Goal: Task Accomplishment & Management: Complete application form

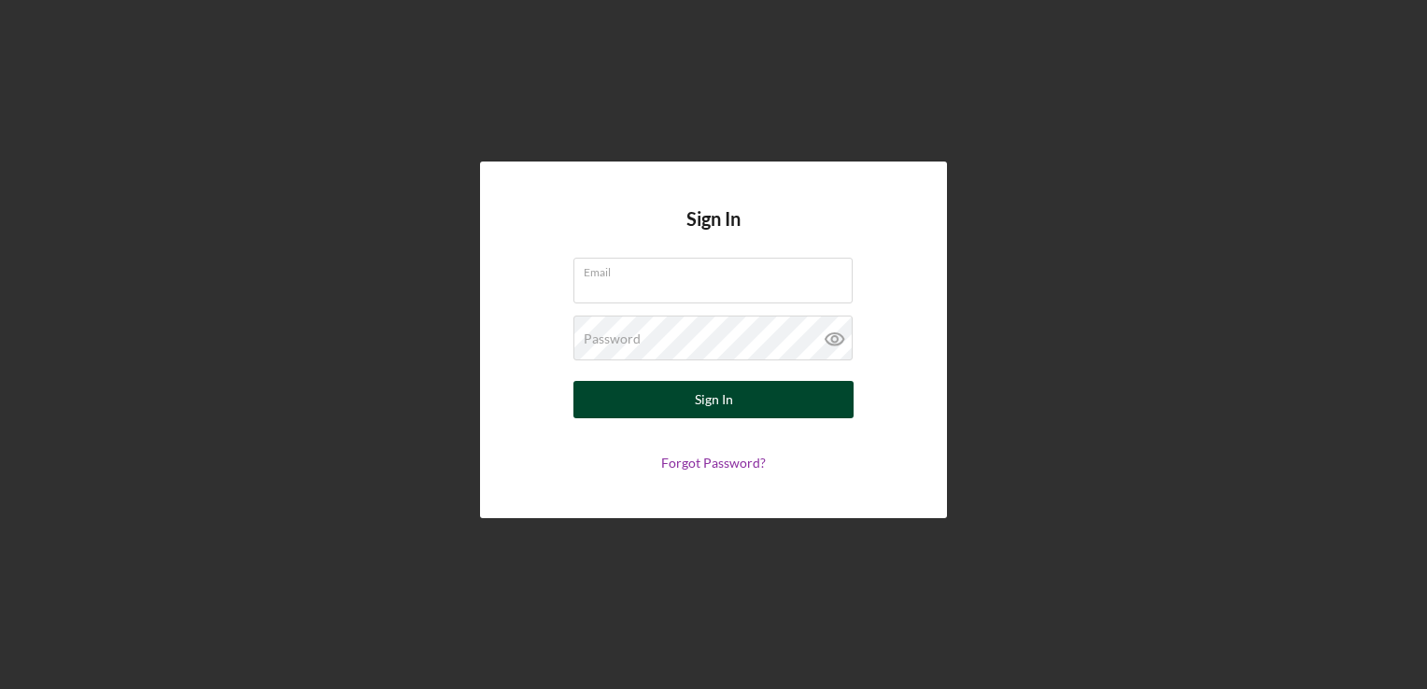
type input "[PERSON_NAME][EMAIL_ADDRESS][DOMAIN_NAME]"
click at [687, 402] on button "Sign In" at bounding box center [714, 399] width 280 height 37
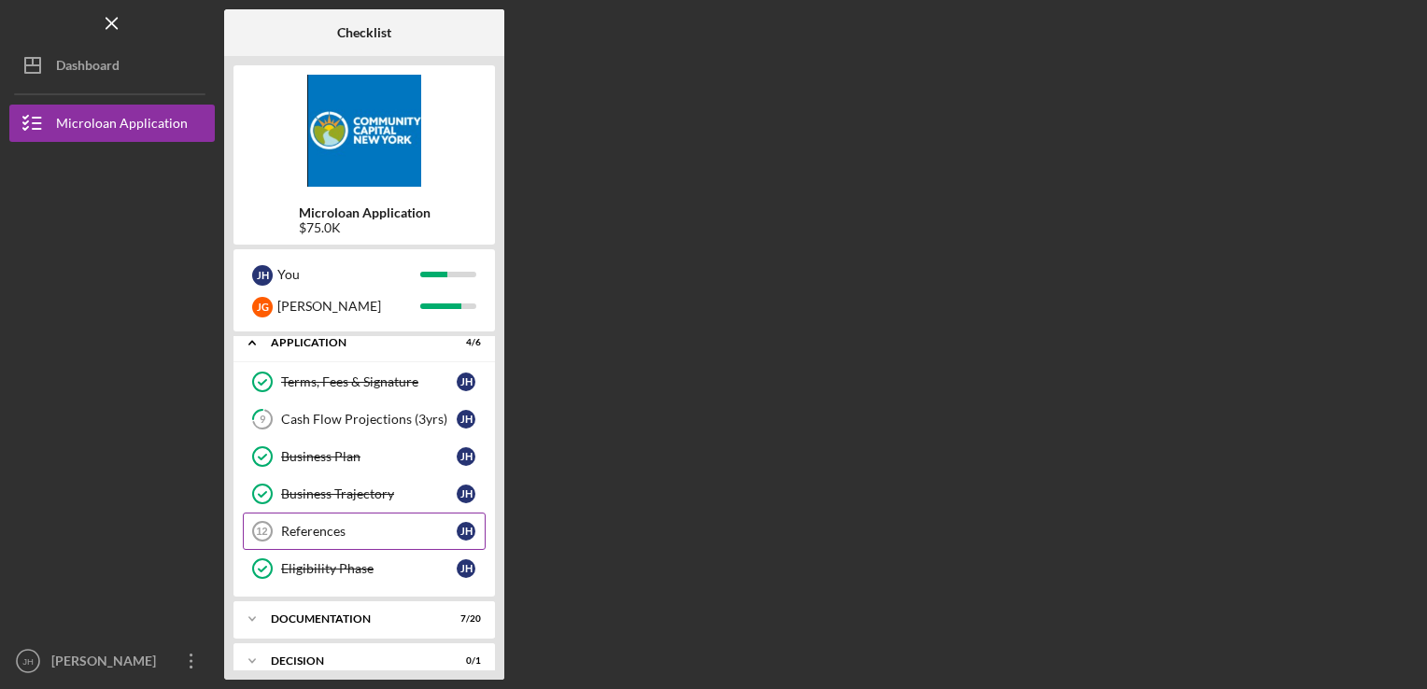
scroll to position [153, 0]
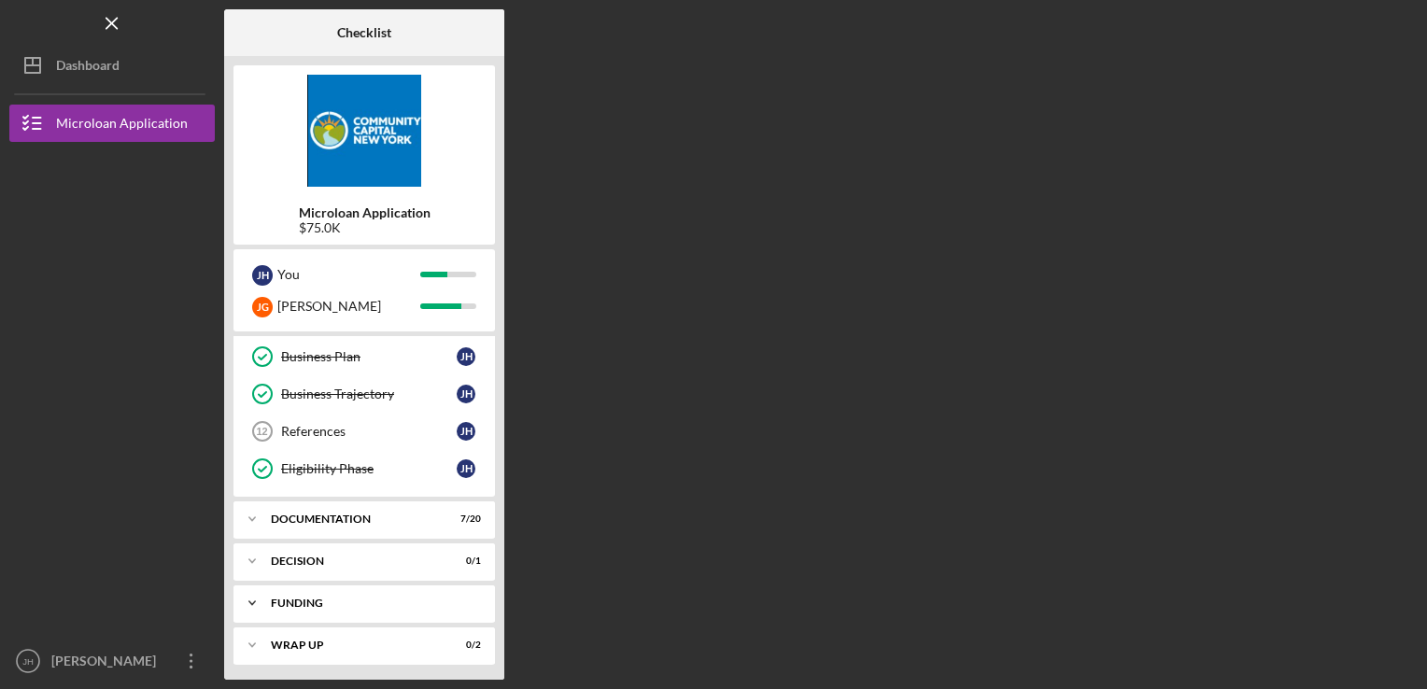
click at [317, 599] on div "Funding" at bounding box center [371, 603] width 201 height 11
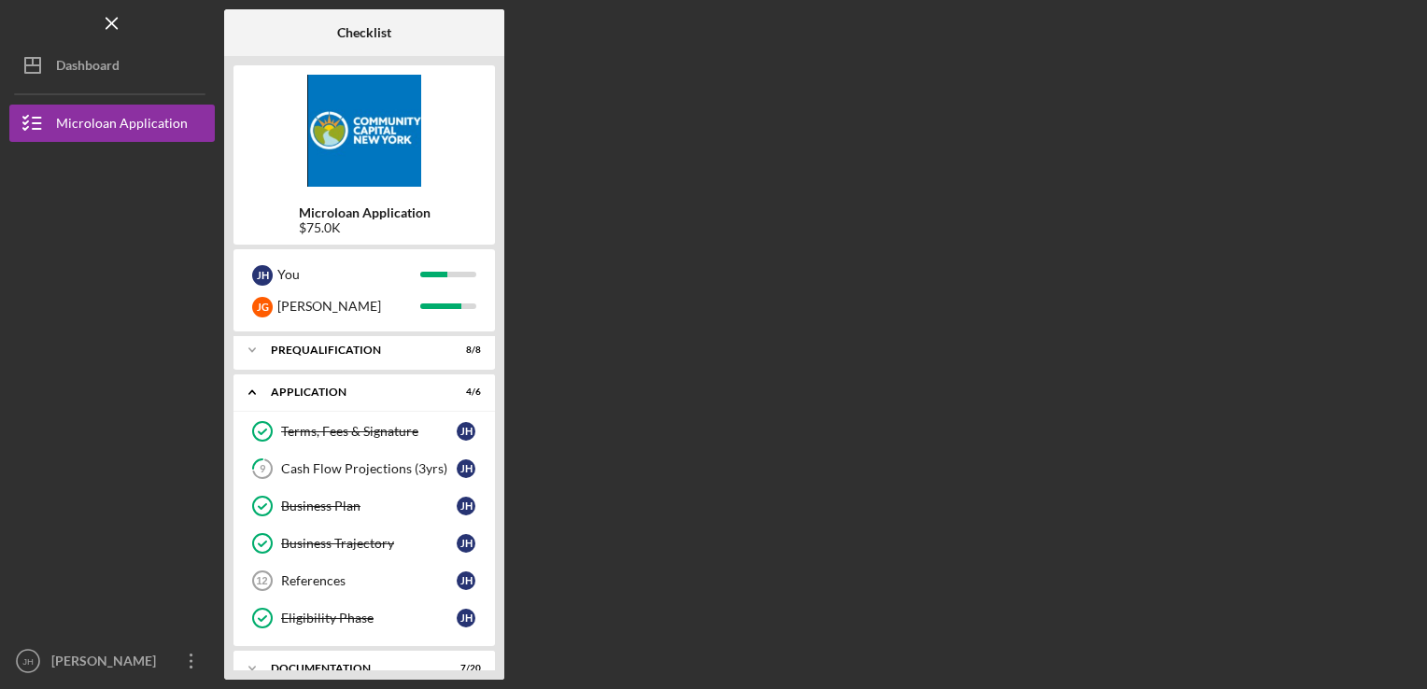
scroll to position [0, 0]
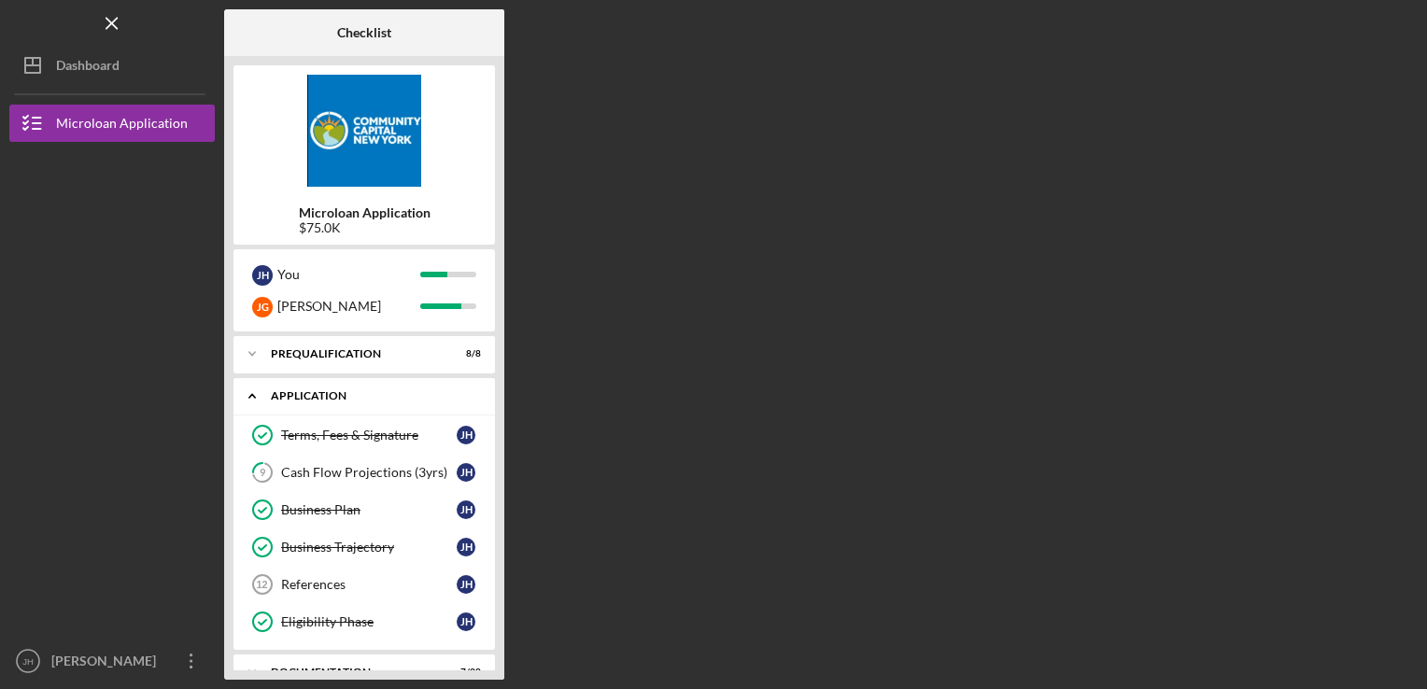
click at [358, 394] on div "Application" at bounding box center [371, 395] width 201 height 11
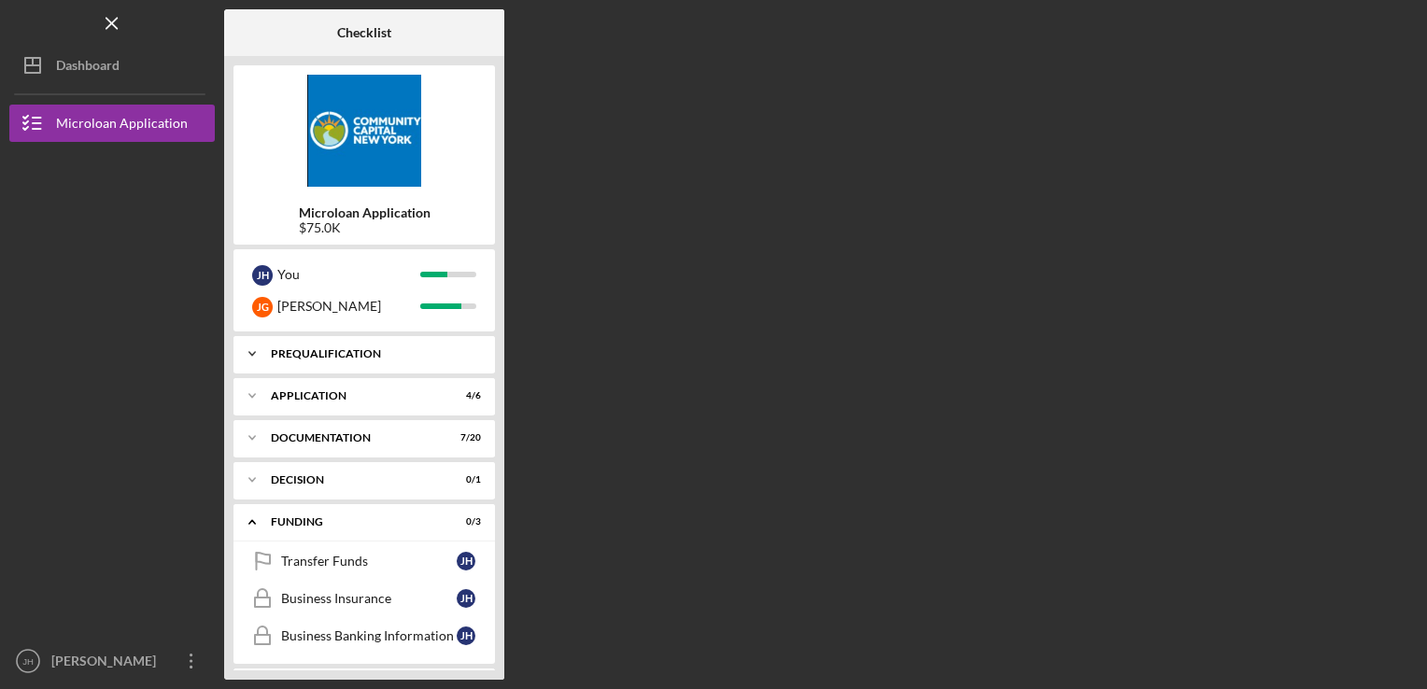
click at [353, 356] on div "Prequalification" at bounding box center [371, 353] width 201 height 11
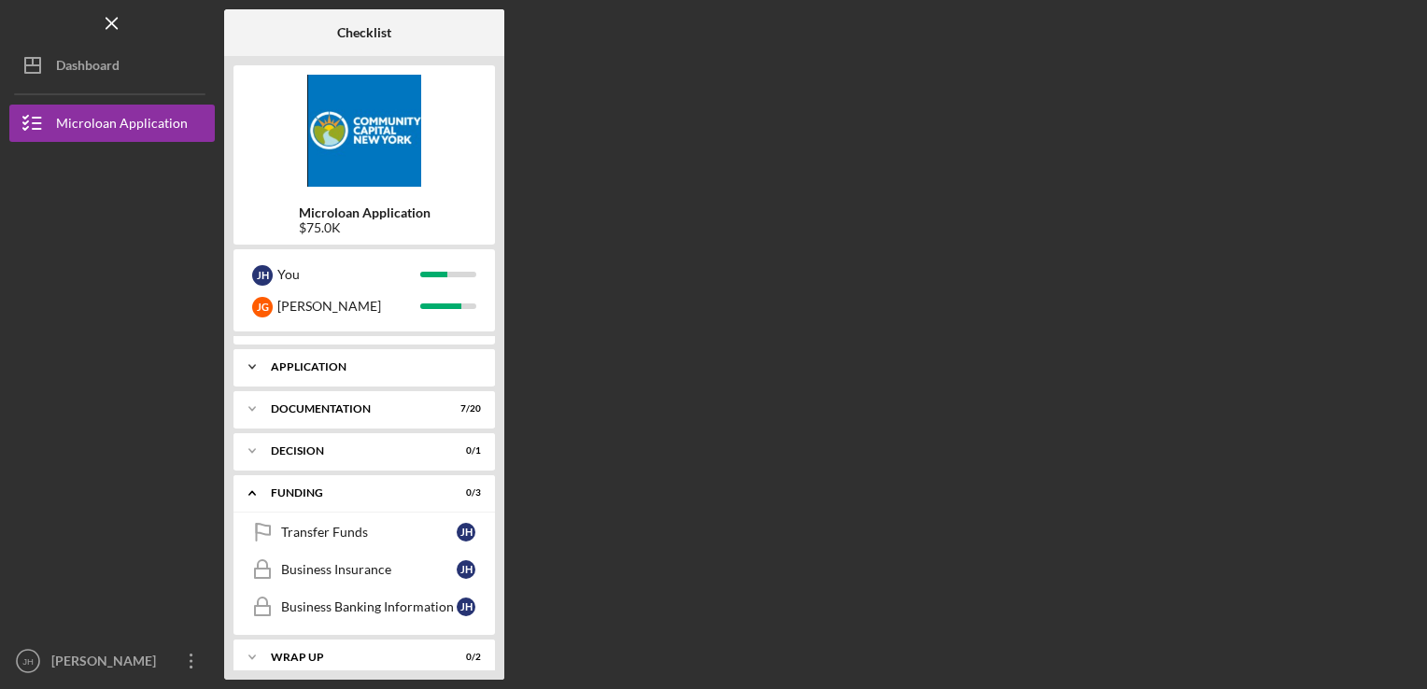
scroll to position [348, 0]
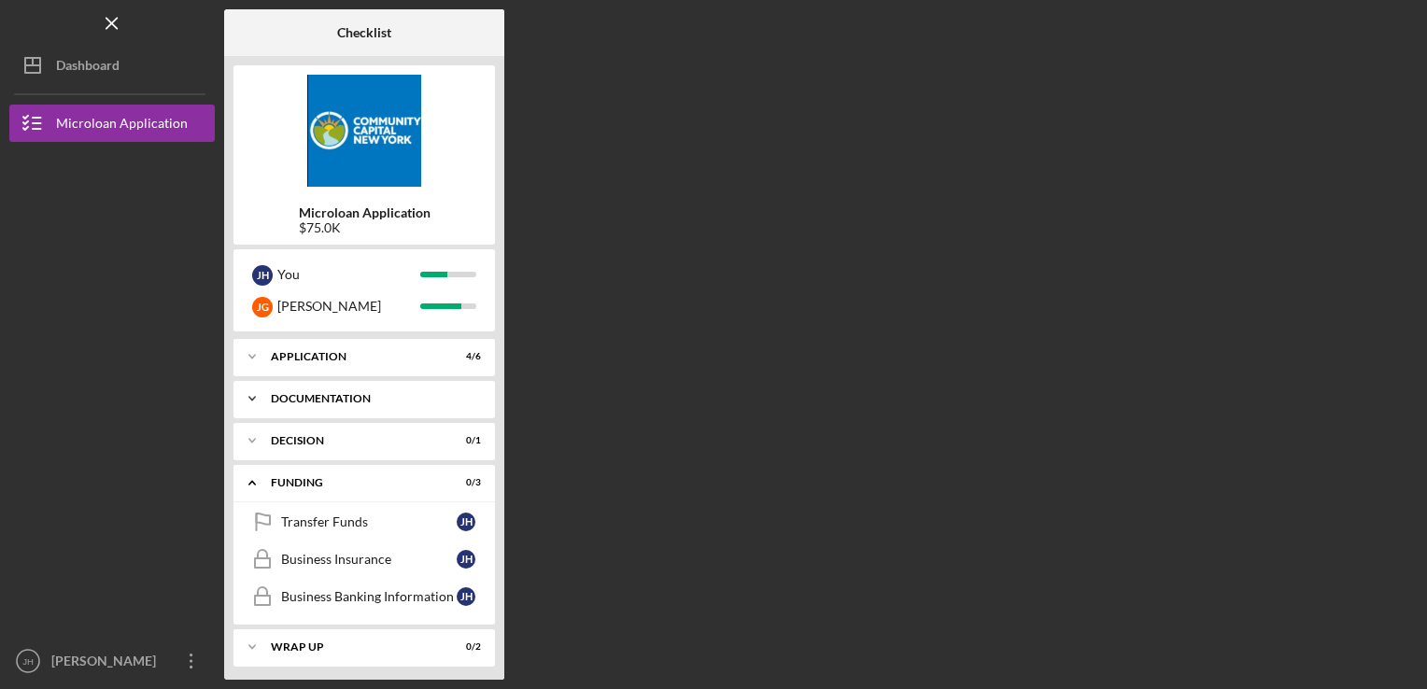
click at [400, 404] on div "Icon/Expander Documentation 7 / 20" at bounding box center [365, 398] width 262 height 37
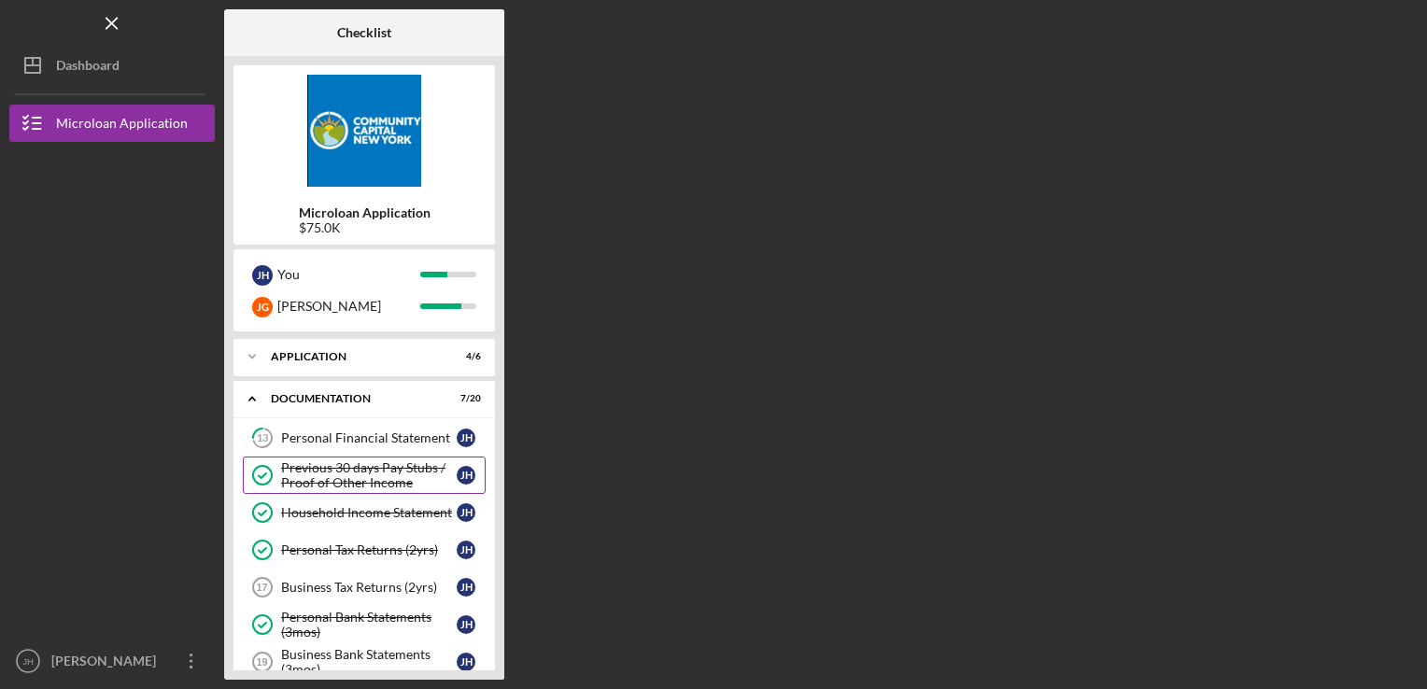
click at [350, 470] on div "Previous 30 days Pay Stubs / Proof of Other Income" at bounding box center [369, 476] width 176 height 30
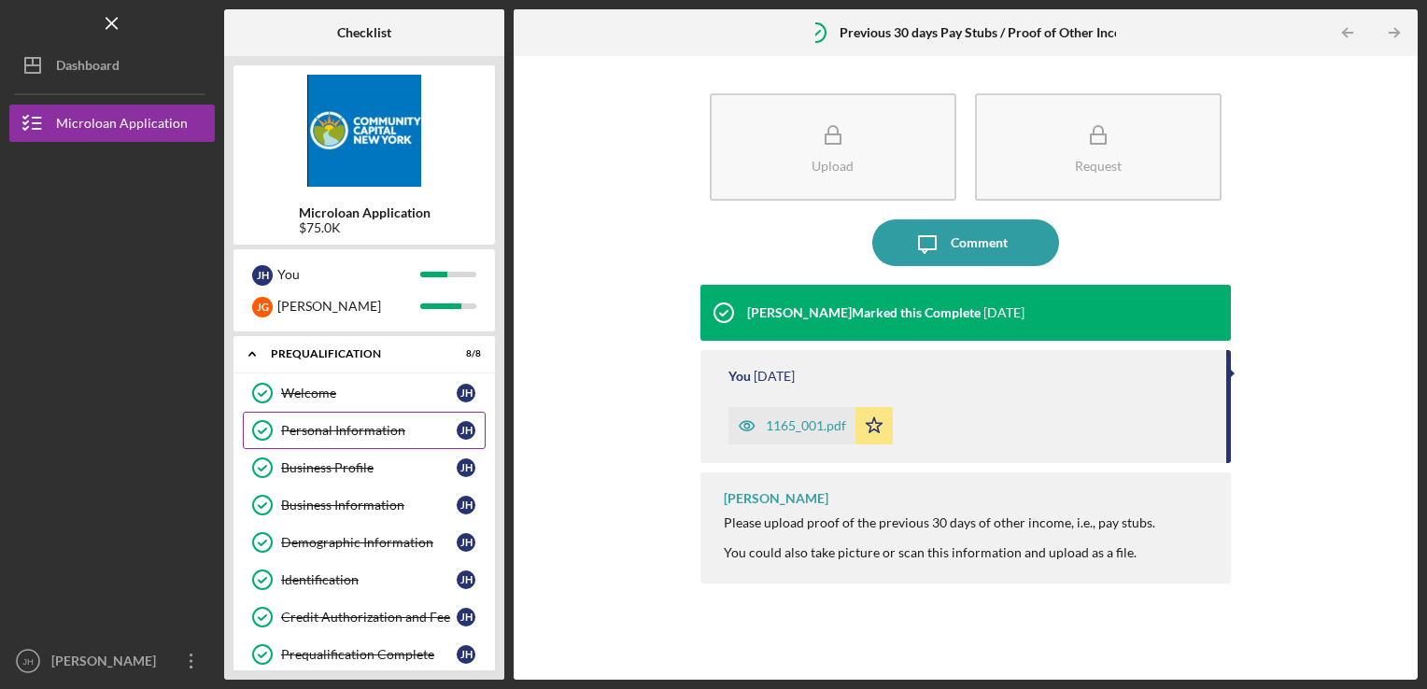
click at [340, 428] on div "Personal Information" at bounding box center [369, 430] width 176 height 15
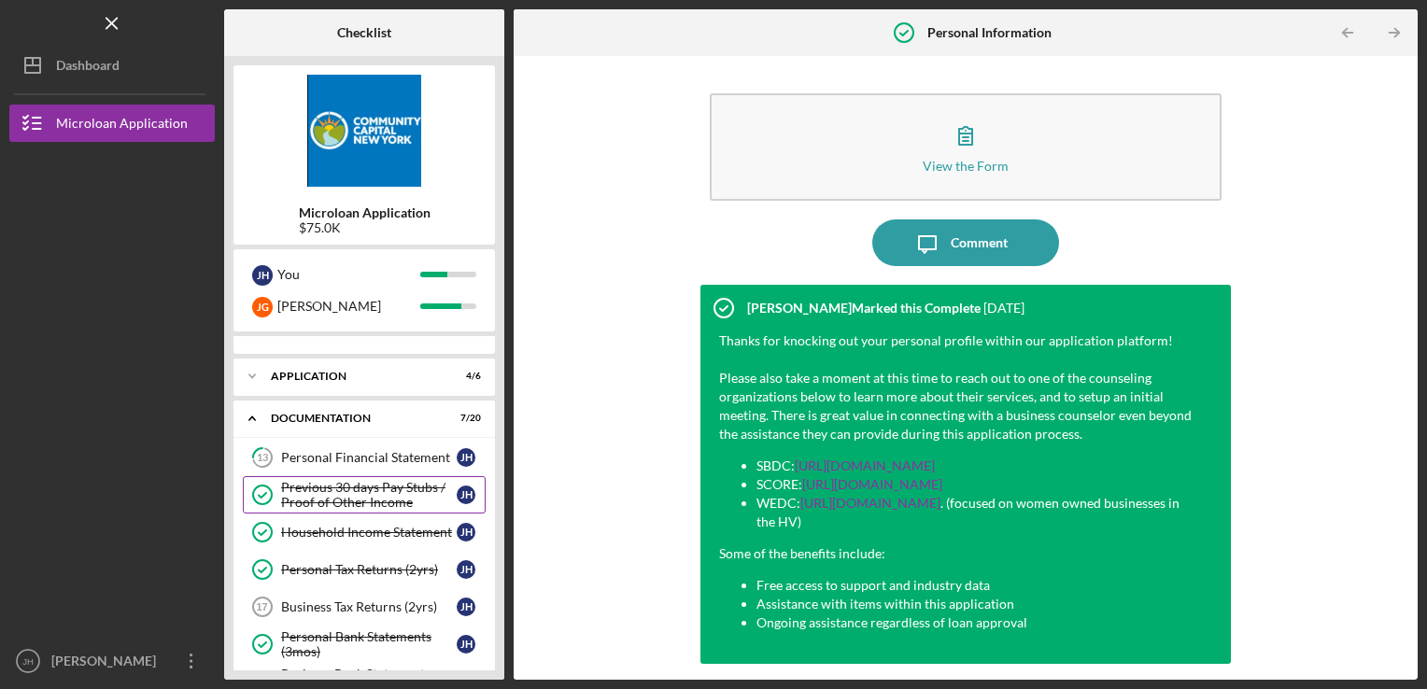
scroll to position [374, 0]
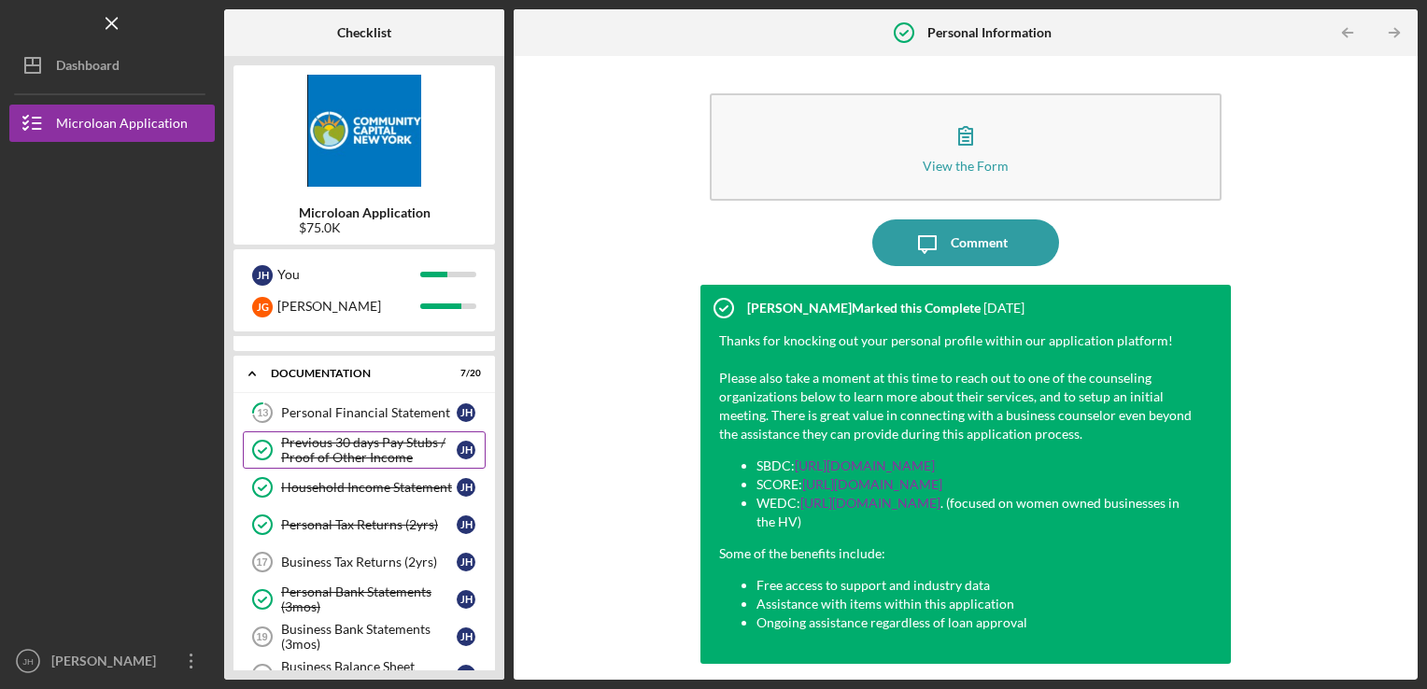
click at [351, 450] on div "Previous 30 days Pay Stubs / Proof of Other Income" at bounding box center [369, 450] width 176 height 30
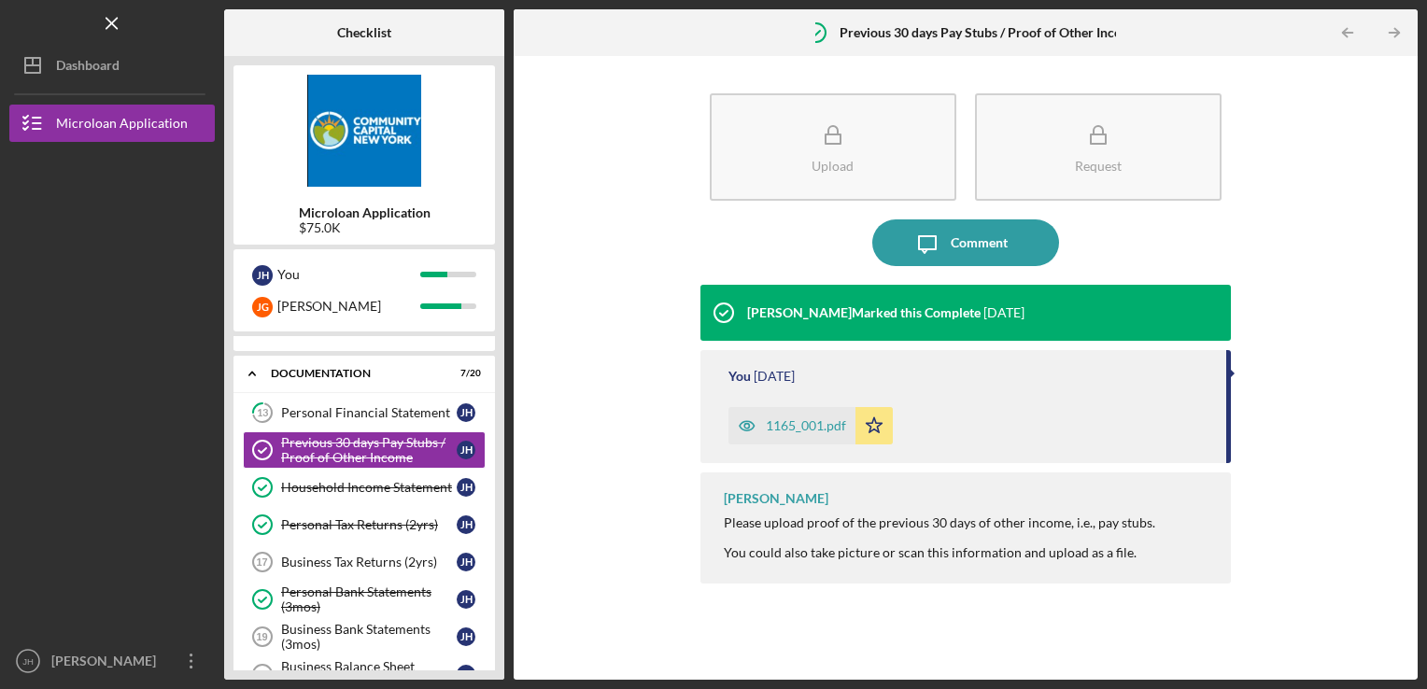
click at [794, 423] on div "1165_001.pdf" at bounding box center [806, 426] width 80 height 15
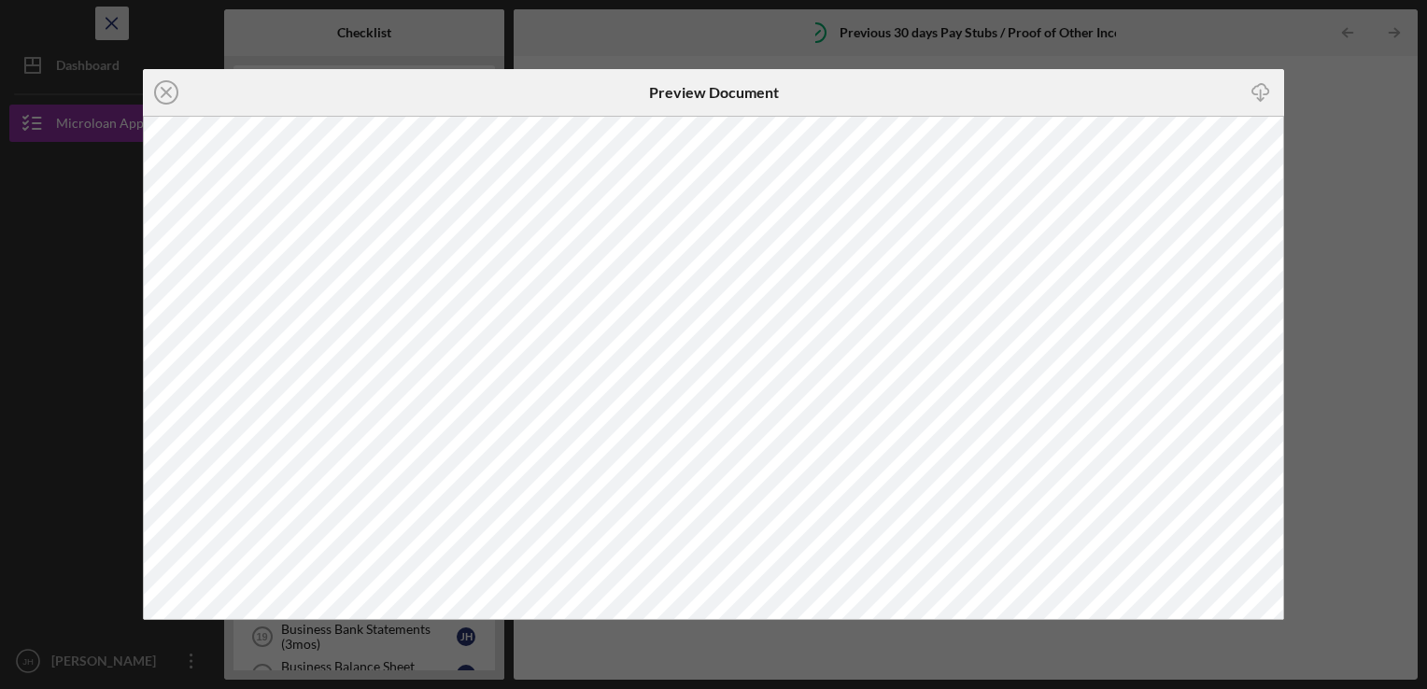
drag, startPoint x: 172, startPoint y: 92, endPoint x: 116, endPoint y: 17, distance: 93.4
click at [172, 92] on icon "Icon/Close" at bounding box center [166, 92] width 47 height 47
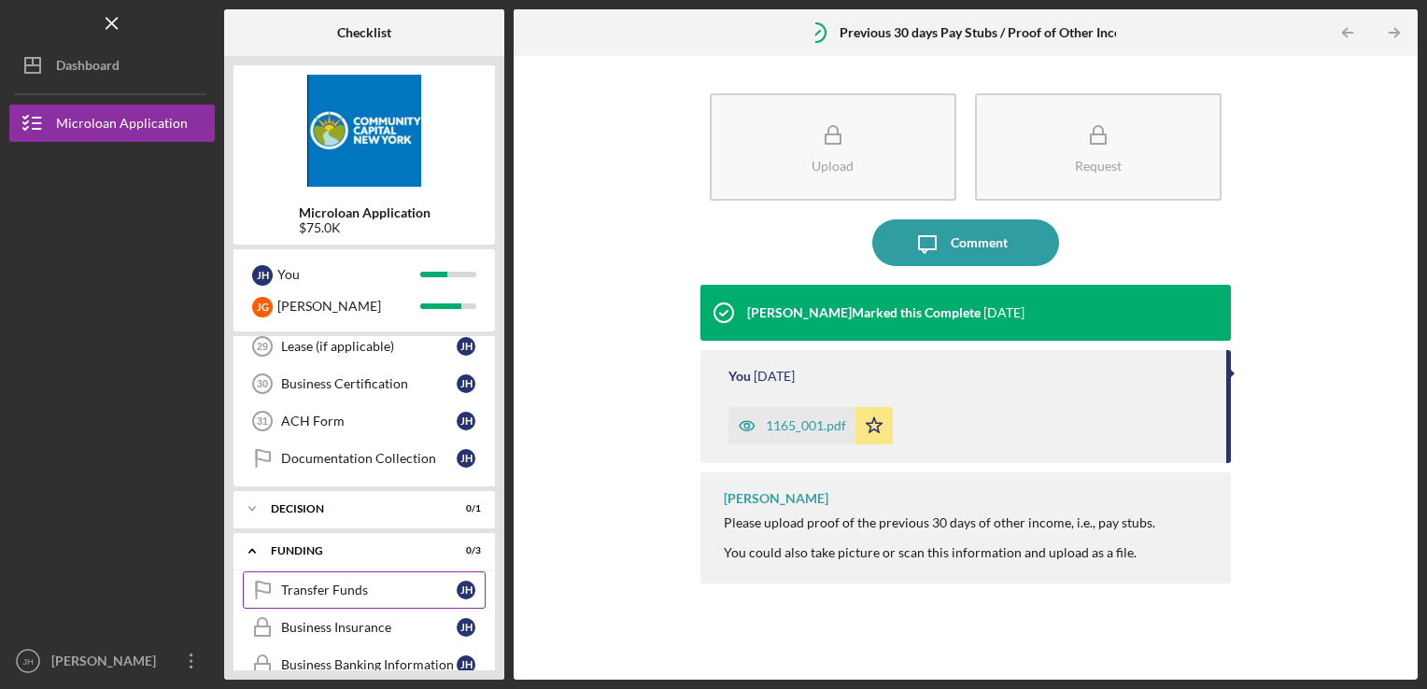
scroll to position [1005, 0]
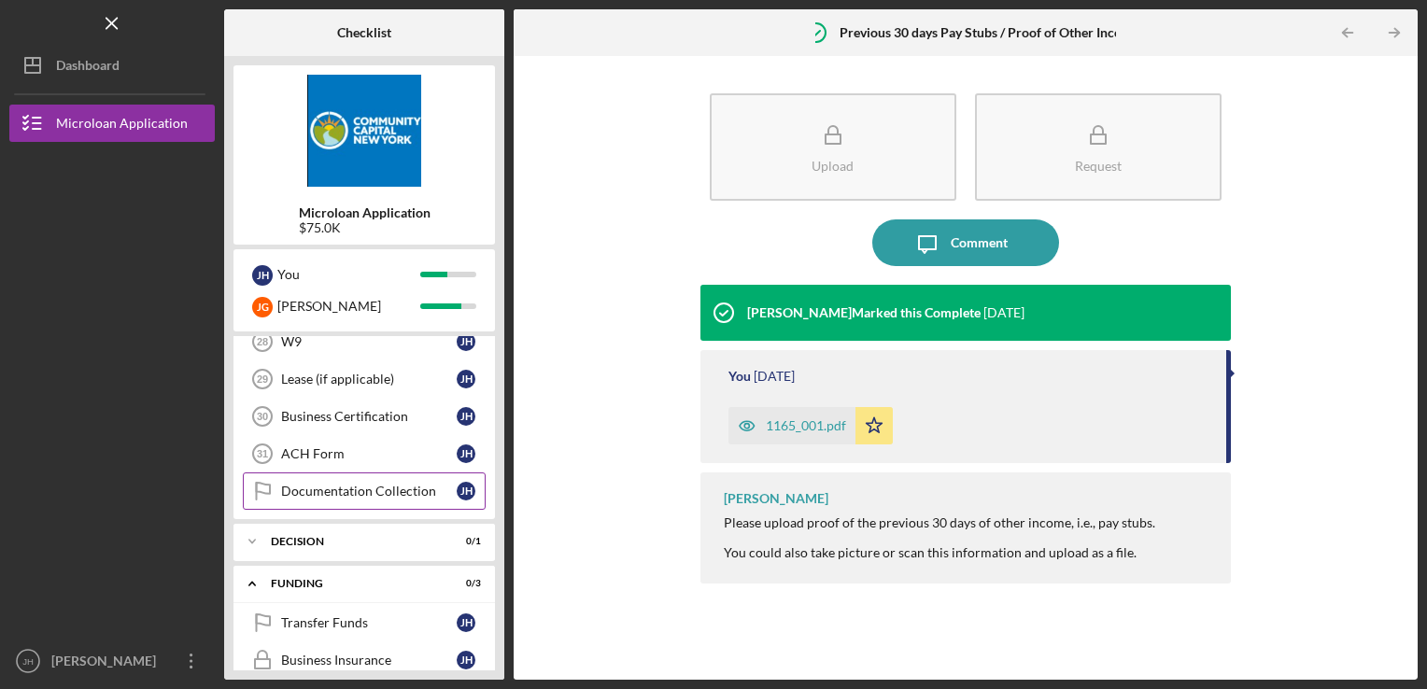
click at [346, 485] on div "Documentation Collection" at bounding box center [369, 491] width 176 height 15
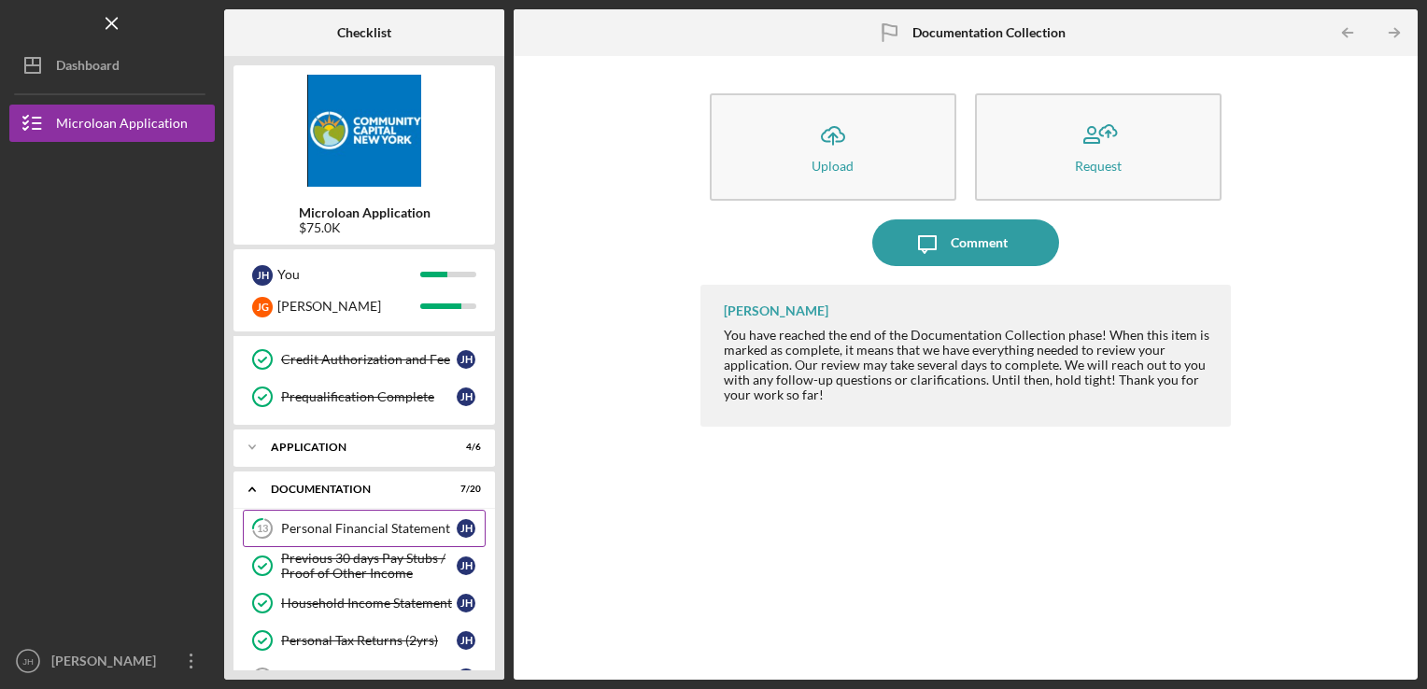
scroll to position [164, 0]
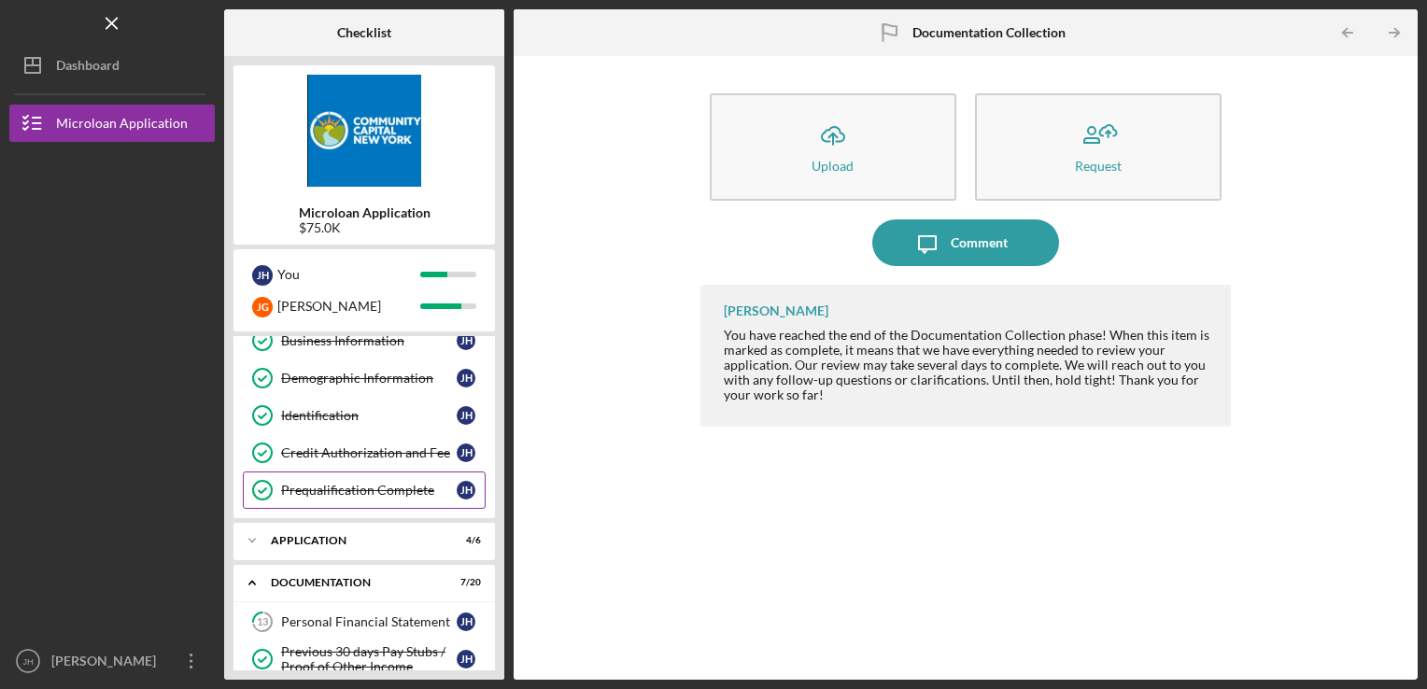
click at [330, 483] on div "Prequalification Complete" at bounding box center [369, 490] width 176 height 15
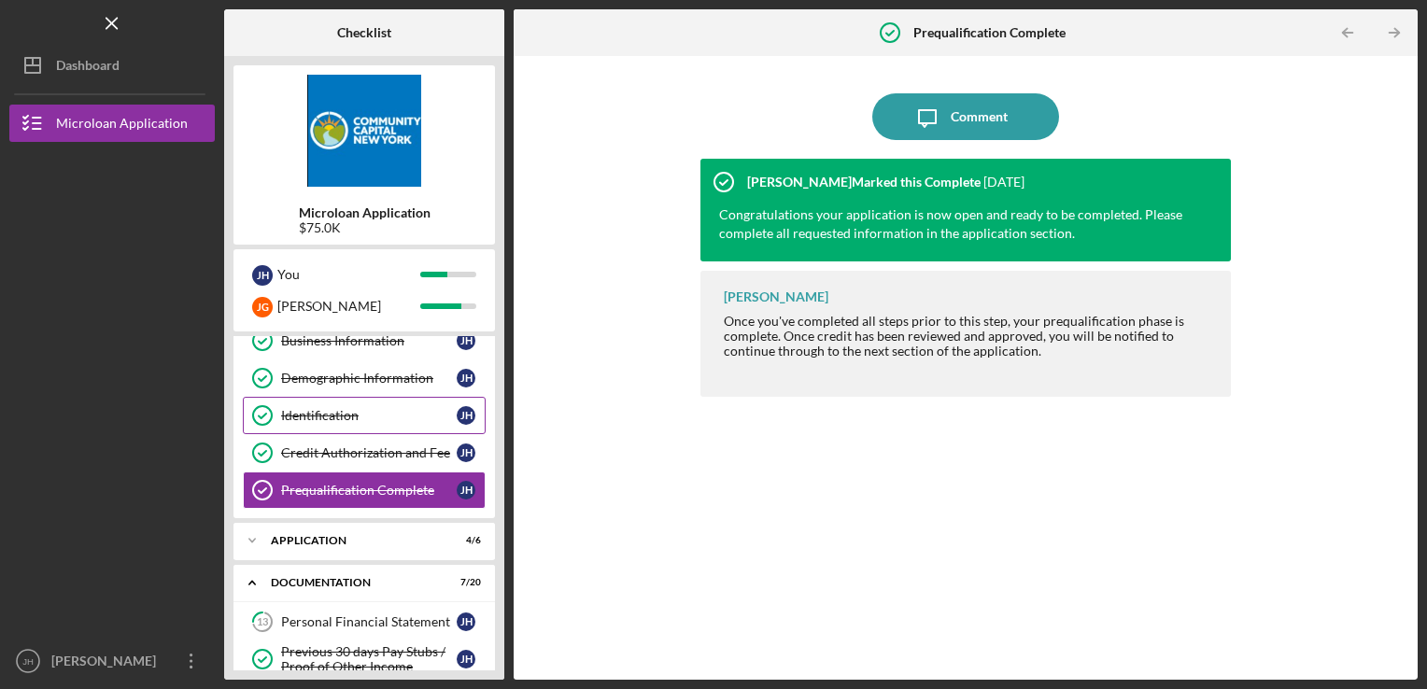
click at [355, 408] on div "Identification" at bounding box center [369, 415] width 176 height 15
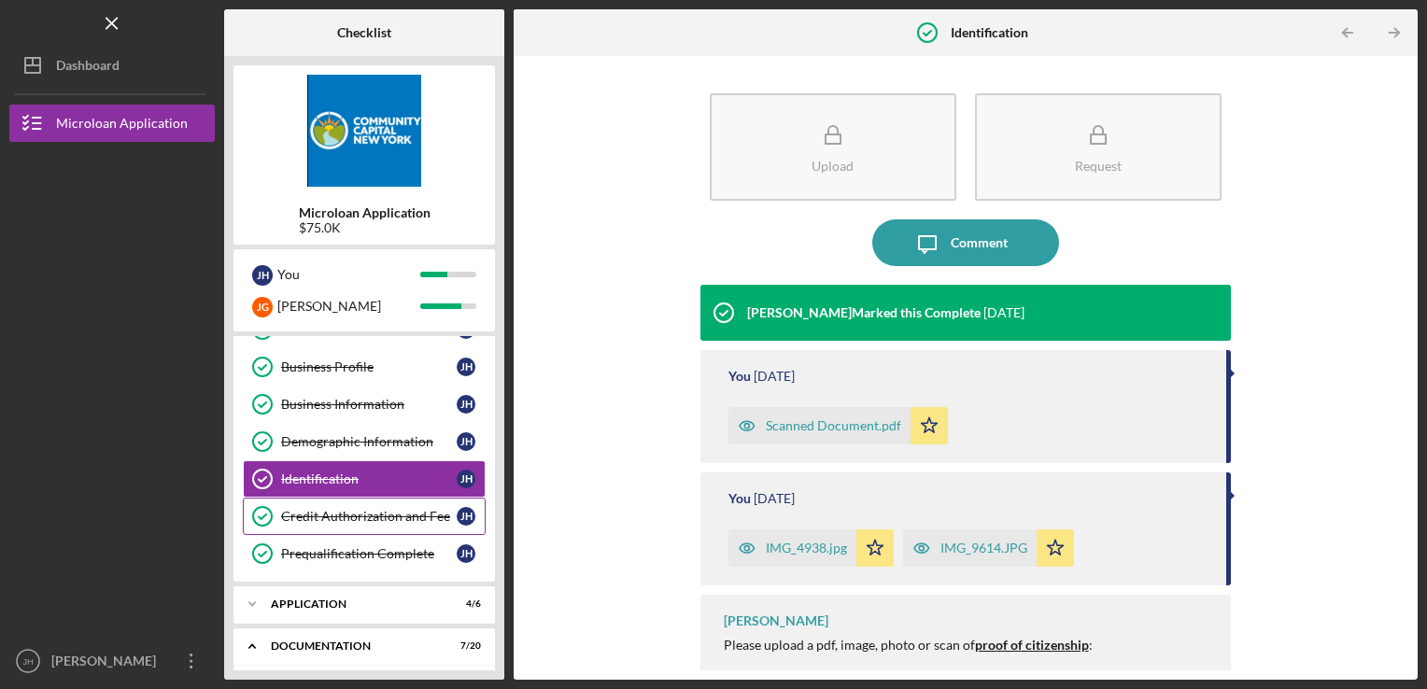
scroll to position [71, 0]
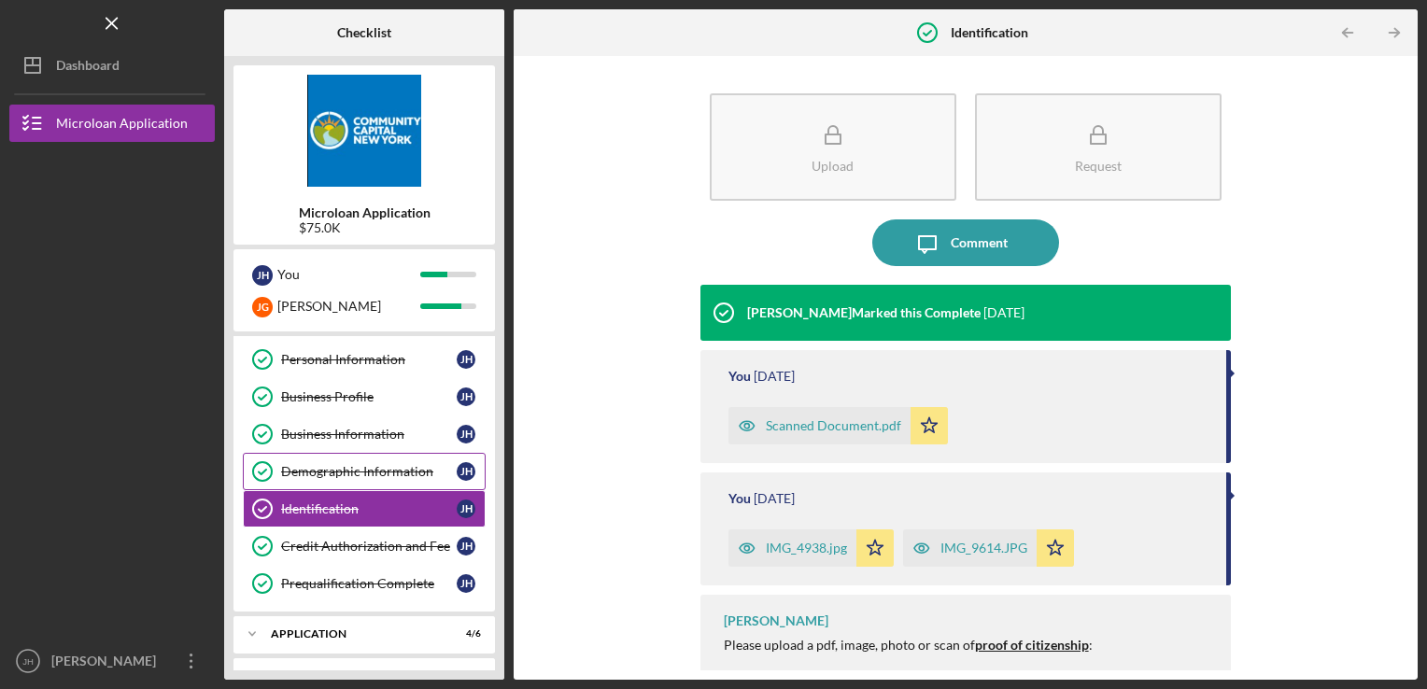
click at [344, 464] on div "Demographic Information" at bounding box center [369, 471] width 176 height 15
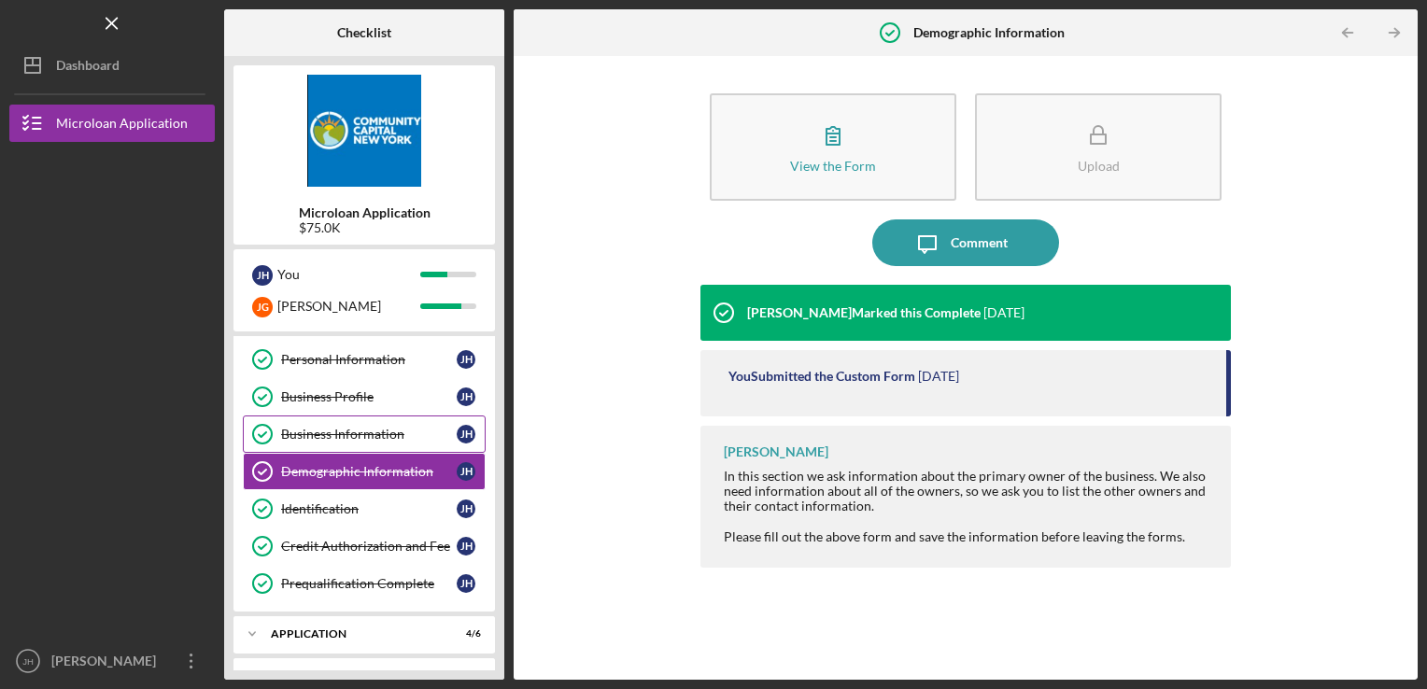
click at [333, 434] on div "Business Information" at bounding box center [369, 434] width 176 height 15
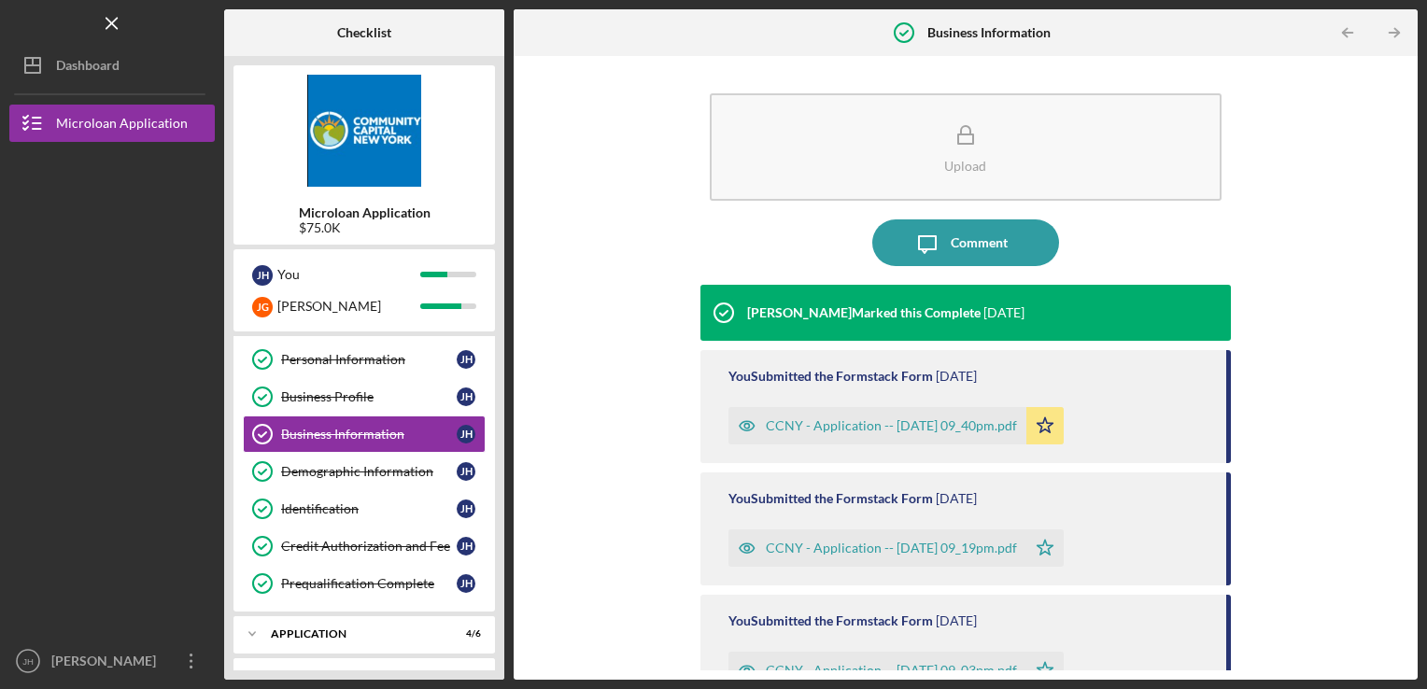
click at [814, 420] on div "CCNY - Application -- [DATE] 09_40pm.pdf" at bounding box center [891, 426] width 251 height 15
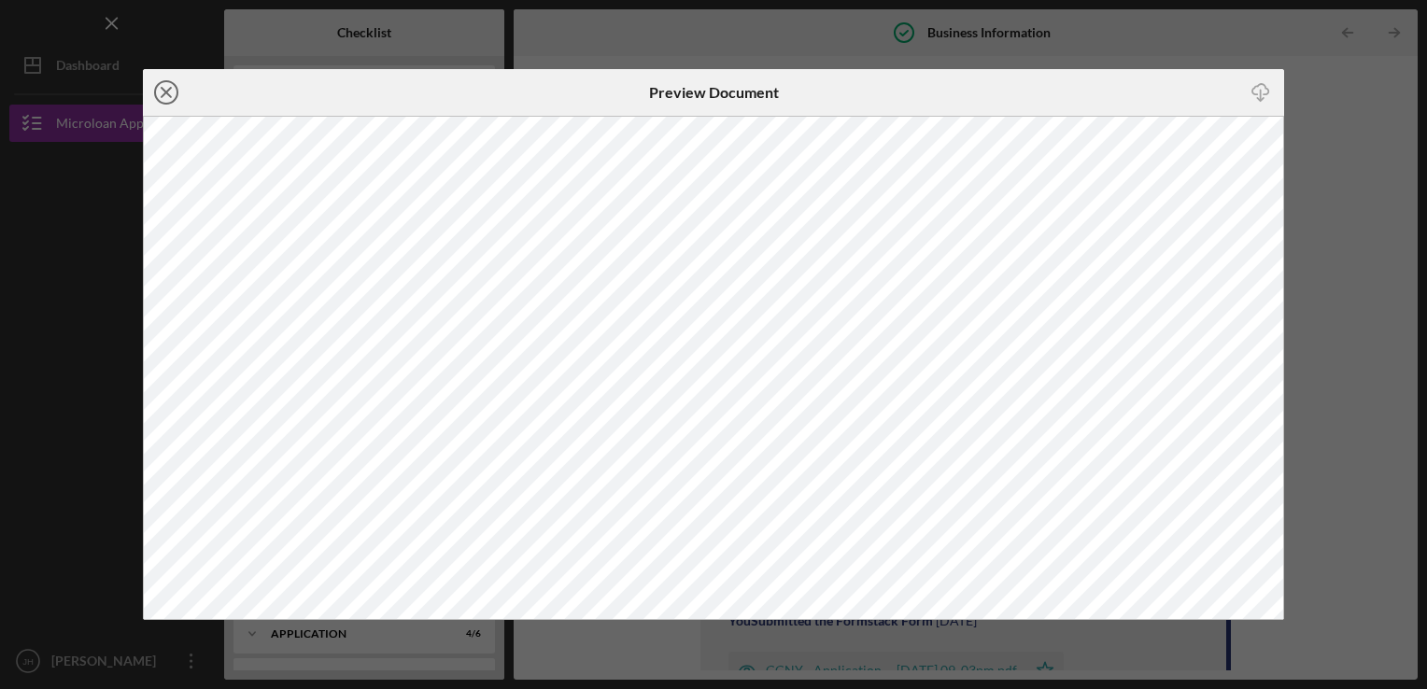
click at [166, 92] on line at bounding box center [166, 92] width 9 height 9
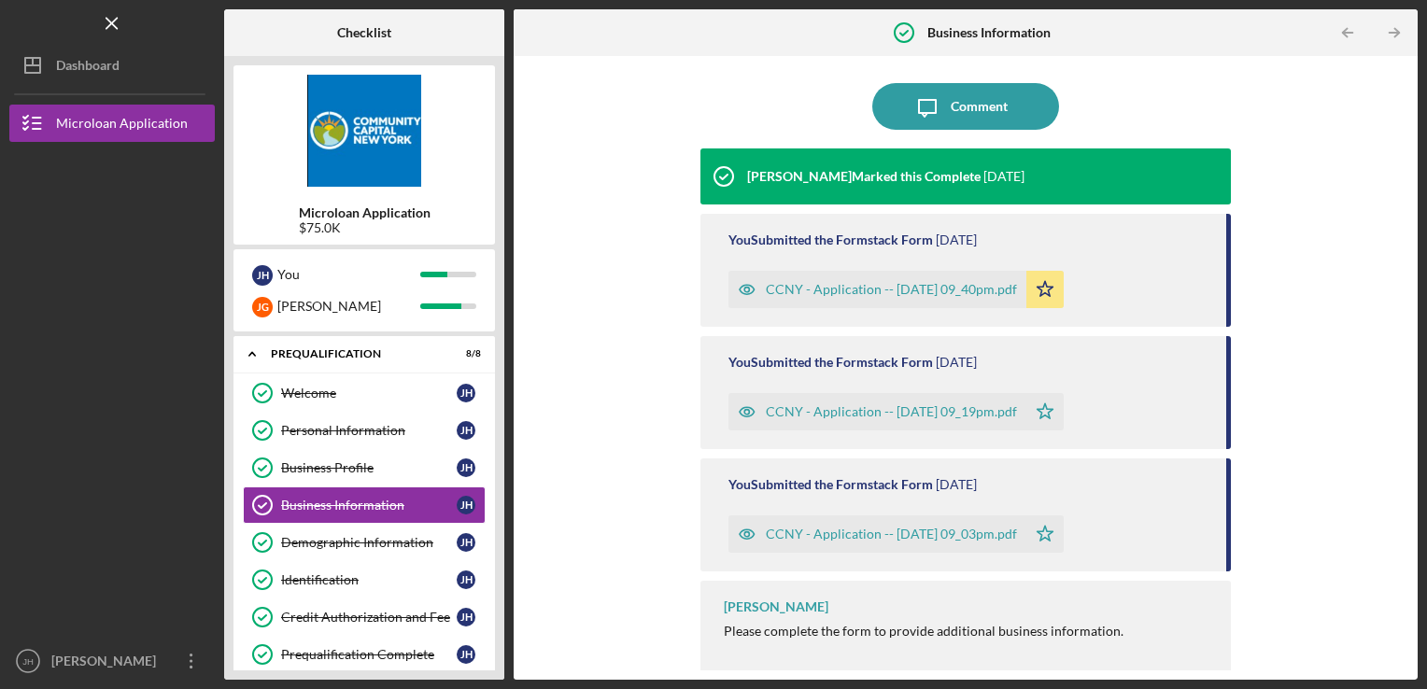
scroll to position [139, 0]
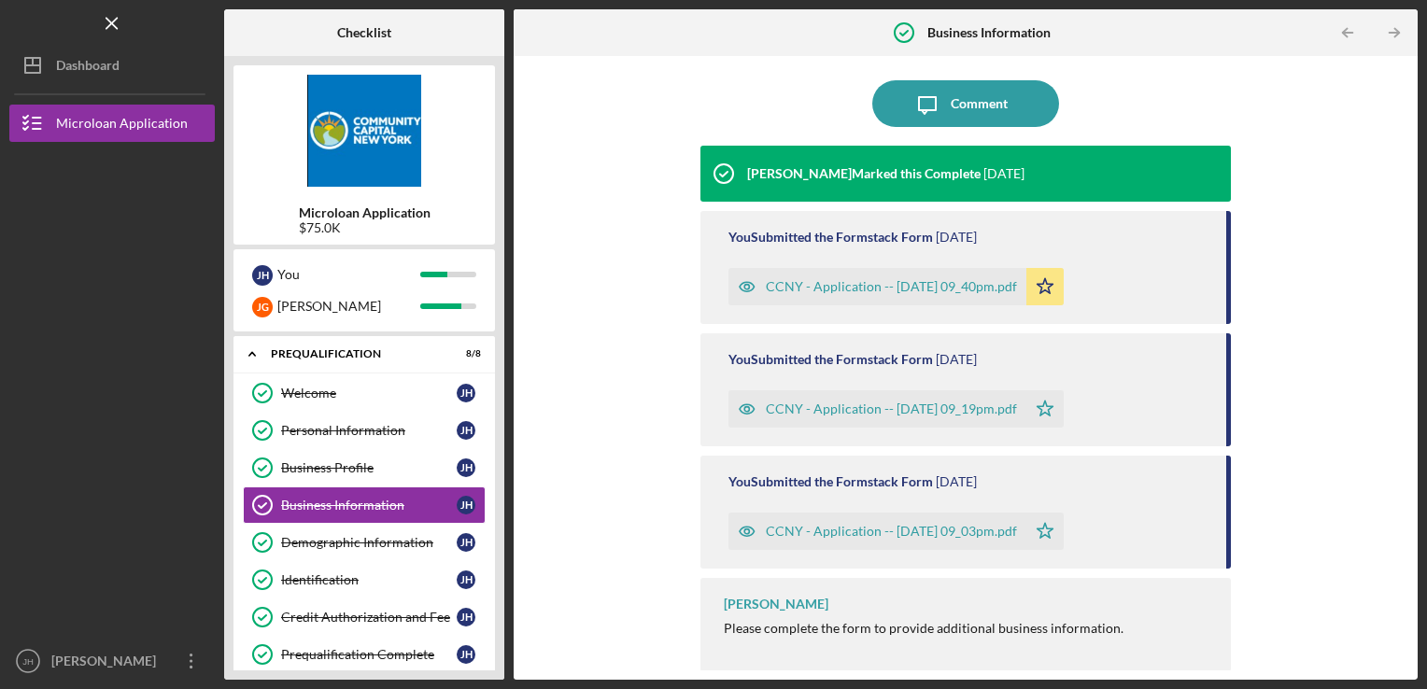
click at [800, 528] on div "CCNY - Application -- [DATE] 09_03pm.pdf" at bounding box center [891, 531] width 251 height 15
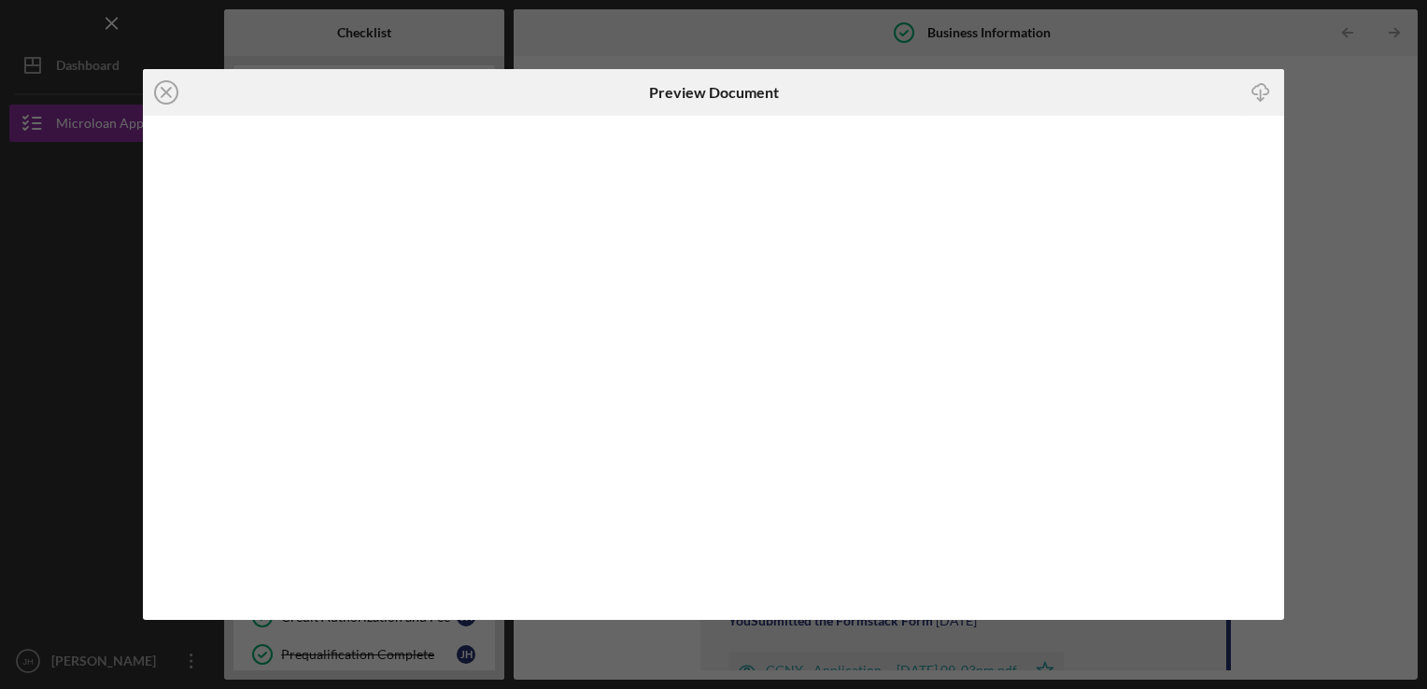
scroll to position [19, 0]
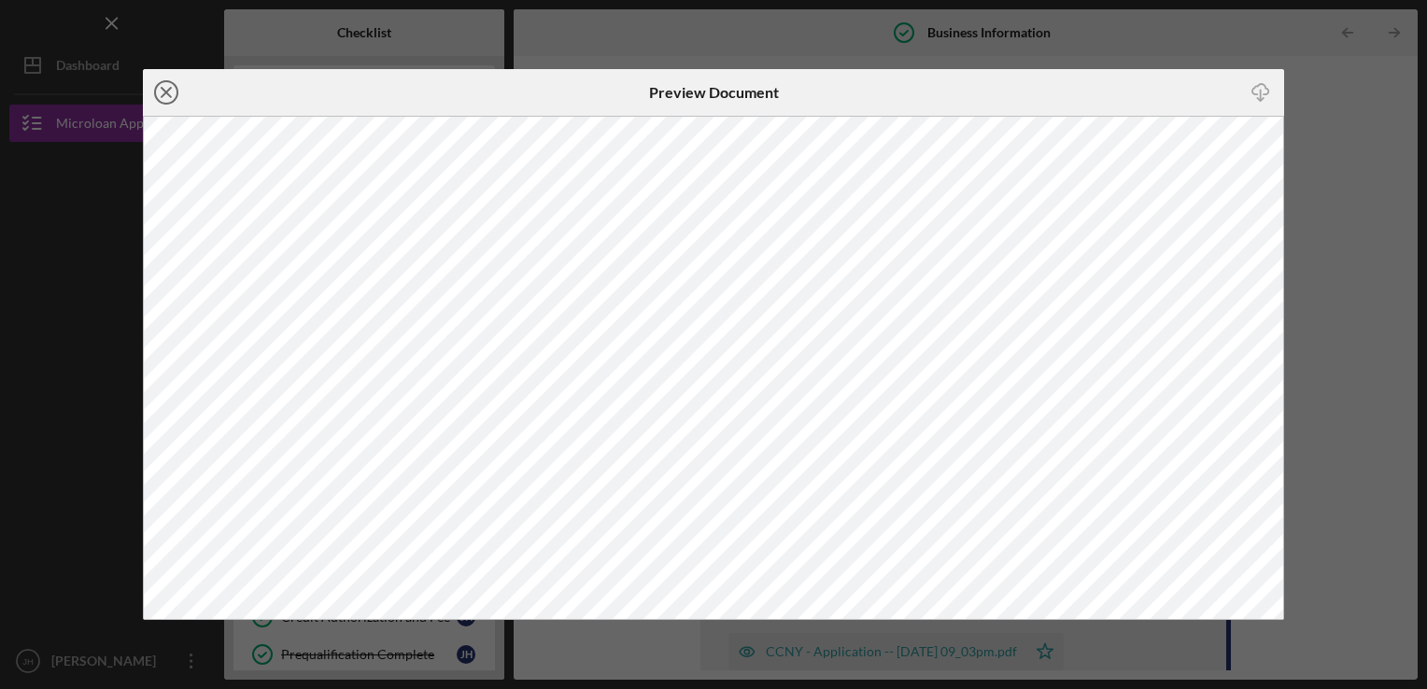
click at [166, 86] on icon "Icon/Close" at bounding box center [166, 92] width 47 height 47
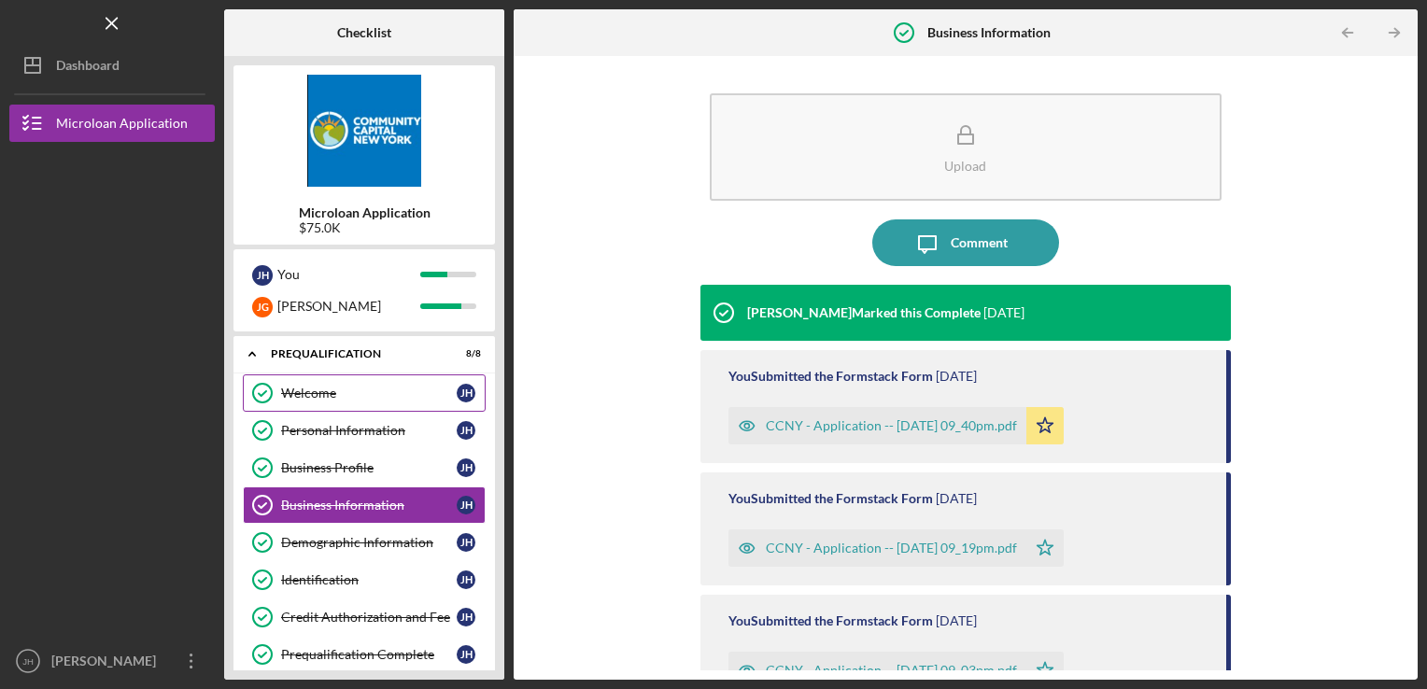
click at [346, 398] on div "Welcome" at bounding box center [369, 393] width 176 height 15
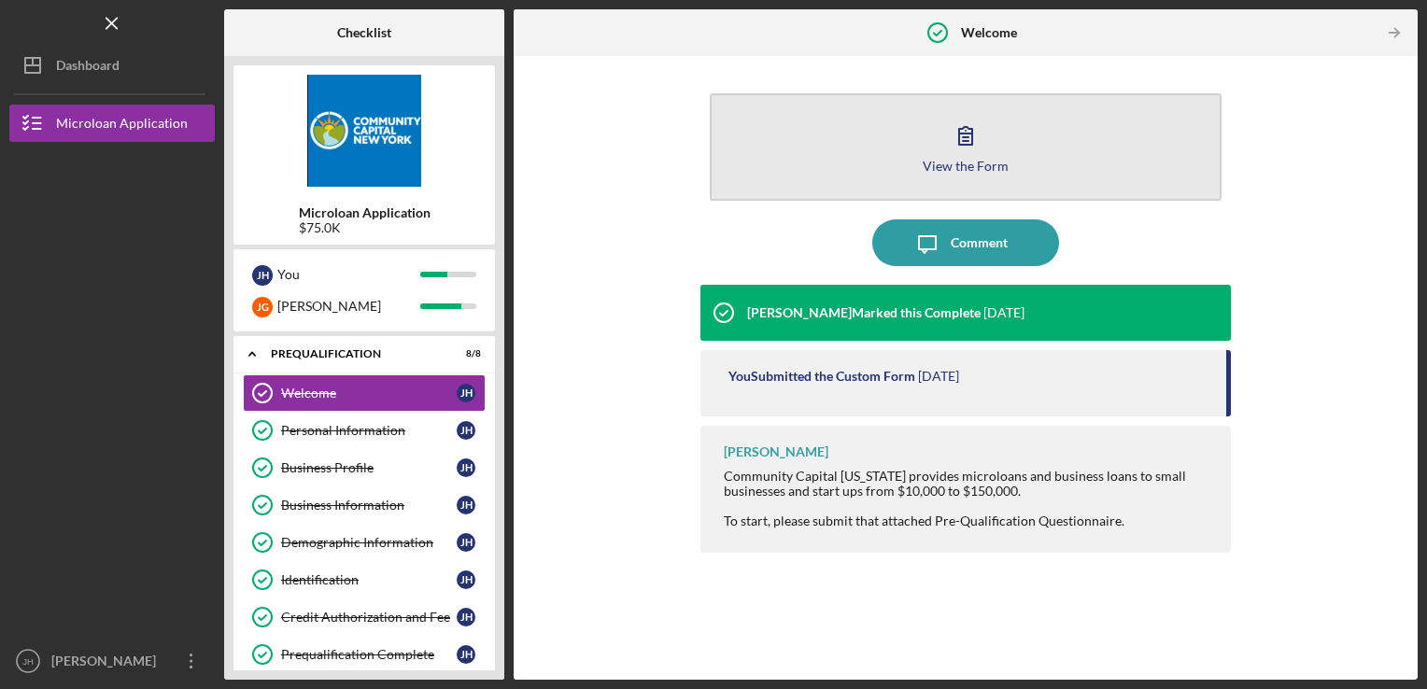
click at [927, 140] on button "View the Form Form" at bounding box center [966, 146] width 513 height 107
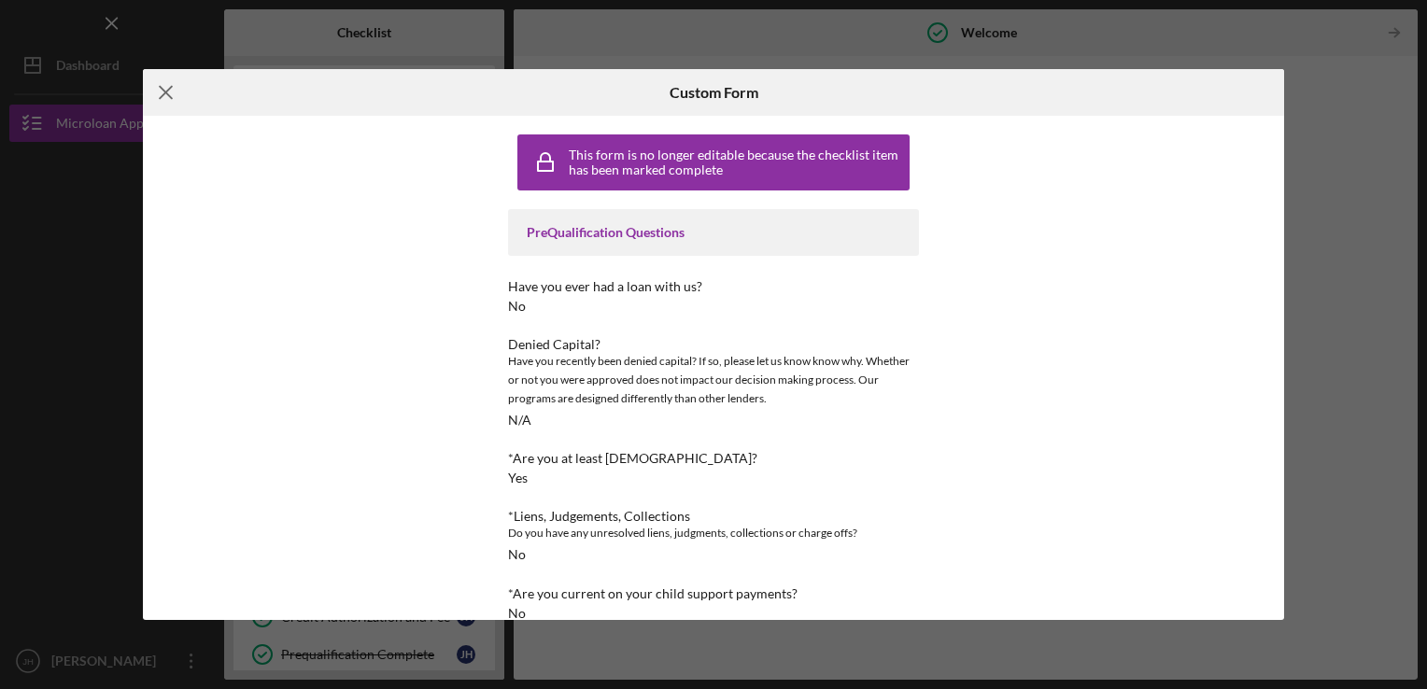
click at [167, 93] on line at bounding box center [166, 92] width 12 height 12
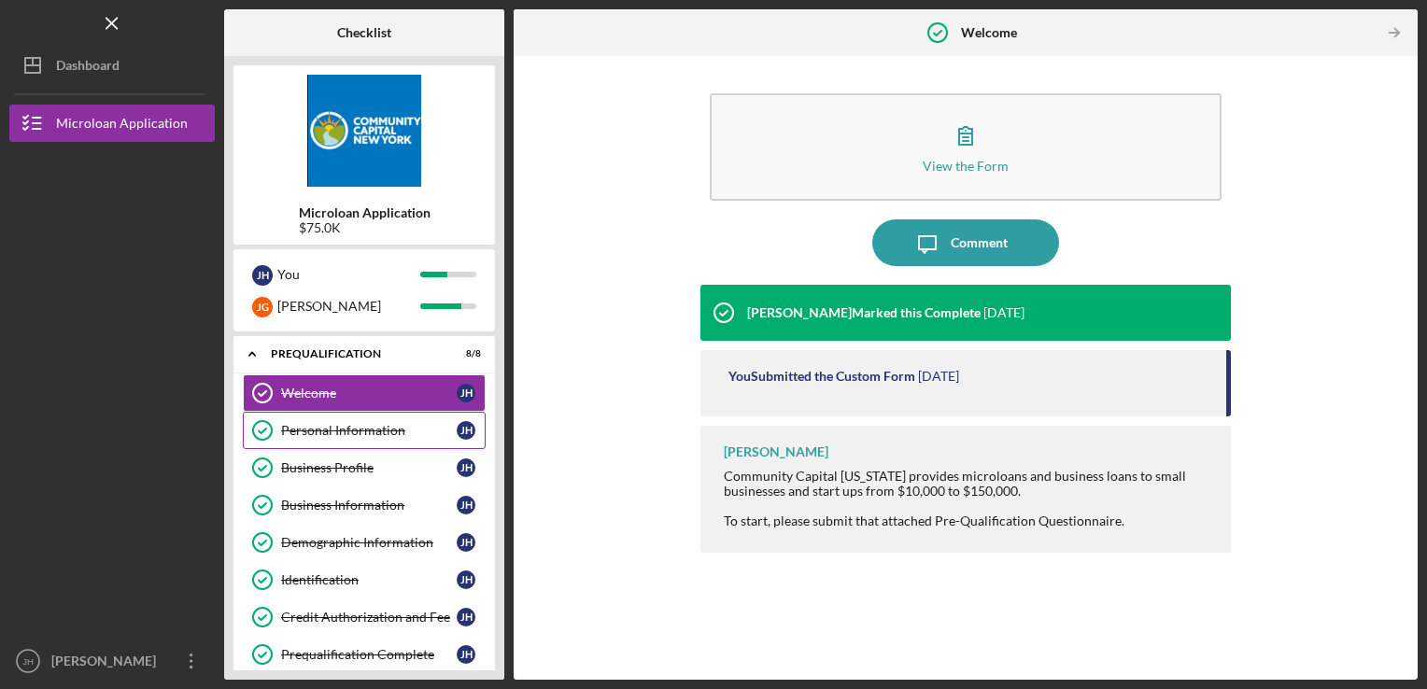
click at [361, 431] on div "Personal Information" at bounding box center [369, 430] width 176 height 15
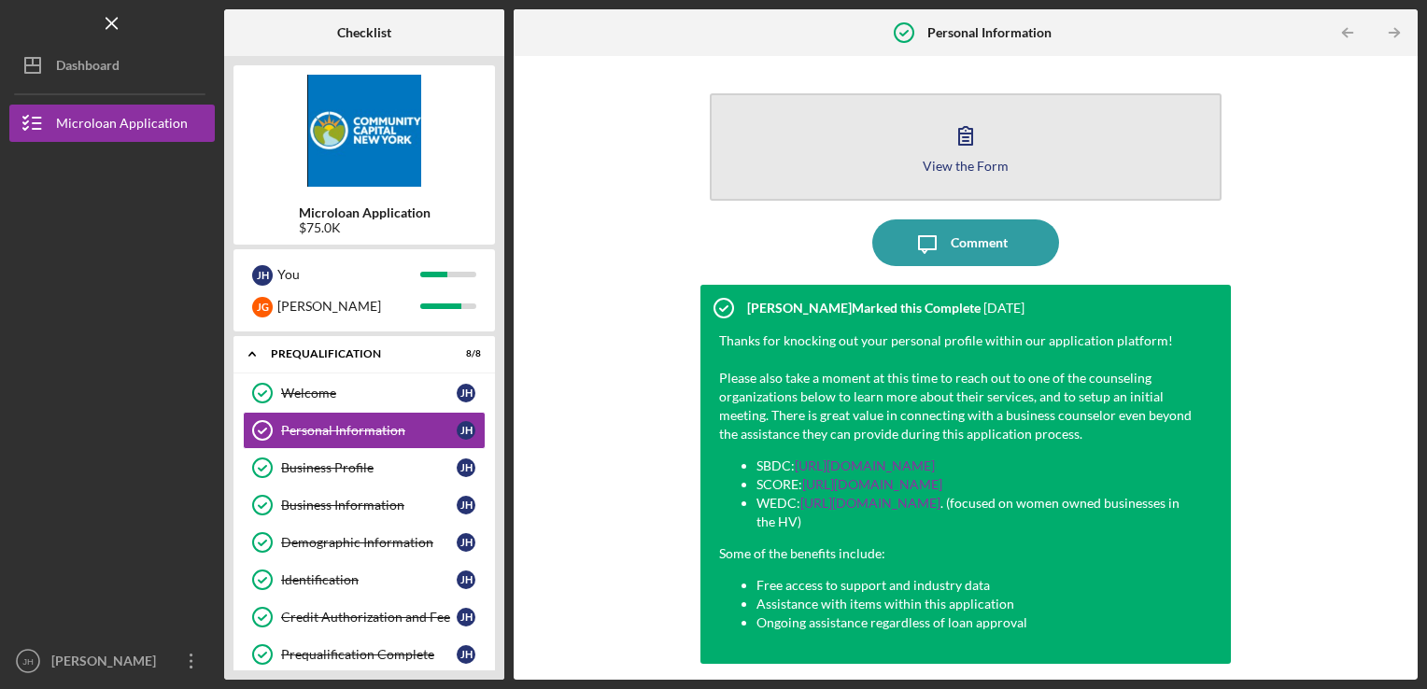
click at [908, 162] on button "View the Form Form" at bounding box center [966, 146] width 513 height 107
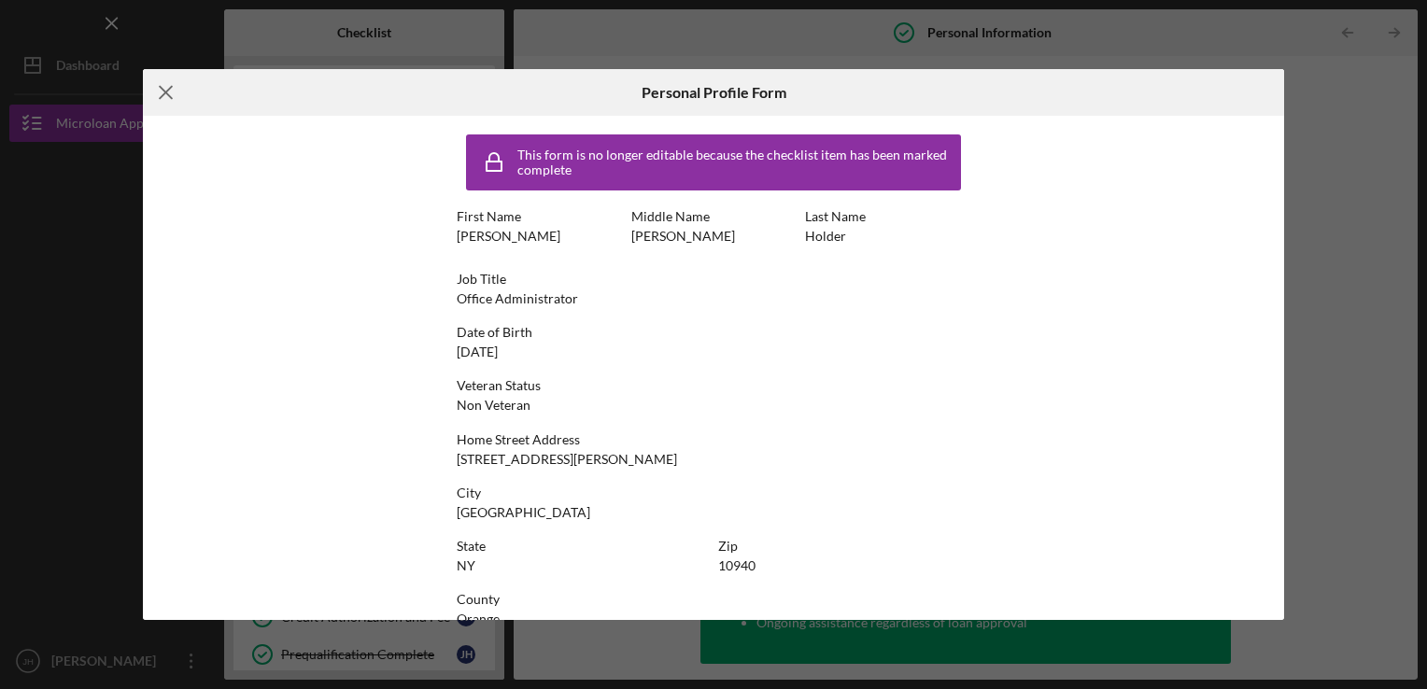
click at [167, 92] on line at bounding box center [166, 92] width 12 height 12
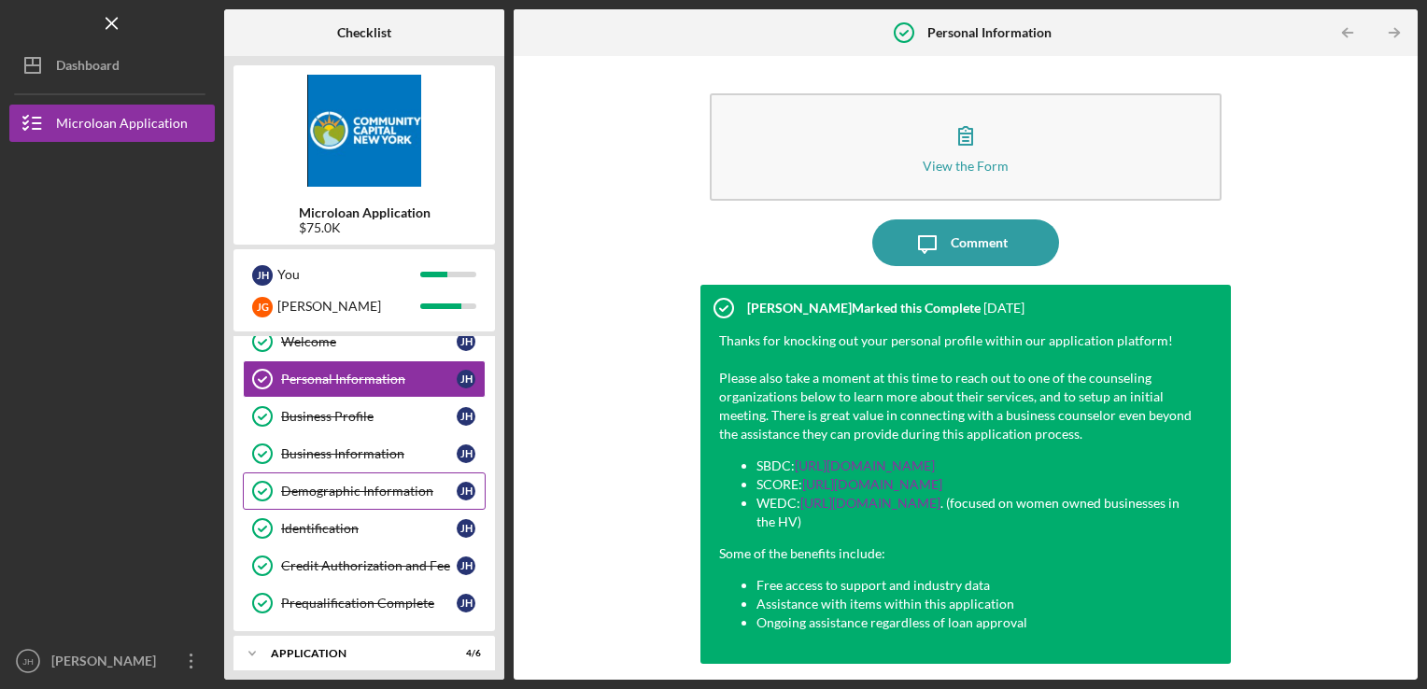
scroll to position [93, 0]
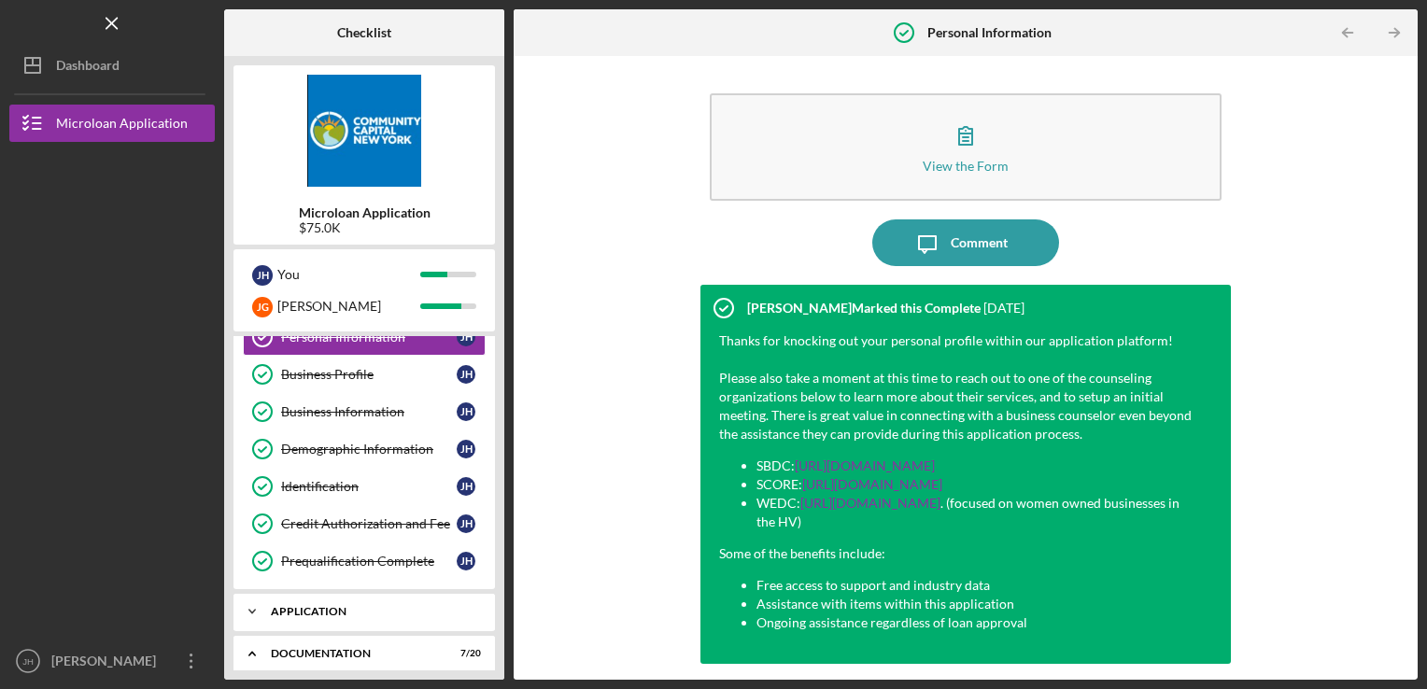
click at [324, 614] on div "Application" at bounding box center [371, 611] width 201 height 11
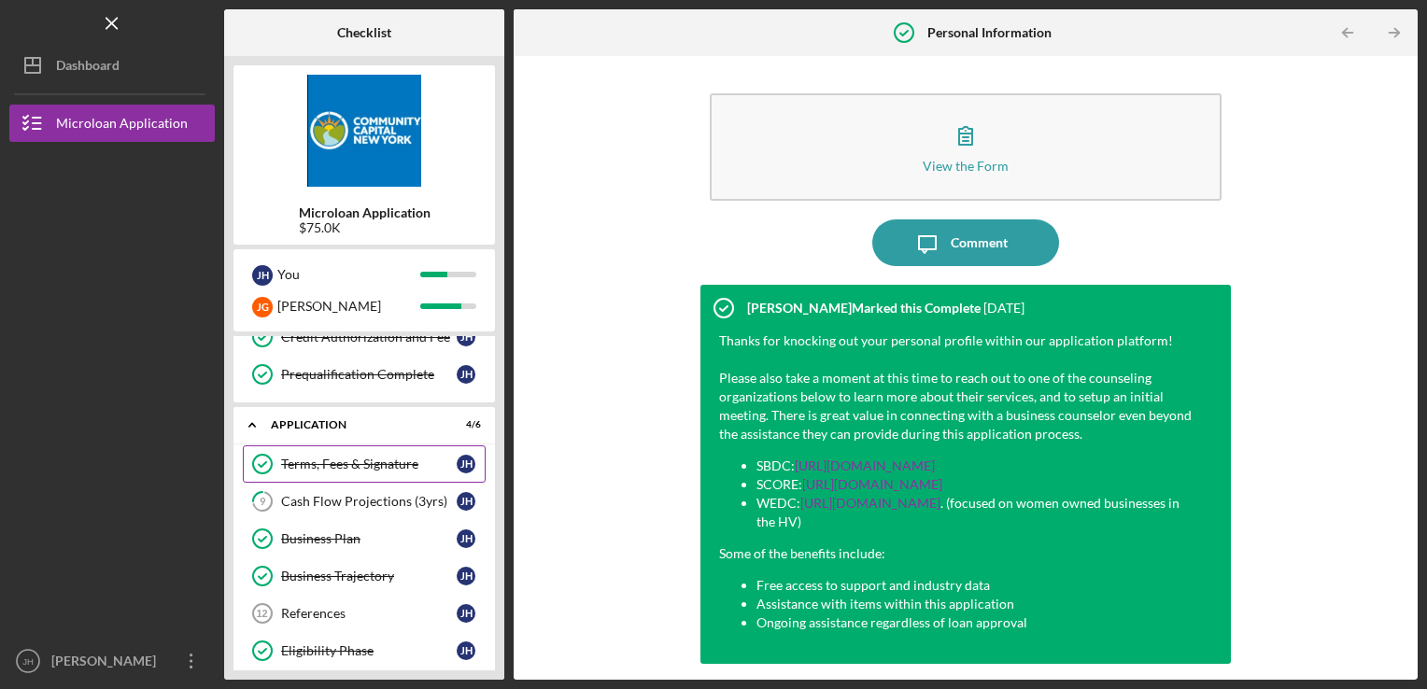
click at [370, 457] on div "Terms, Fees & Signature" at bounding box center [369, 464] width 176 height 15
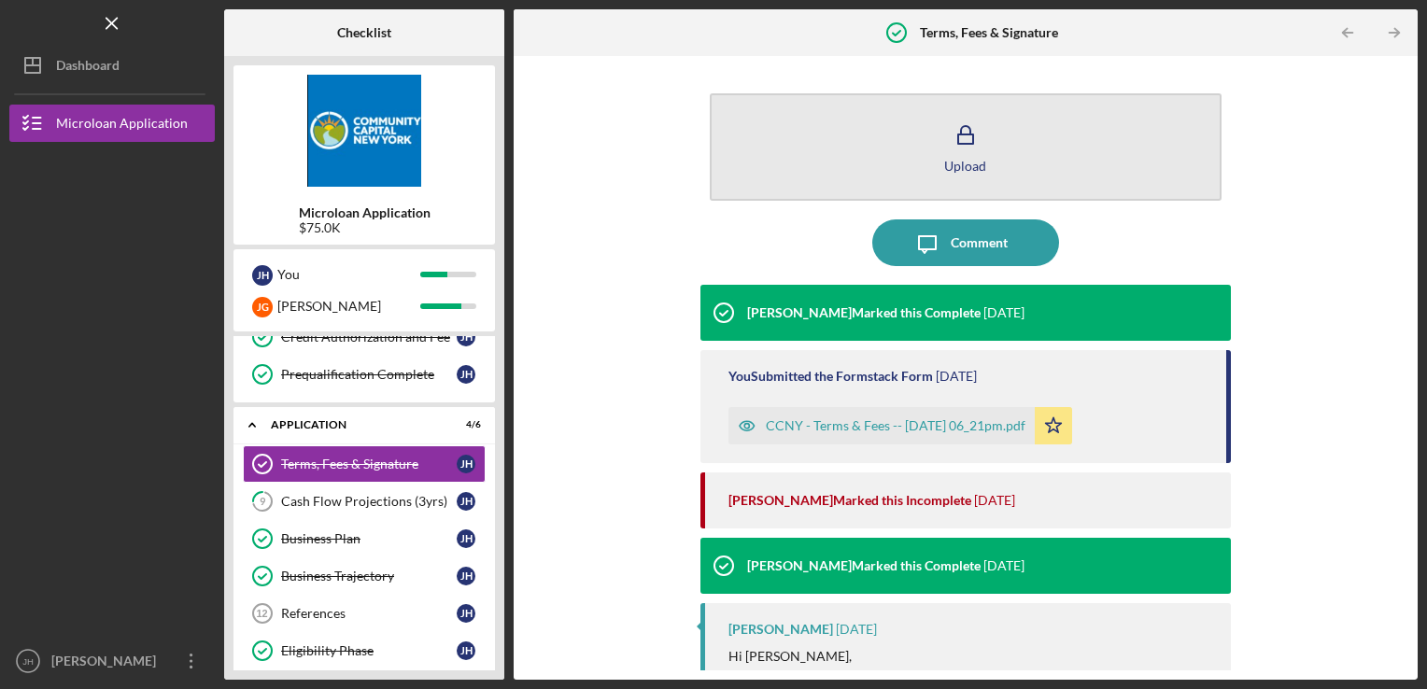
click at [903, 166] on button "Upload" at bounding box center [966, 146] width 513 height 107
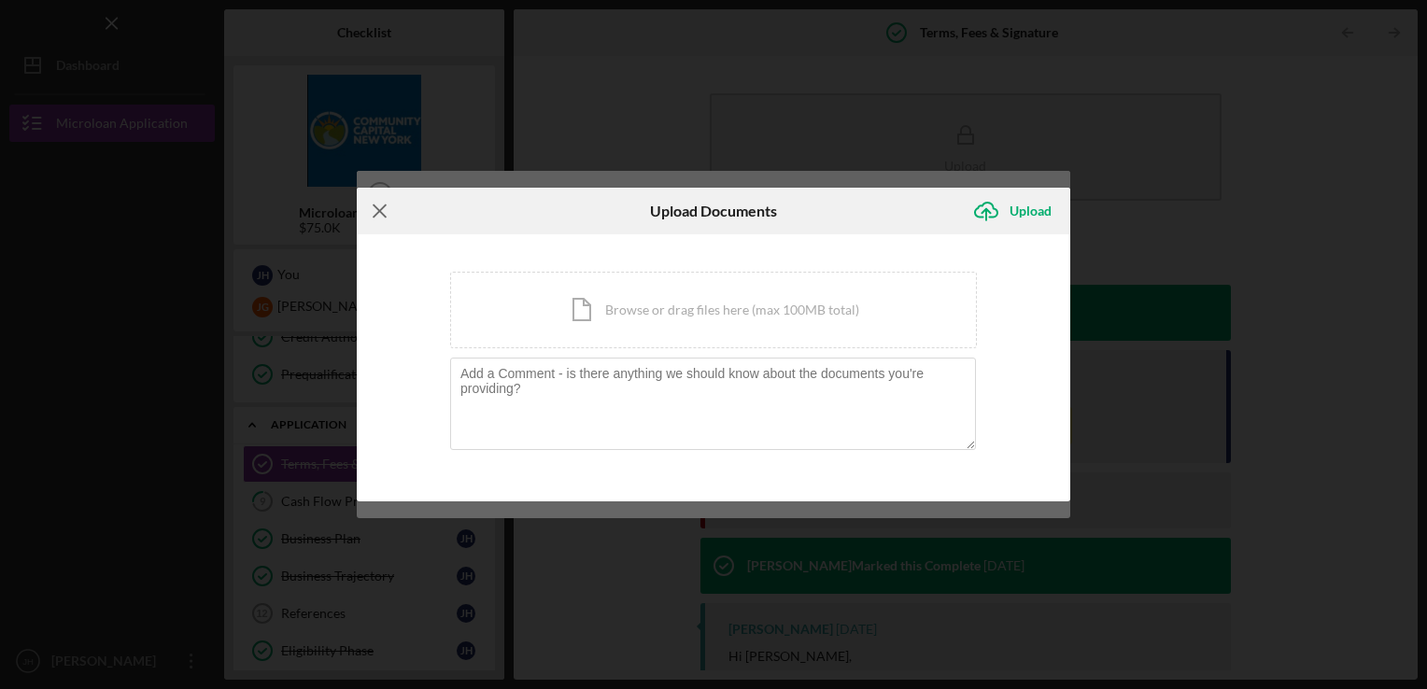
click at [379, 209] on icon "Icon/Menu Close" at bounding box center [380, 211] width 47 height 47
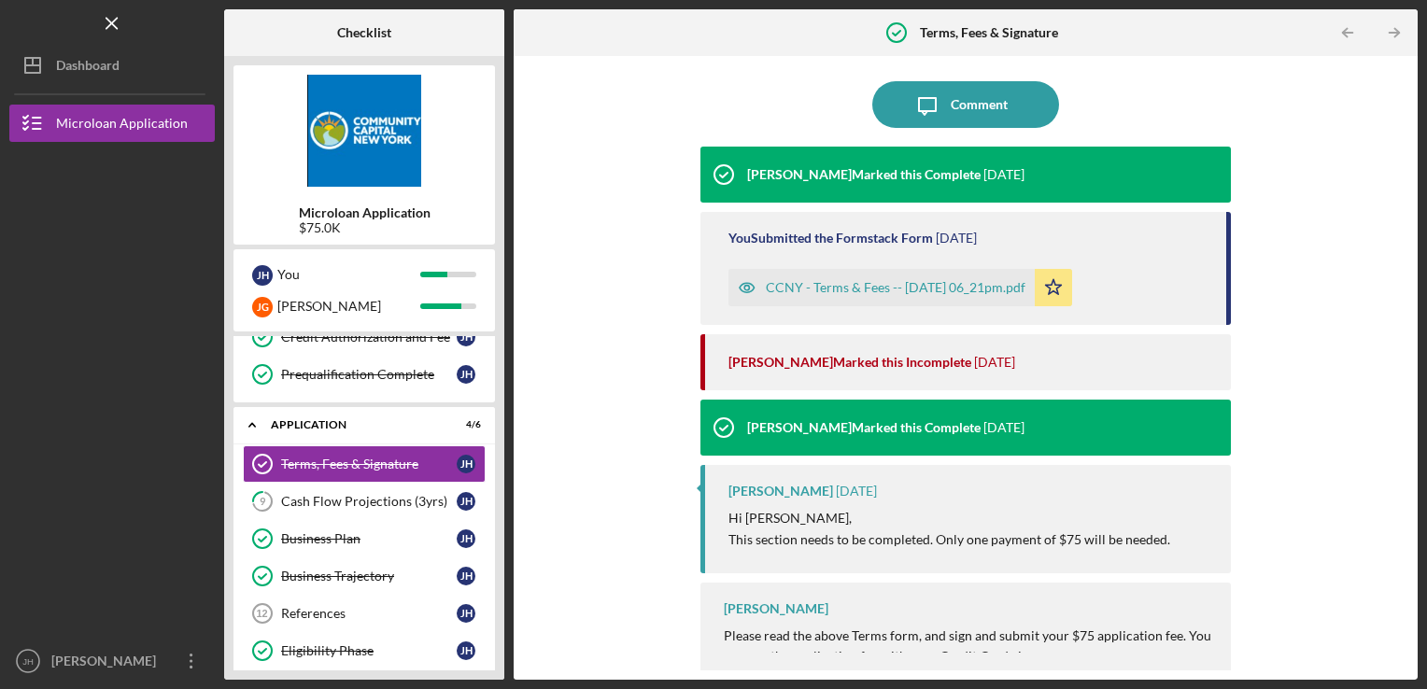
scroll to position [143, 0]
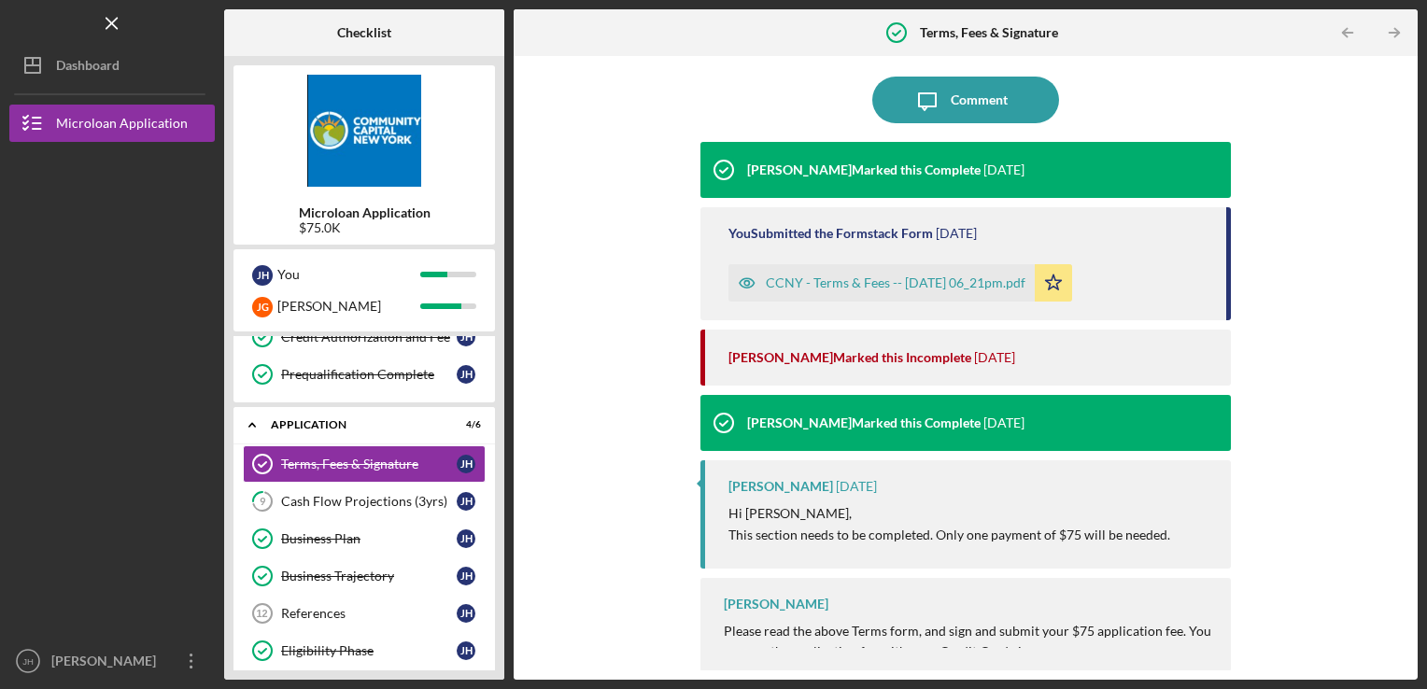
click at [819, 286] on div "CCNY - Terms & Fees -- [DATE] 06_21pm.pdf" at bounding box center [896, 283] width 260 height 15
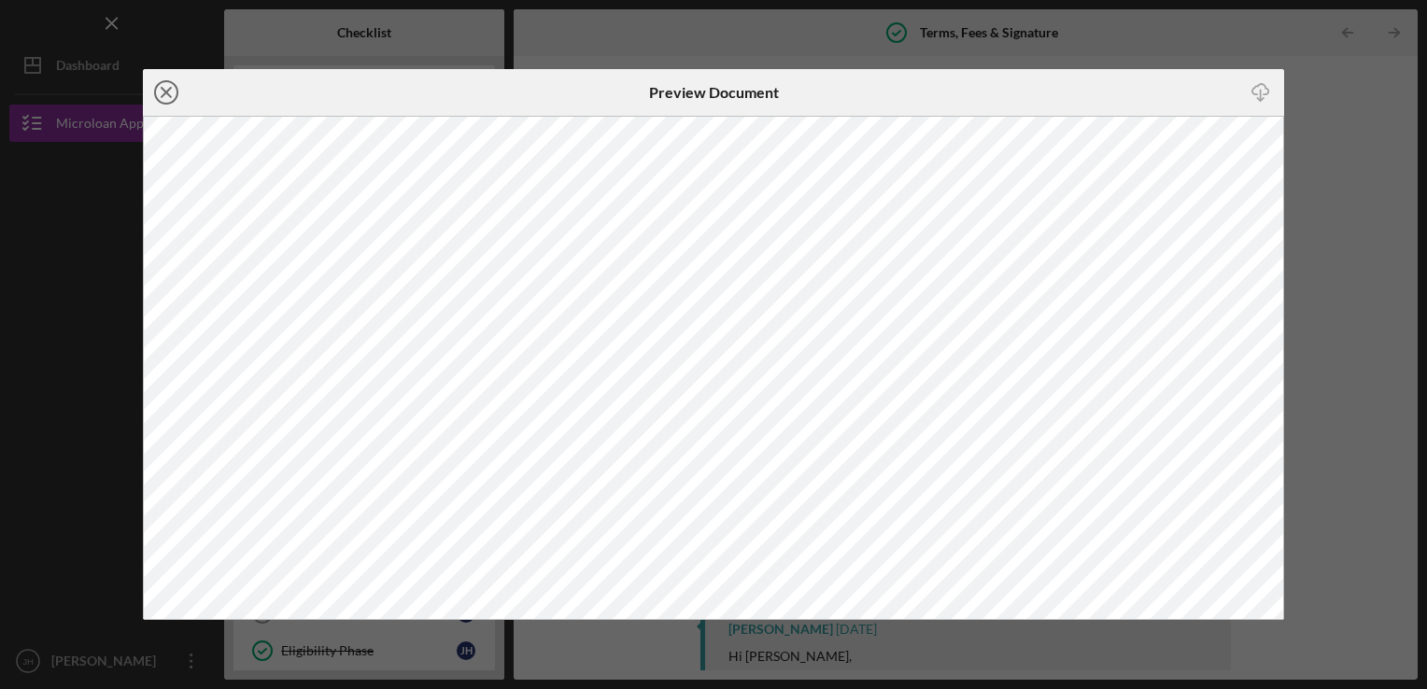
click at [168, 94] on line at bounding box center [166, 92] width 9 height 9
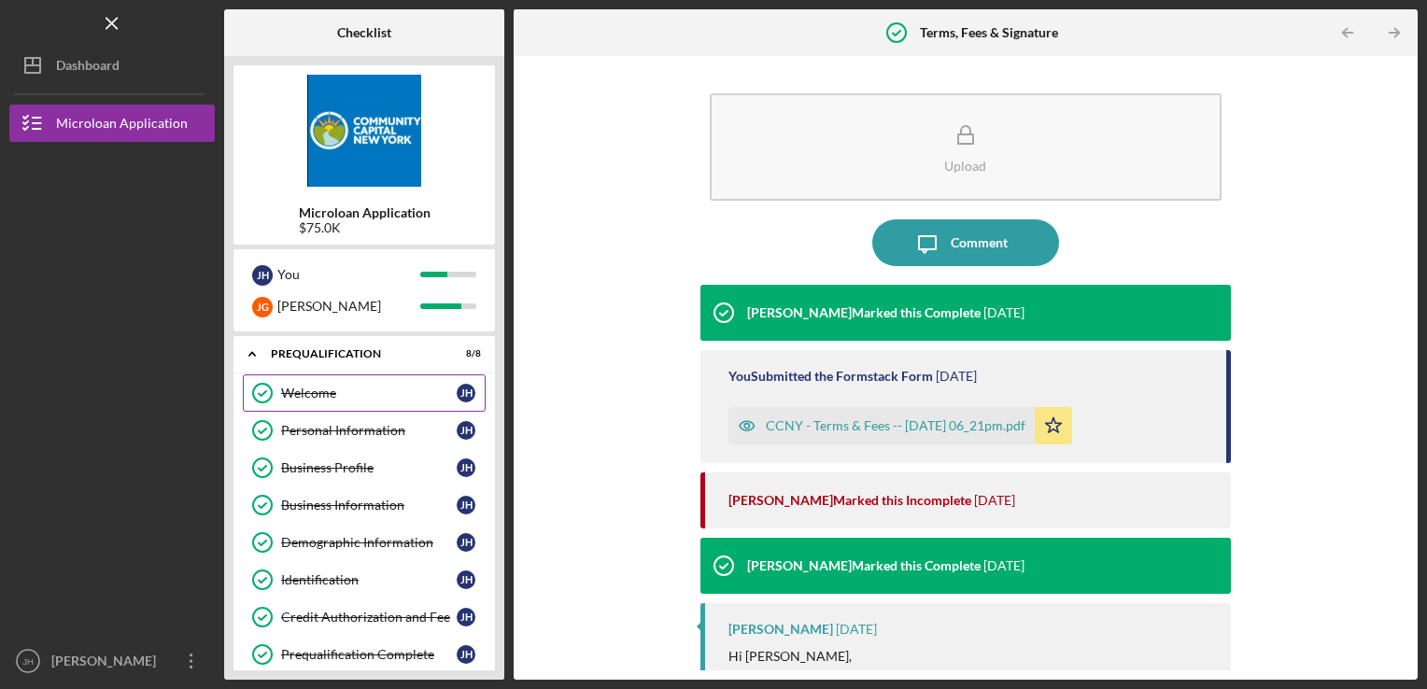
click at [368, 386] on div "Welcome" at bounding box center [369, 393] width 176 height 15
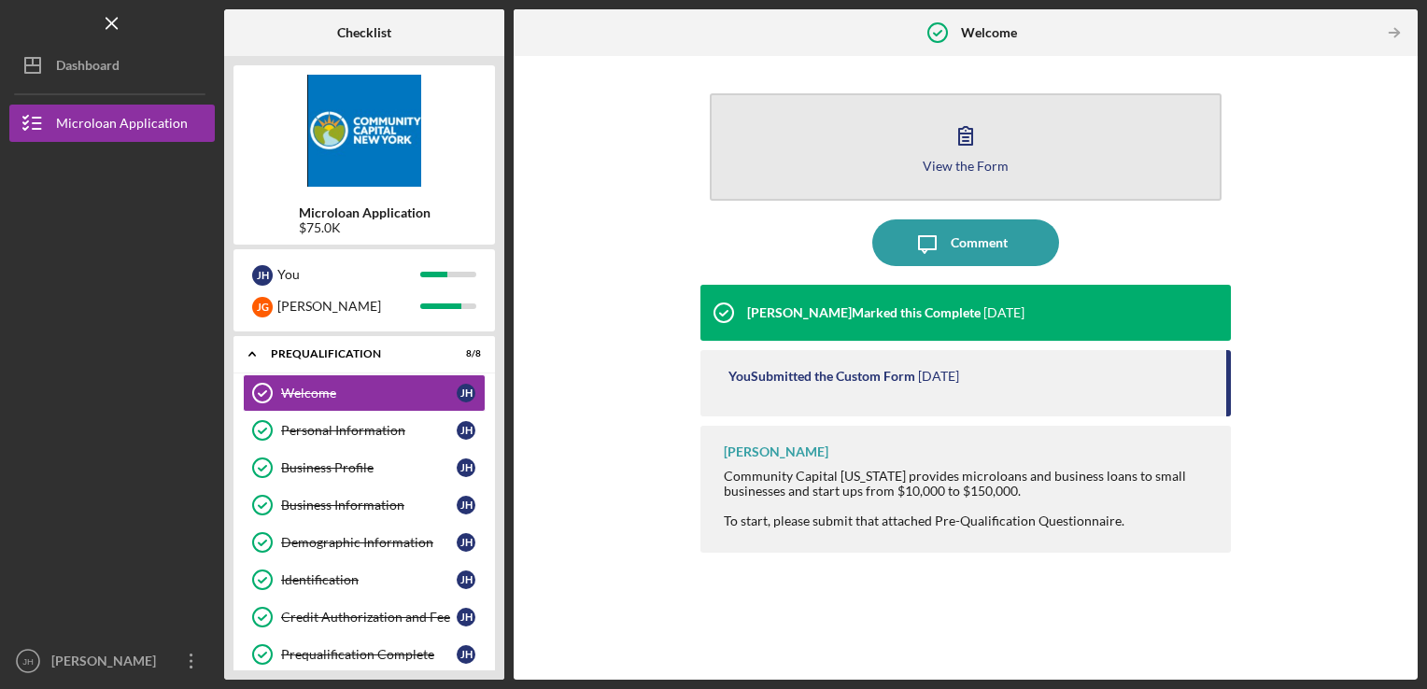
click at [913, 121] on button "View the Form Form" at bounding box center [966, 146] width 513 height 107
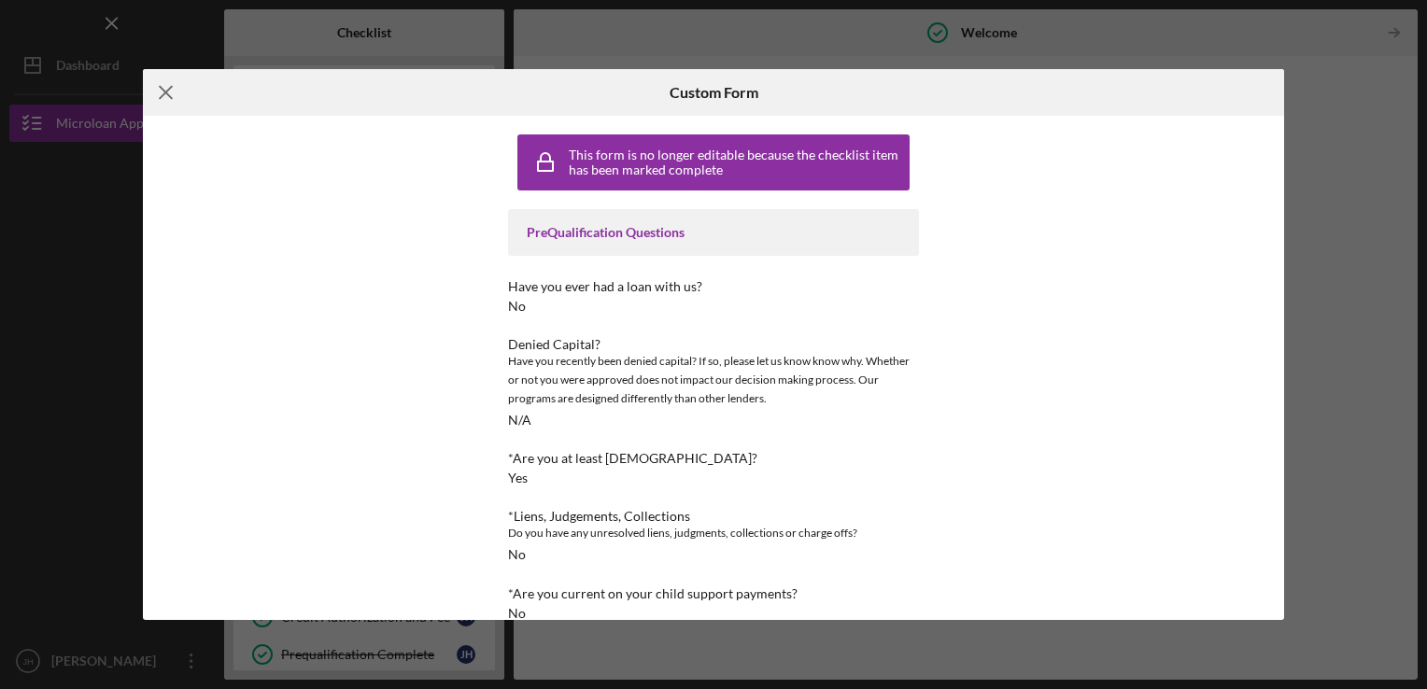
click at [159, 91] on icon "Icon/Menu Close" at bounding box center [166, 92] width 47 height 47
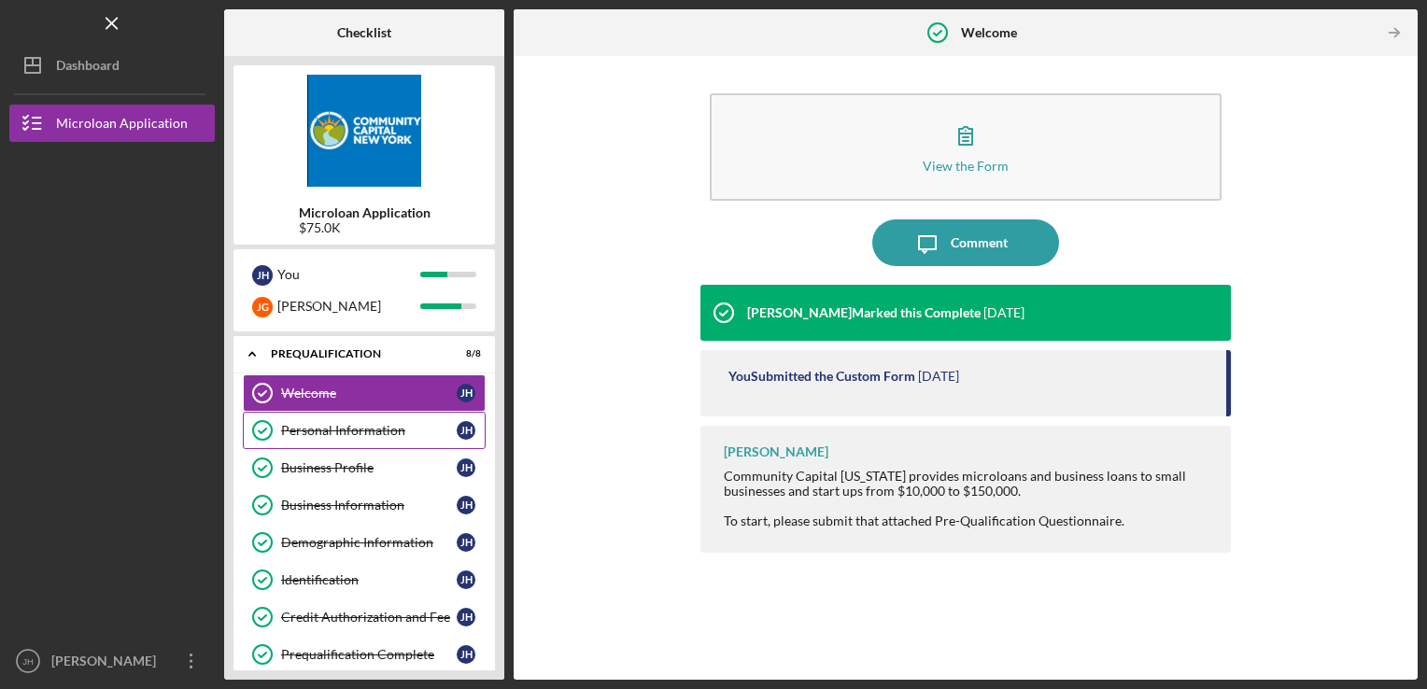
click at [339, 428] on div "Personal Information" at bounding box center [369, 430] width 176 height 15
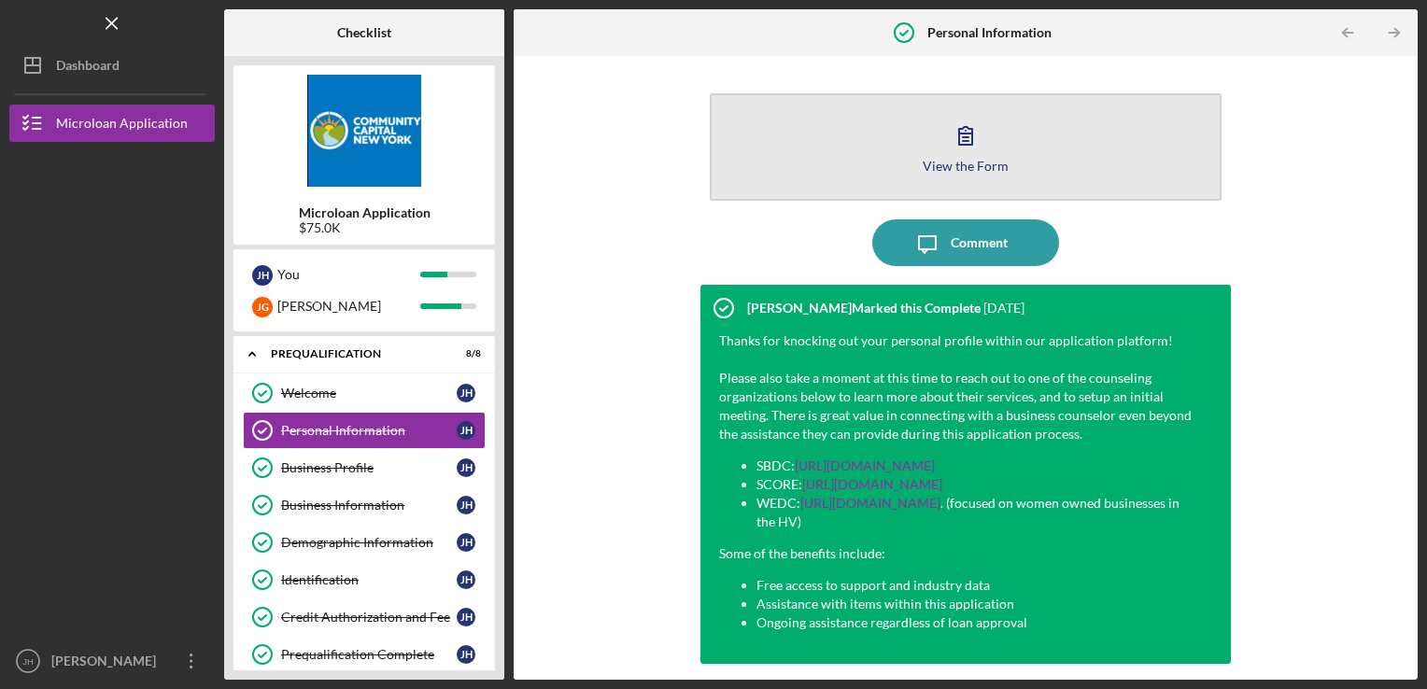
click at [992, 155] on button "View the Form Form" at bounding box center [966, 146] width 513 height 107
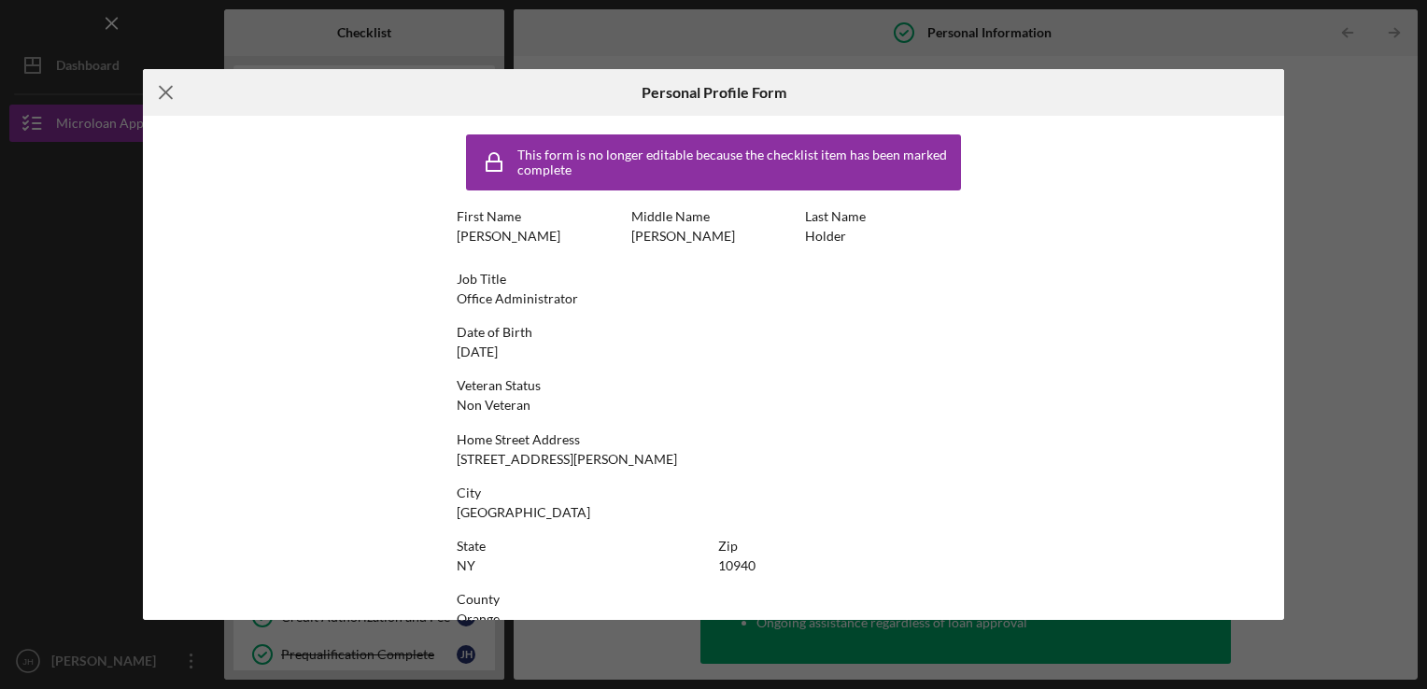
click at [171, 92] on icon "Icon/Menu Close" at bounding box center [166, 92] width 47 height 47
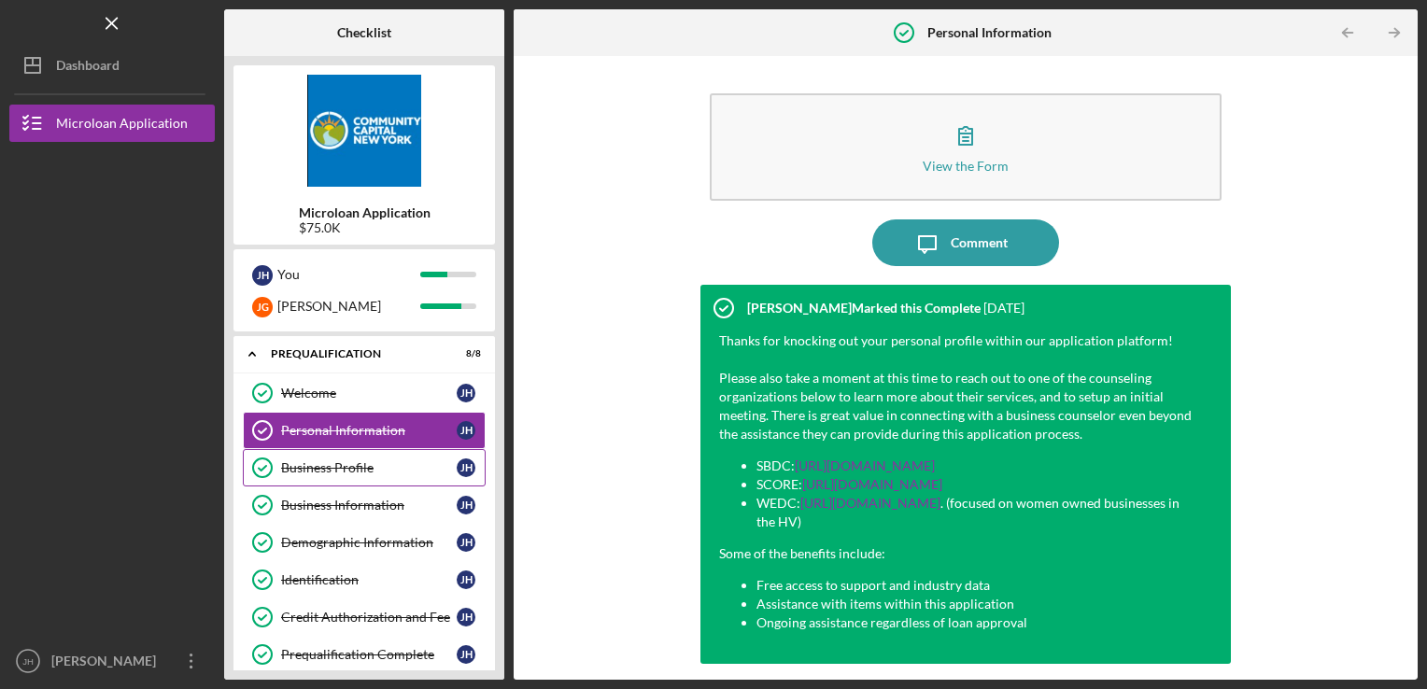
click at [337, 467] on div "Business Profile" at bounding box center [369, 468] width 176 height 15
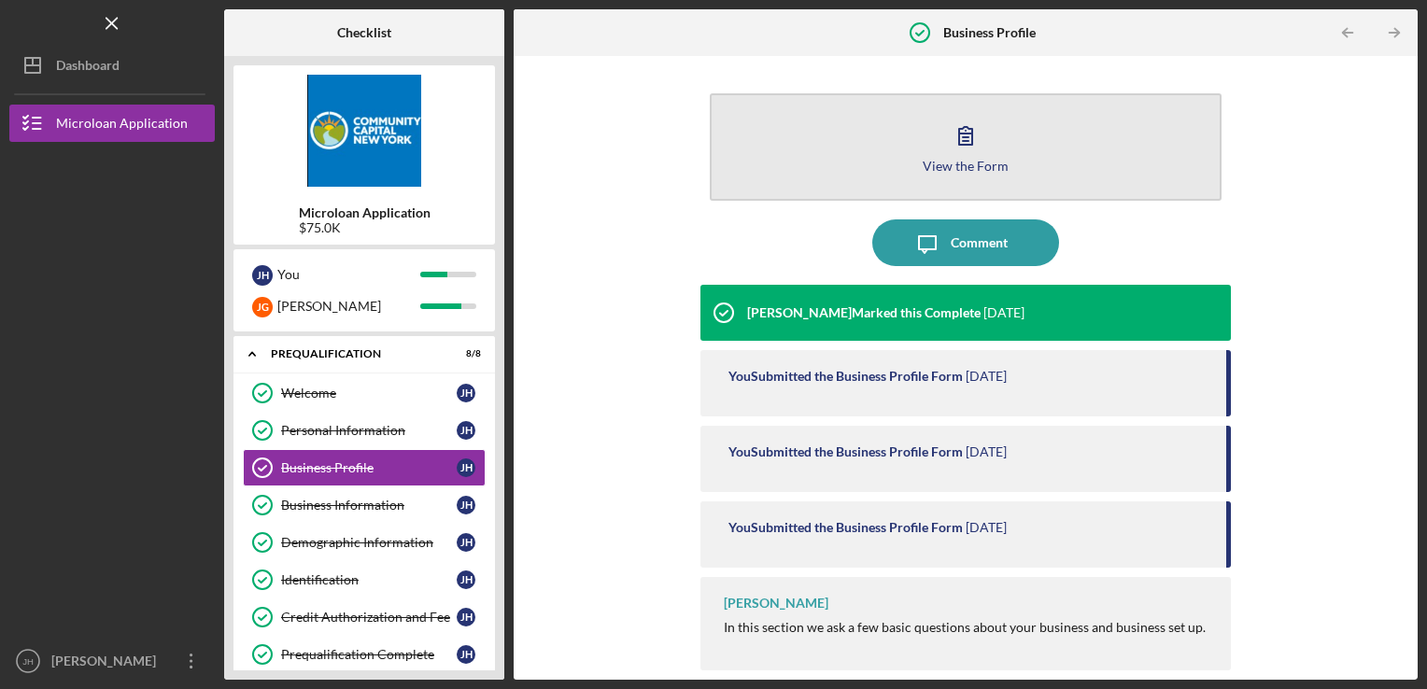
click at [841, 161] on button "View the Form Form" at bounding box center [966, 146] width 513 height 107
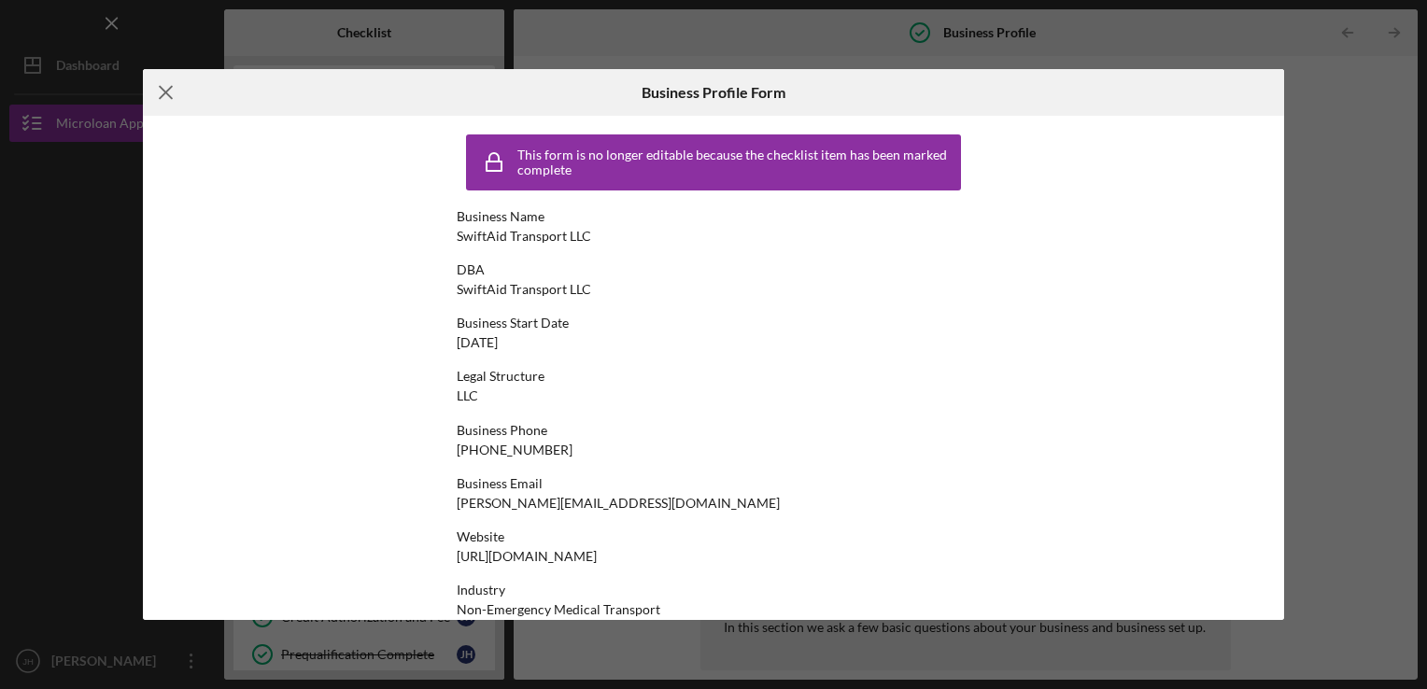
click at [164, 95] on icon "Icon/Menu Close" at bounding box center [166, 92] width 47 height 47
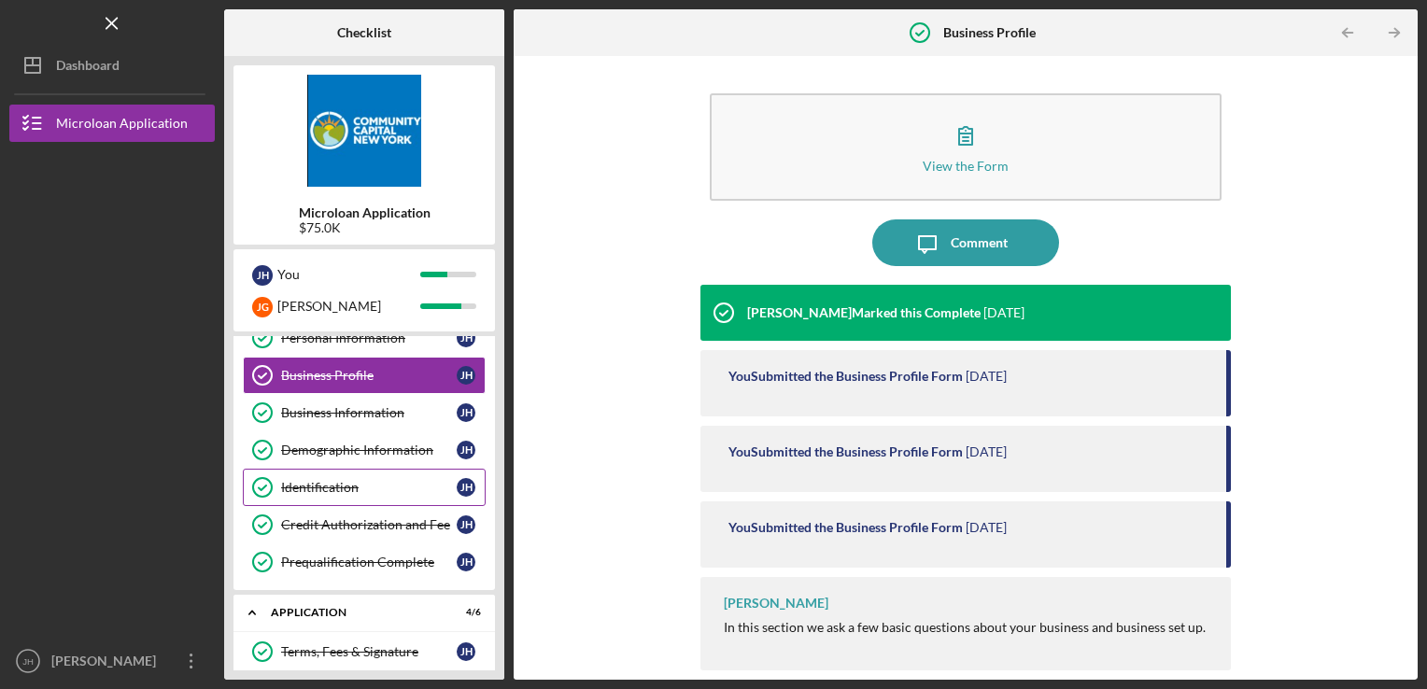
scroll to position [93, 0]
click at [347, 412] on div "Business Information" at bounding box center [369, 412] width 176 height 15
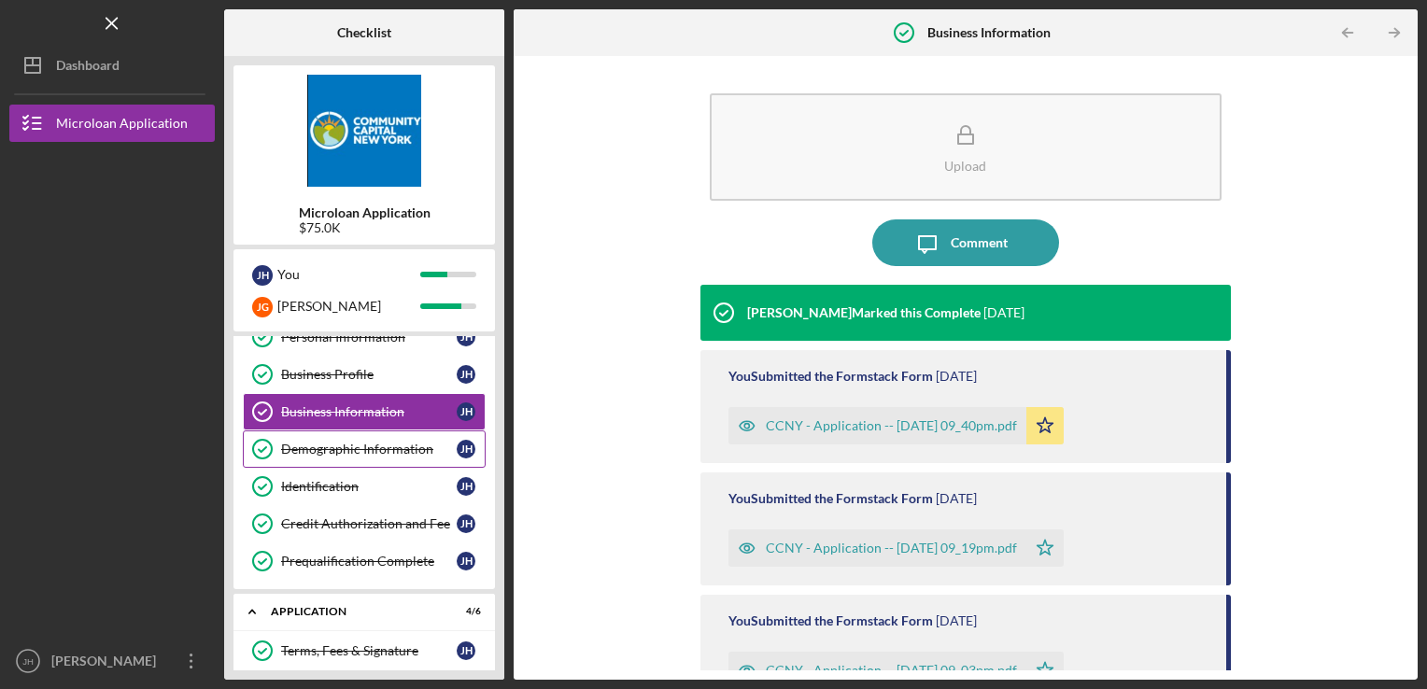
click at [334, 449] on div "Demographic Information" at bounding box center [369, 449] width 176 height 15
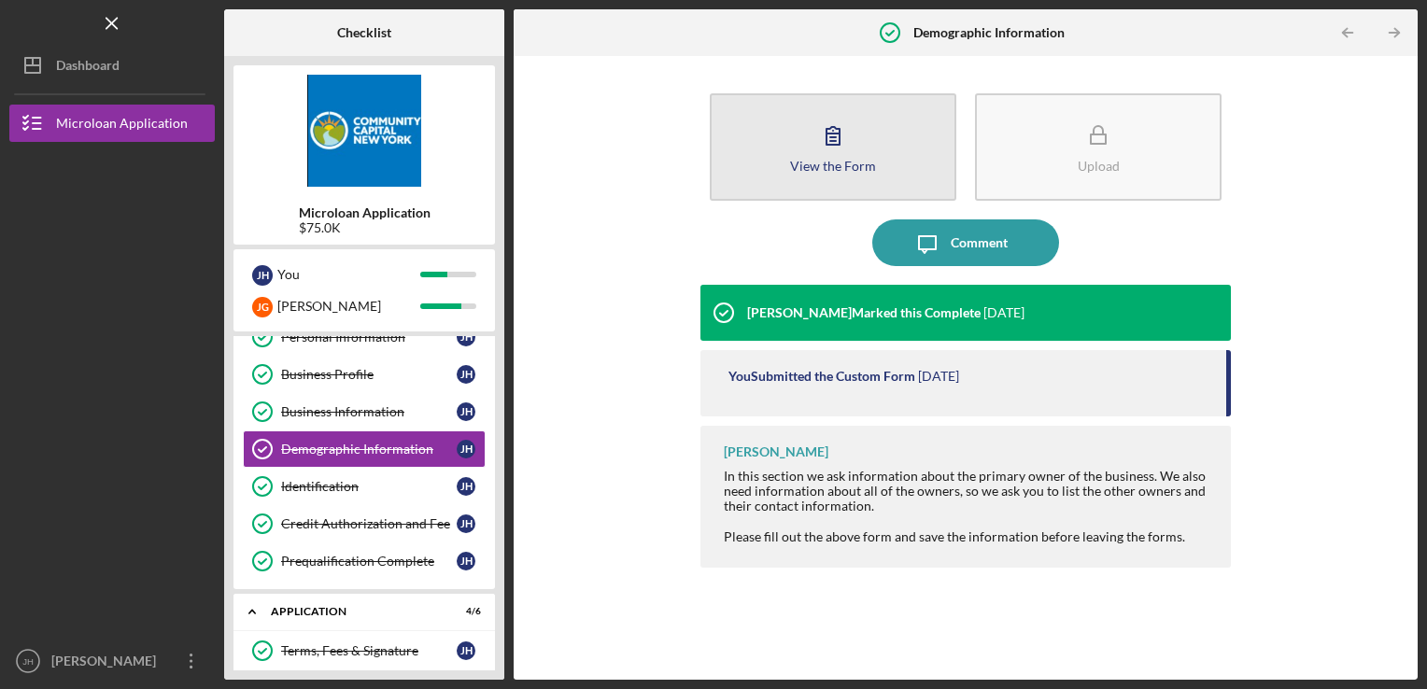
click at [833, 159] on div "View the Form" at bounding box center [833, 166] width 86 height 14
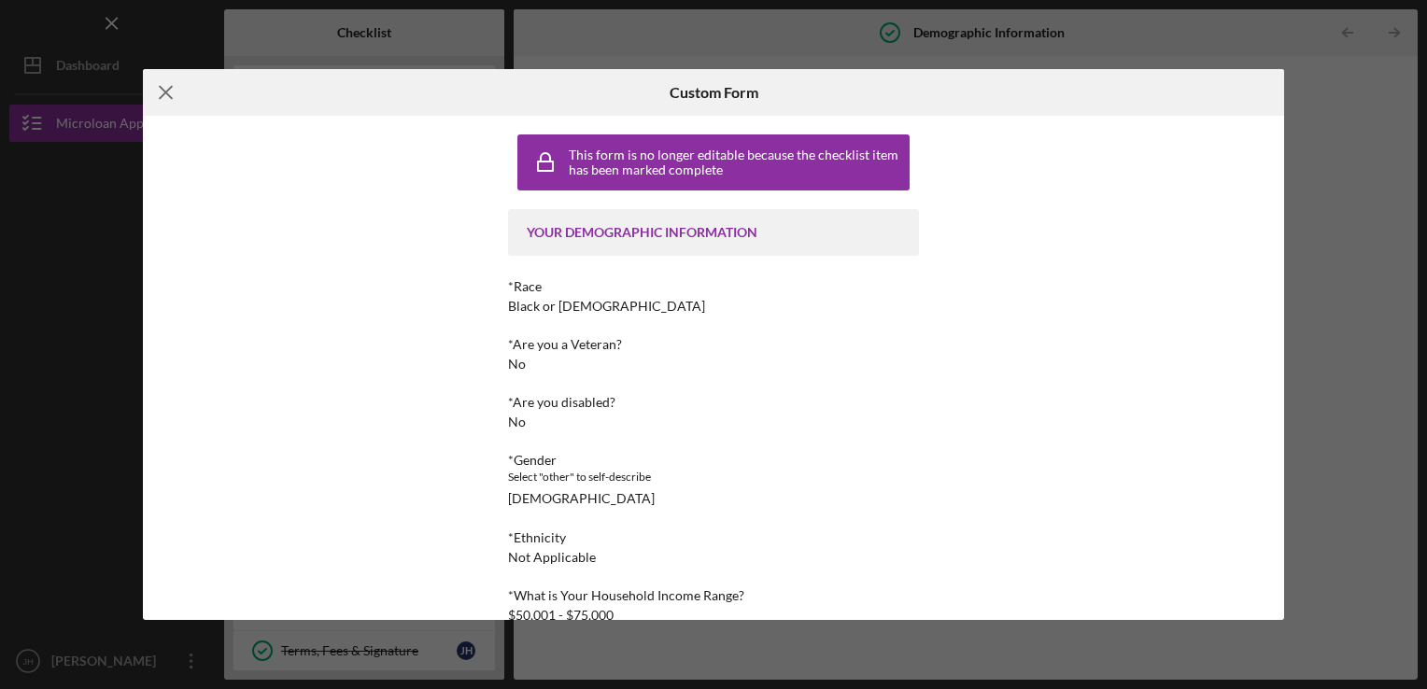
click at [165, 89] on icon "Icon/Menu Close" at bounding box center [166, 92] width 47 height 47
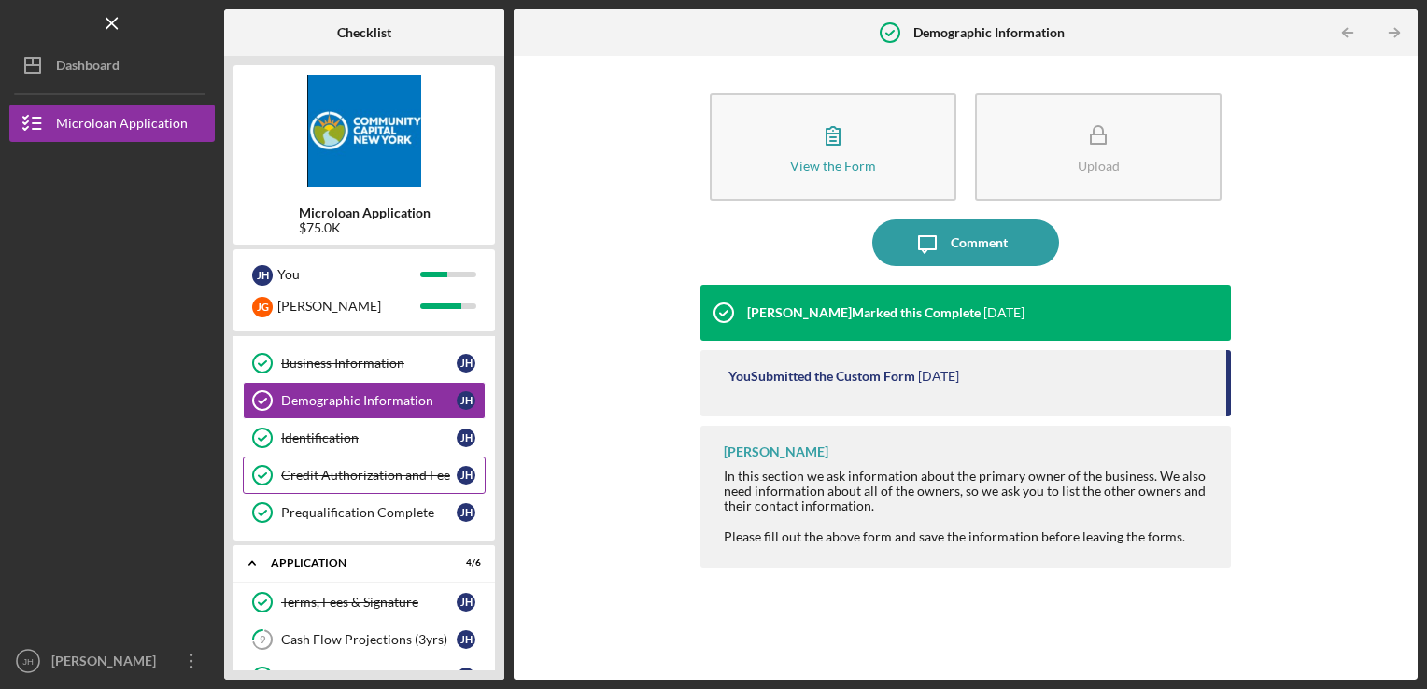
scroll to position [187, 0]
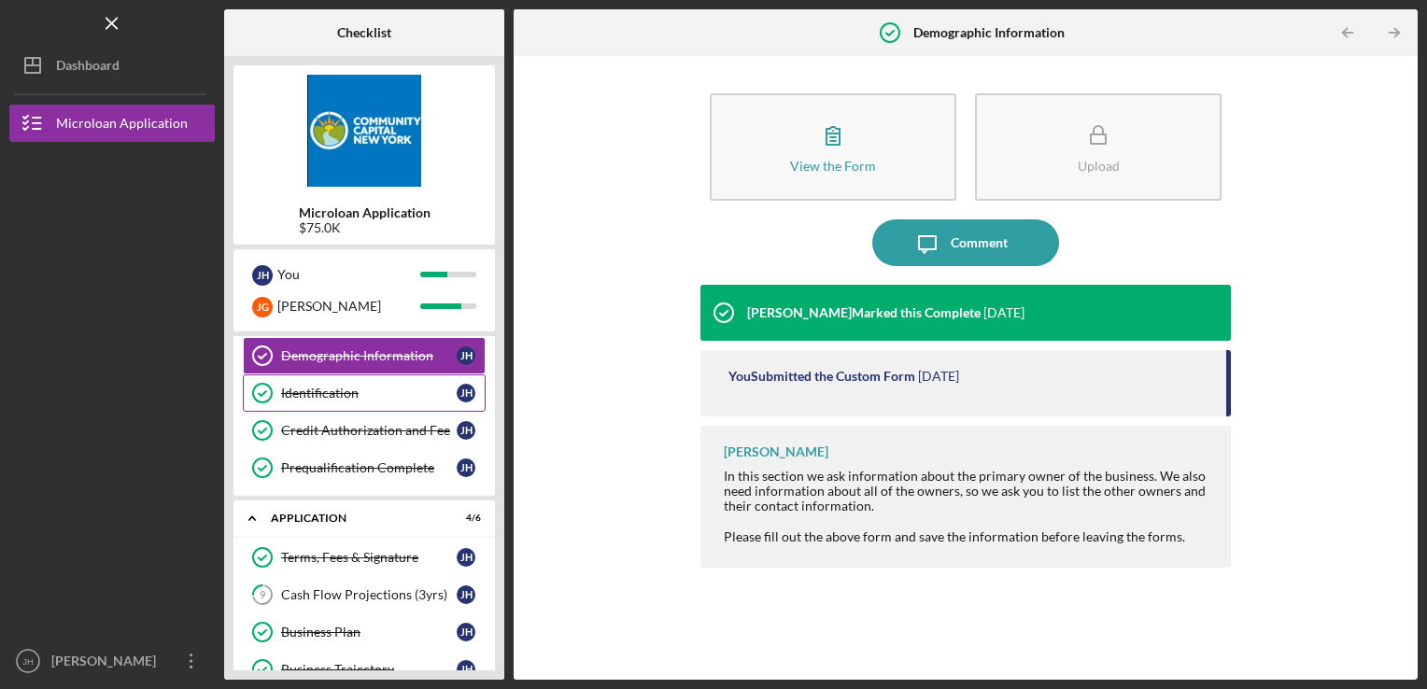
click at [316, 393] on div "Identification" at bounding box center [369, 393] width 176 height 15
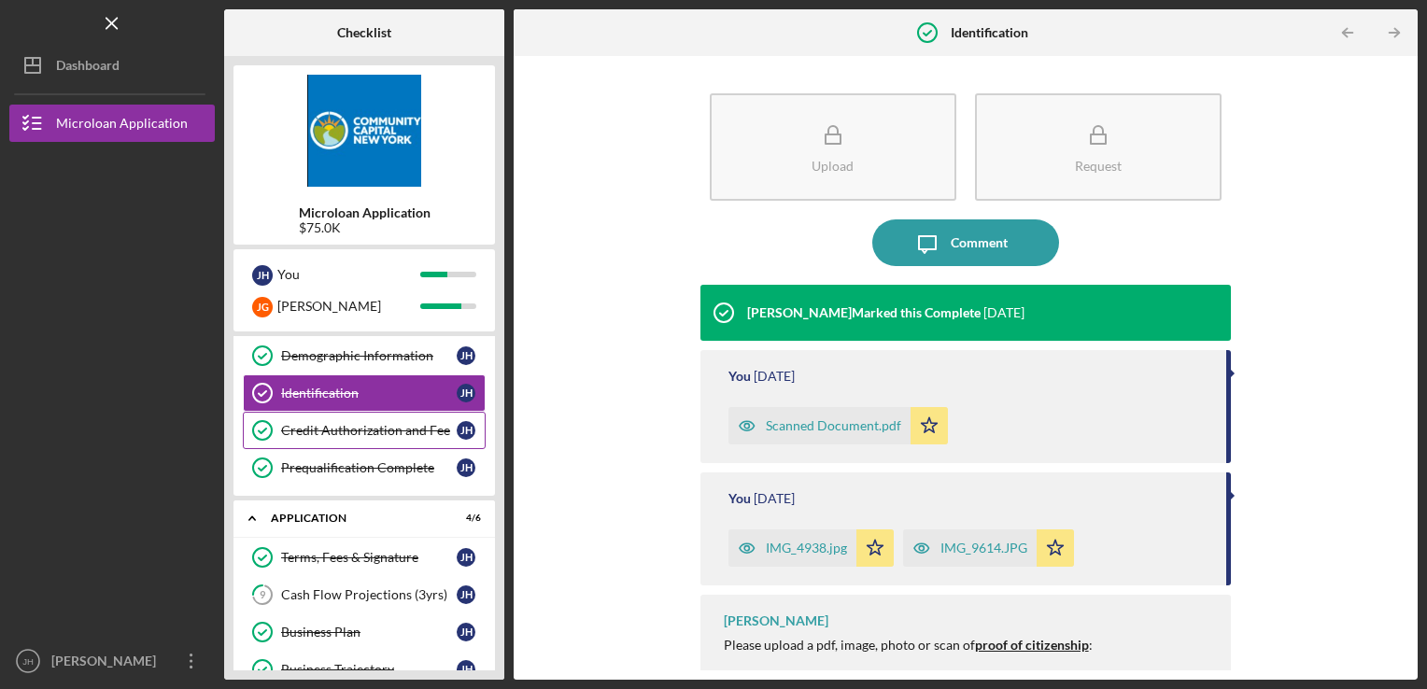
click at [334, 428] on div "Credit Authorization and Fee" at bounding box center [369, 430] width 176 height 15
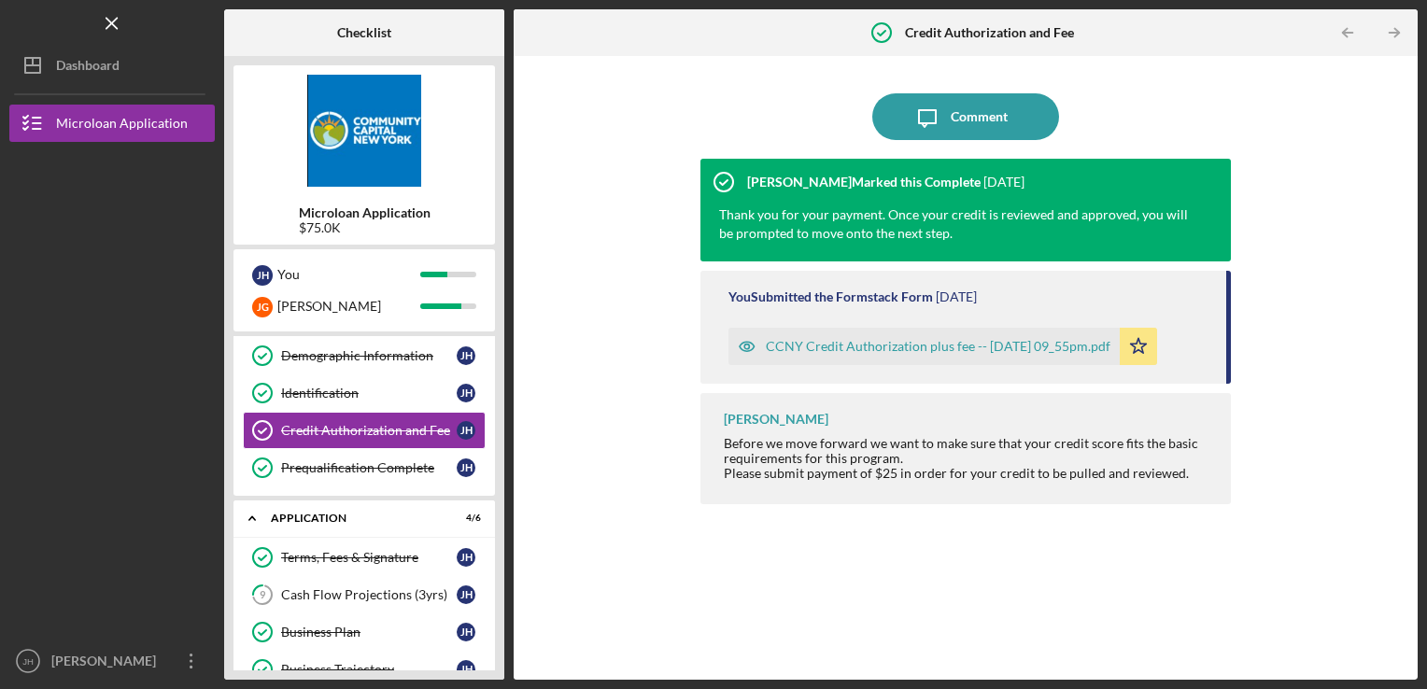
click at [858, 346] on div "CCNY Credit Authorization plus fee -- [DATE] 09_55pm.pdf" at bounding box center [938, 346] width 345 height 15
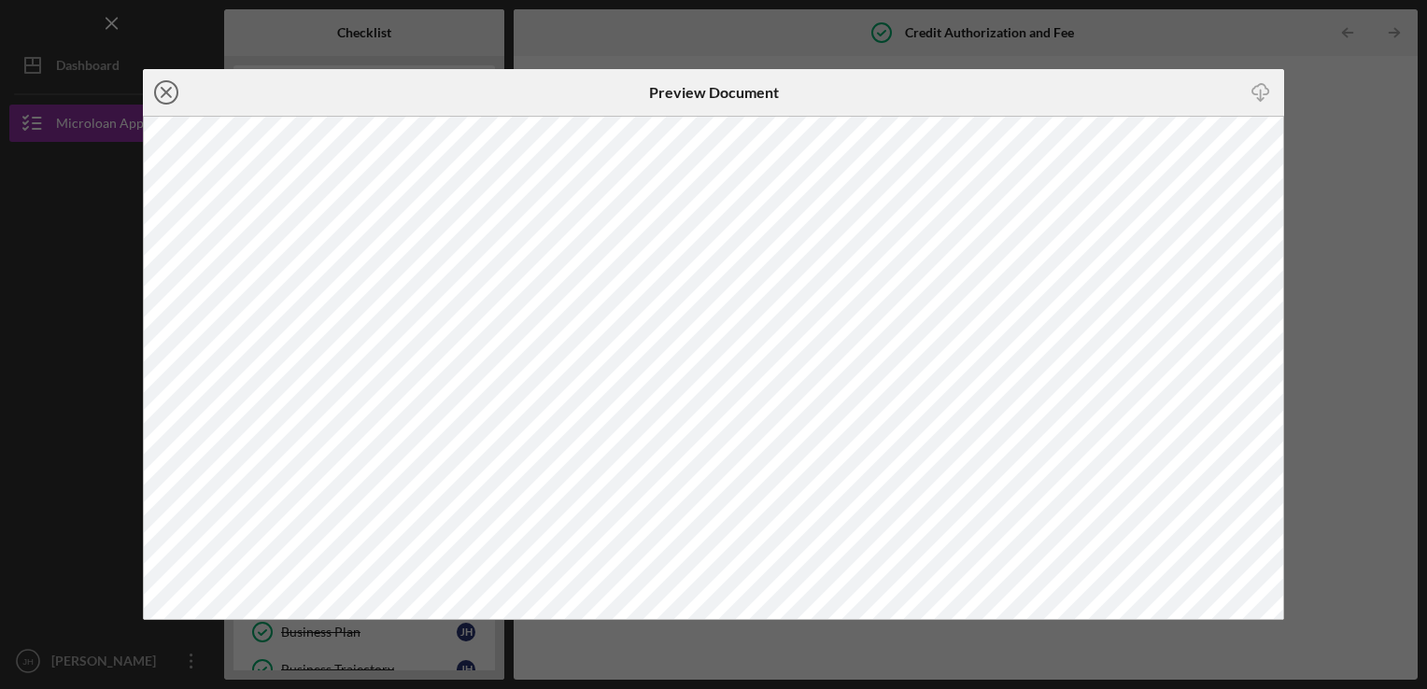
click at [168, 92] on icon "Icon/Close" at bounding box center [166, 92] width 47 height 47
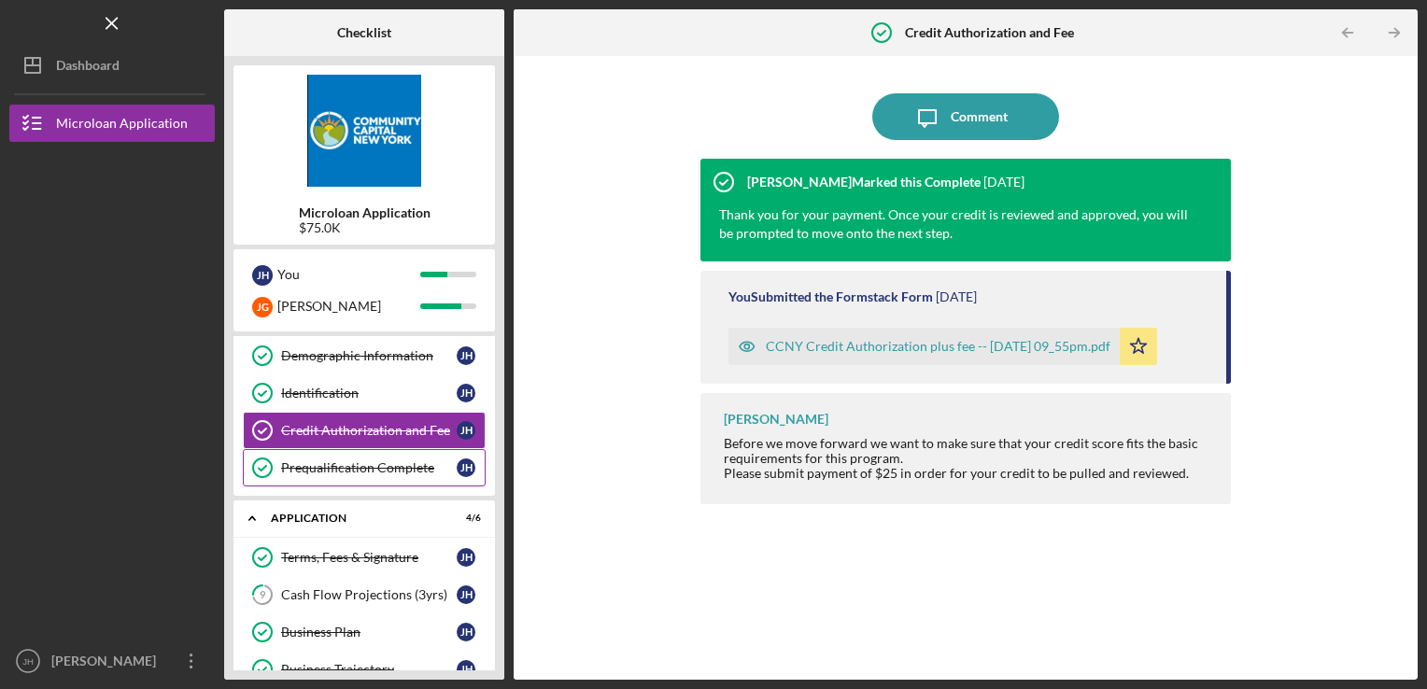
click at [350, 461] on div "Prequalification Complete" at bounding box center [369, 468] width 176 height 15
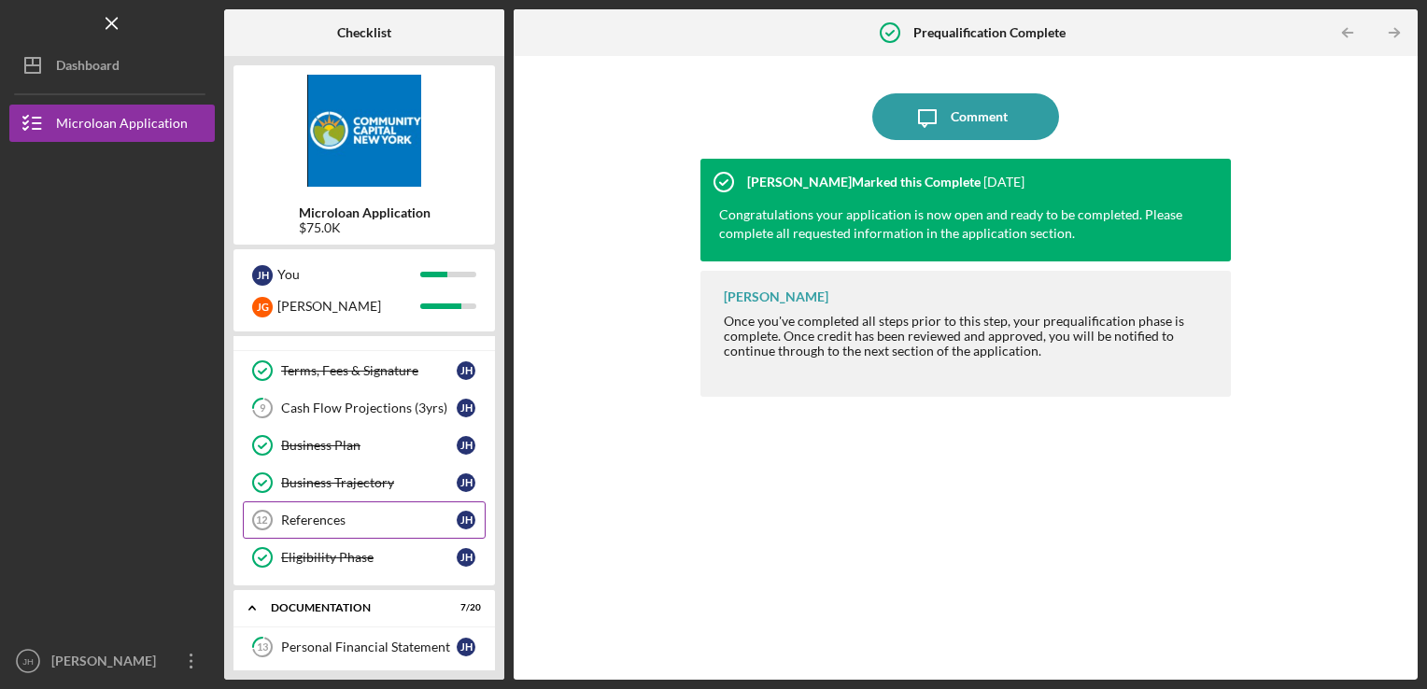
scroll to position [280, 0]
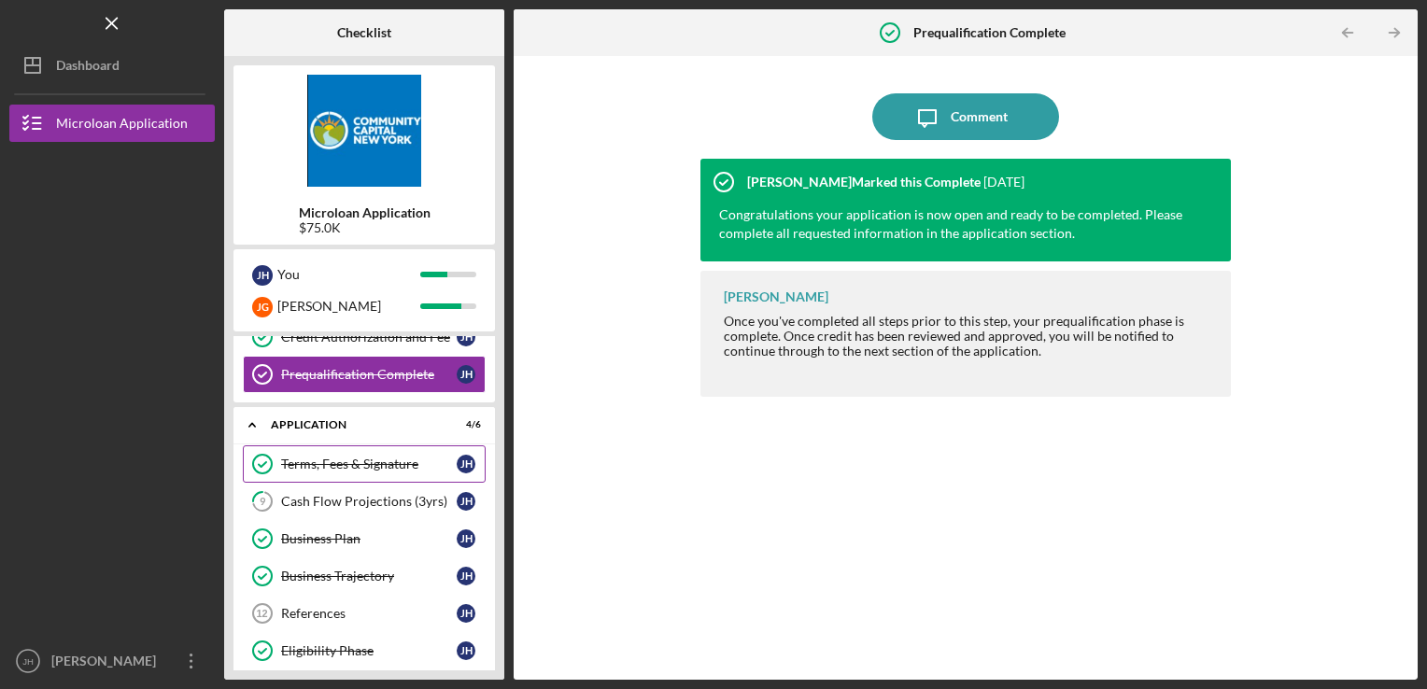
click at [347, 458] on div "Terms, Fees & Signature" at bounding box center [369, 464] width 176 height 15
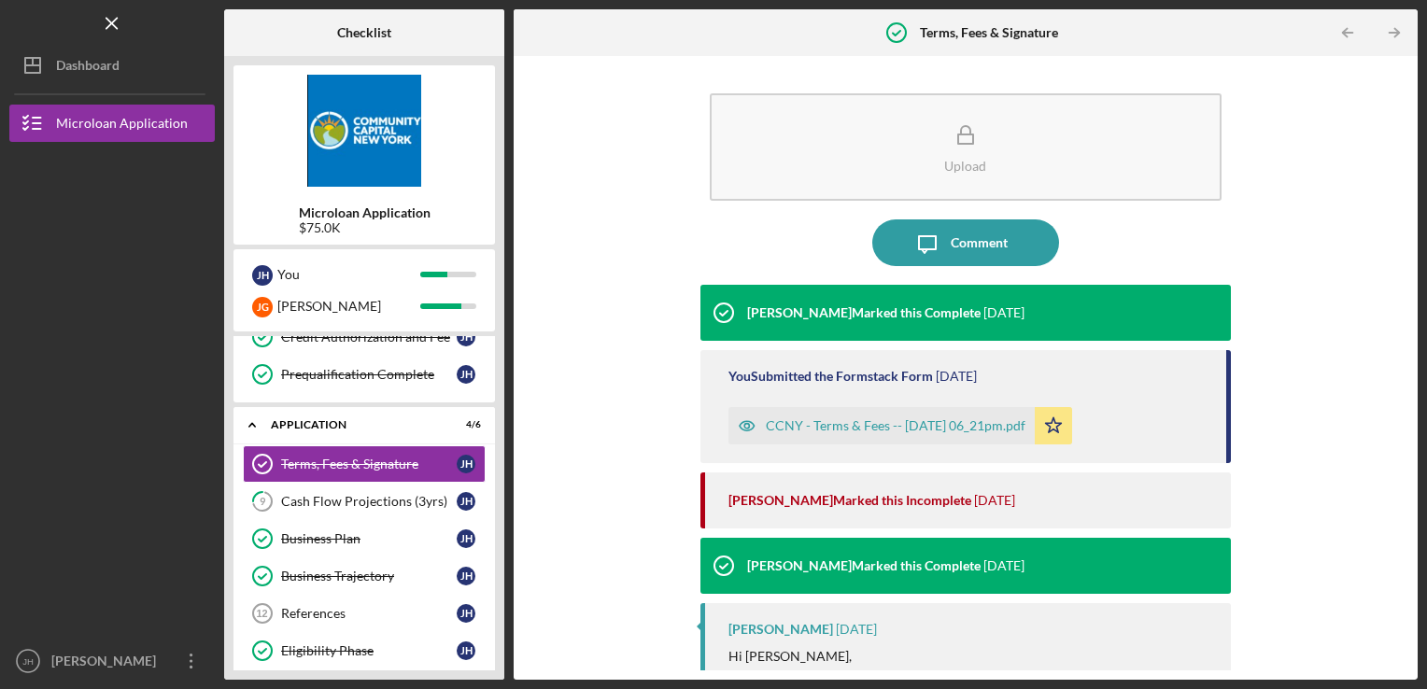
click at [888, 424] on div "CCNY - Terms & Fees -- [DATE] 06_21pm.pdf" at bounding box center [896, 426] width 260 height 15
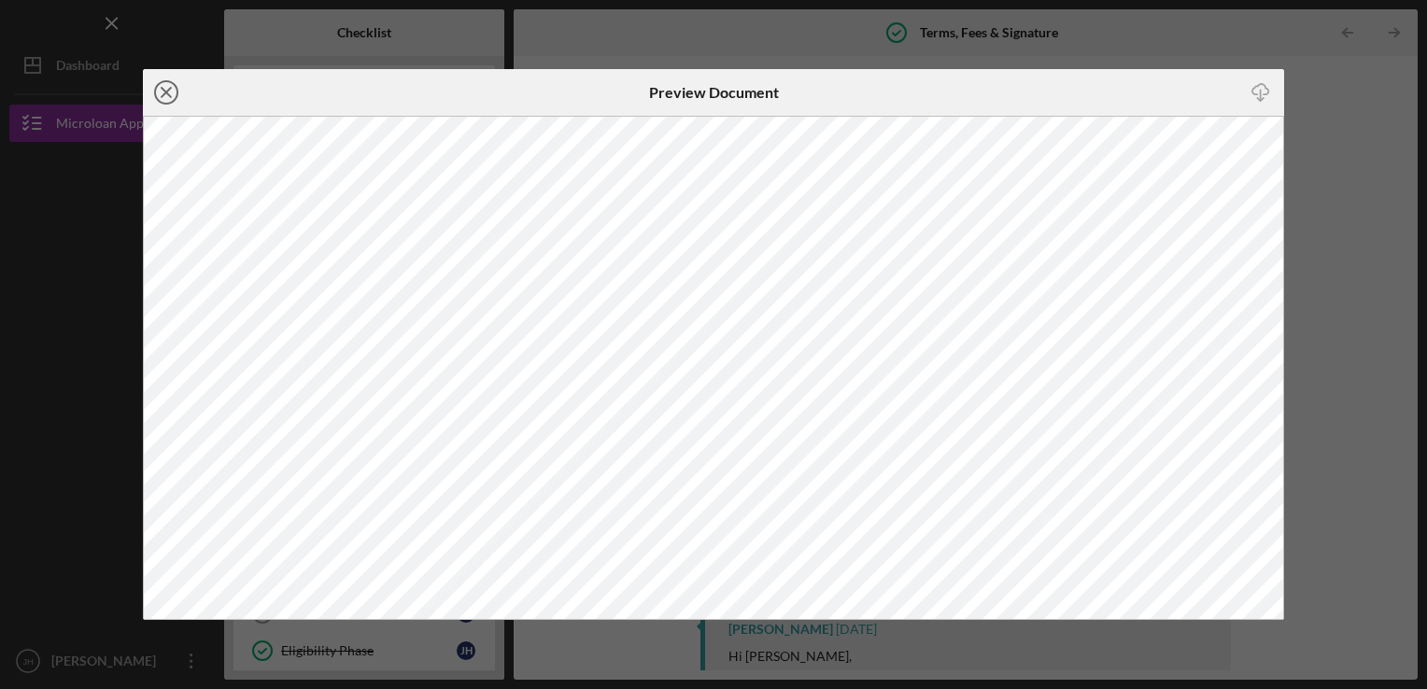
click at [159, 90] on icon "Icon/Close" at bounding box center [166, 92] width 47 height 47
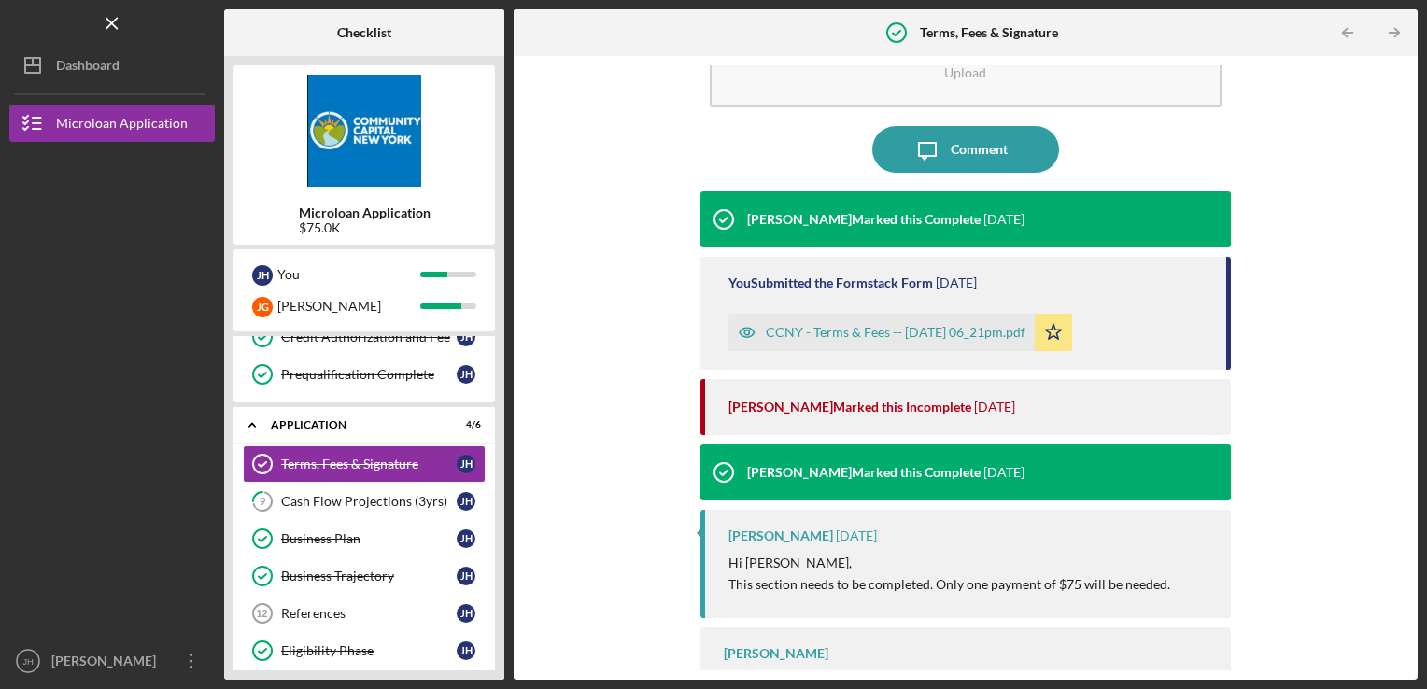
scroll to position [143, 0]
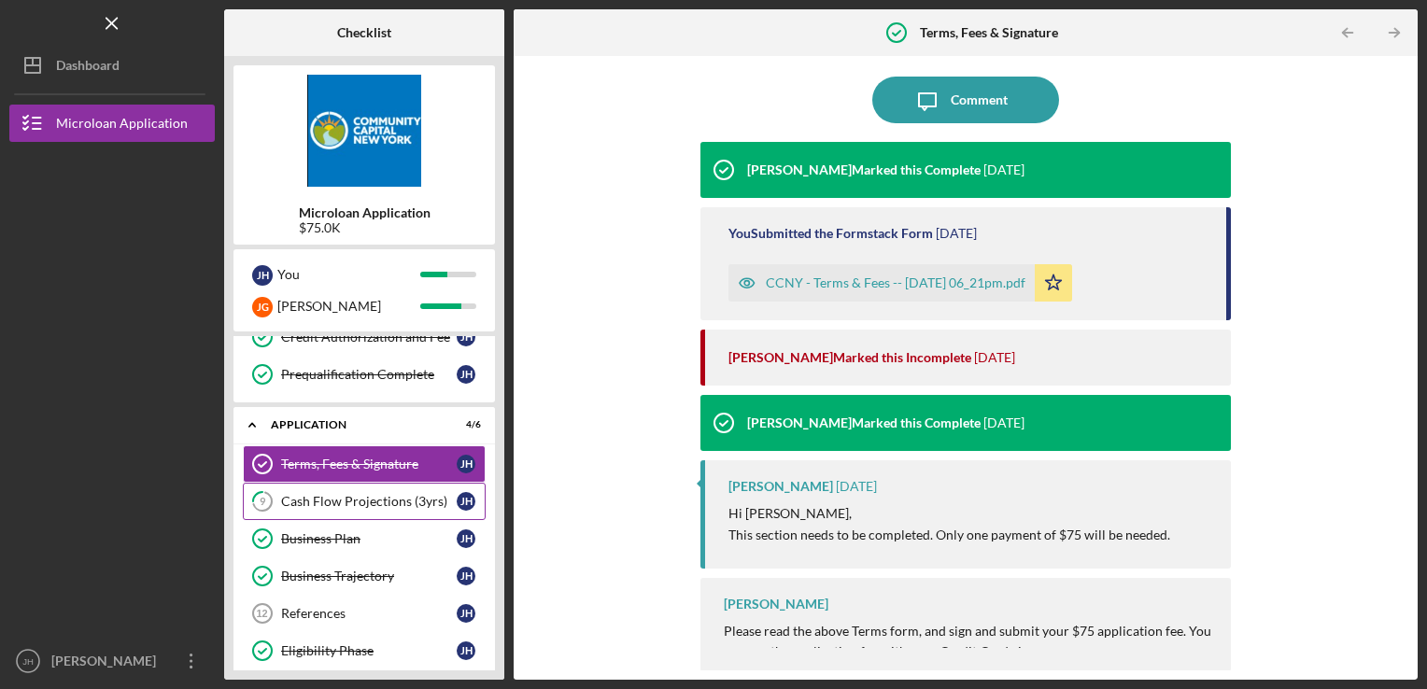
click at [344, 499] on div "Cash Flow Projections (3yrs)" at bounding box center [369, 501] width 176 height 15
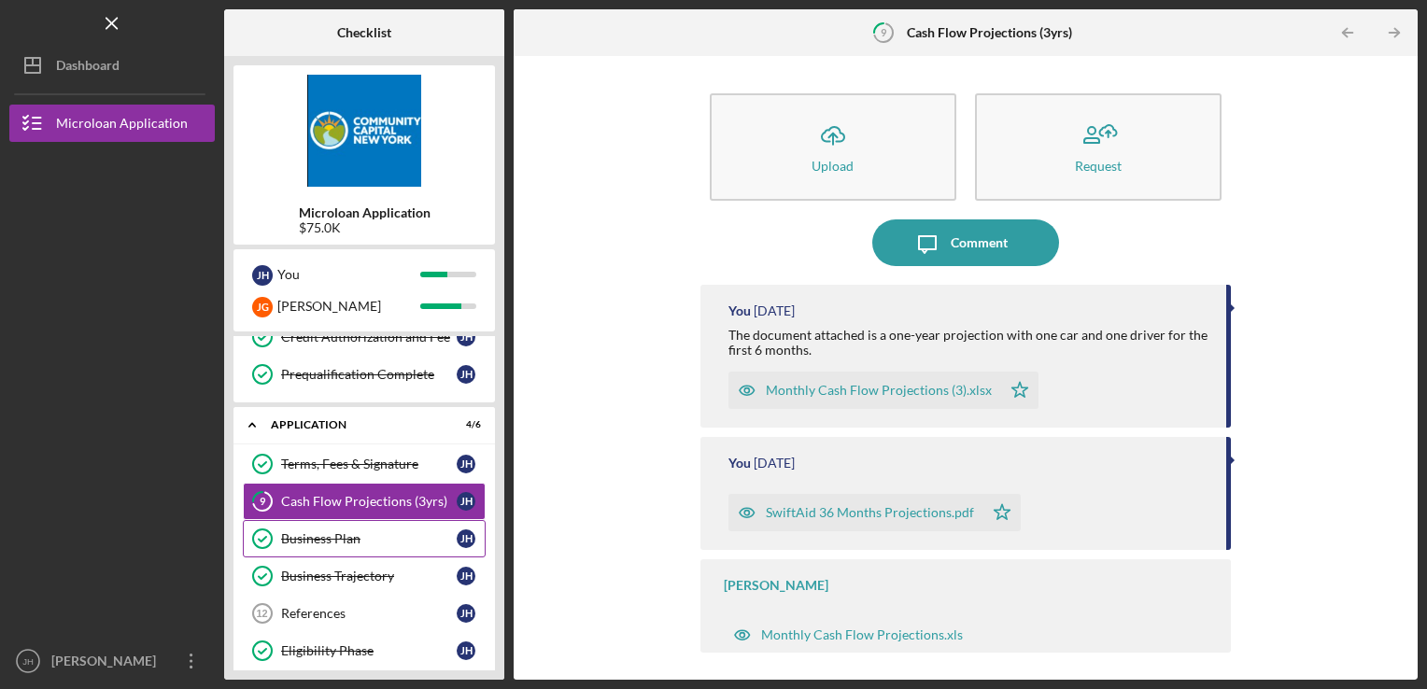
click at [327, 533] on div "Business Plan" at bounding box center [369, 539] width 176 height 15
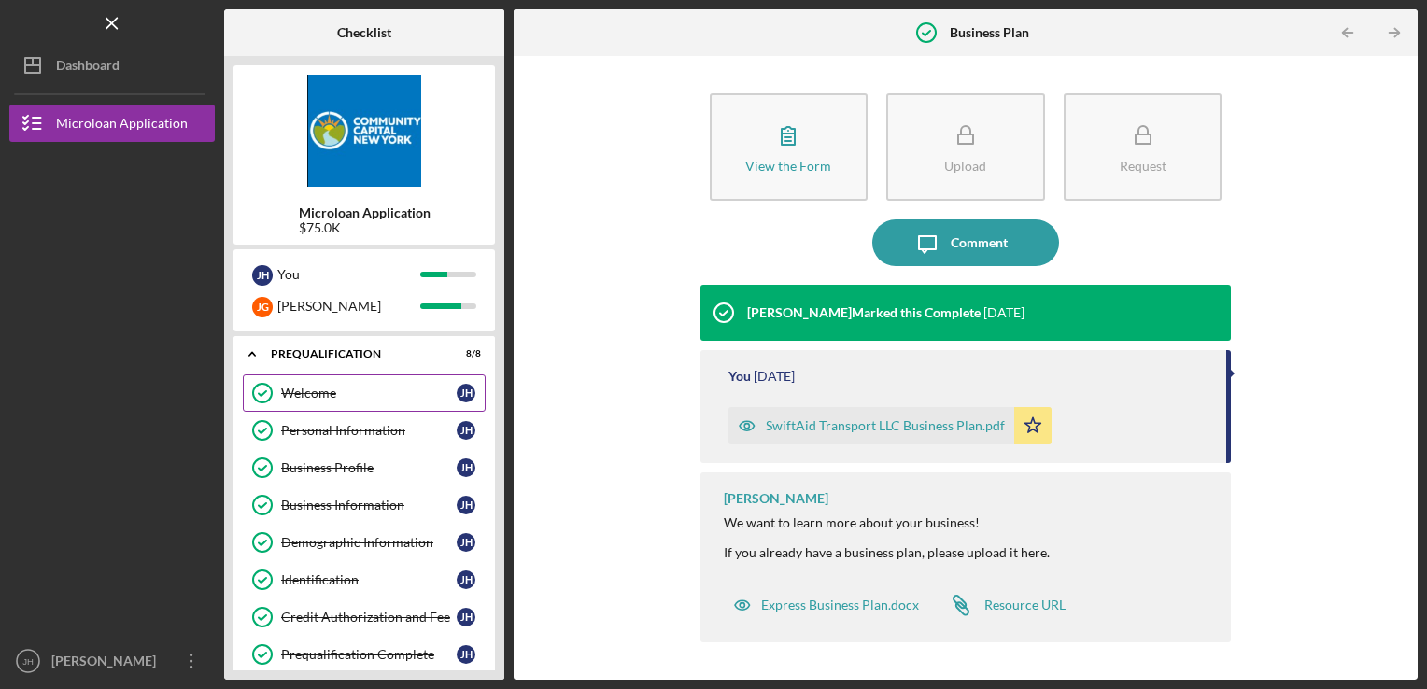
click at [319, 386] on div "Welcome" at bounding box center [369, 393] width 176 height 15
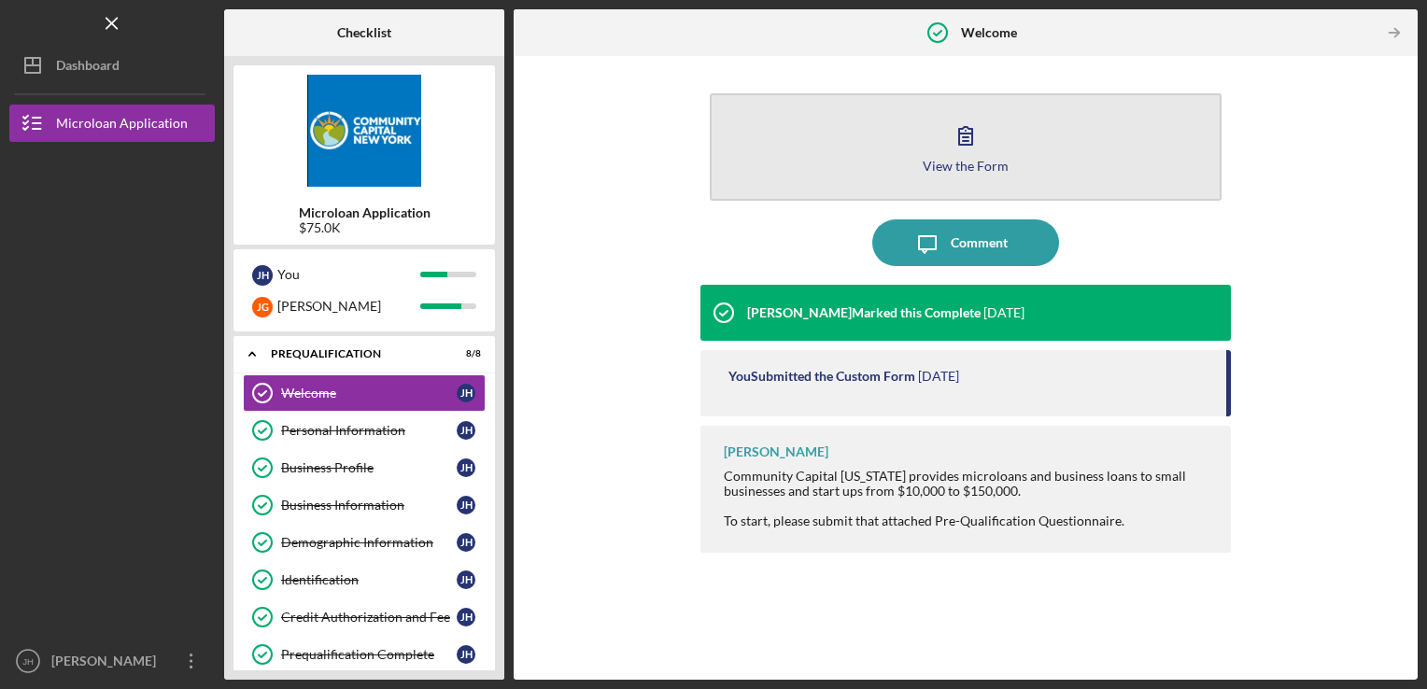
click at [792, 137] on button "View the Form Form" at bounding box center [966, 146] width 513 height 107
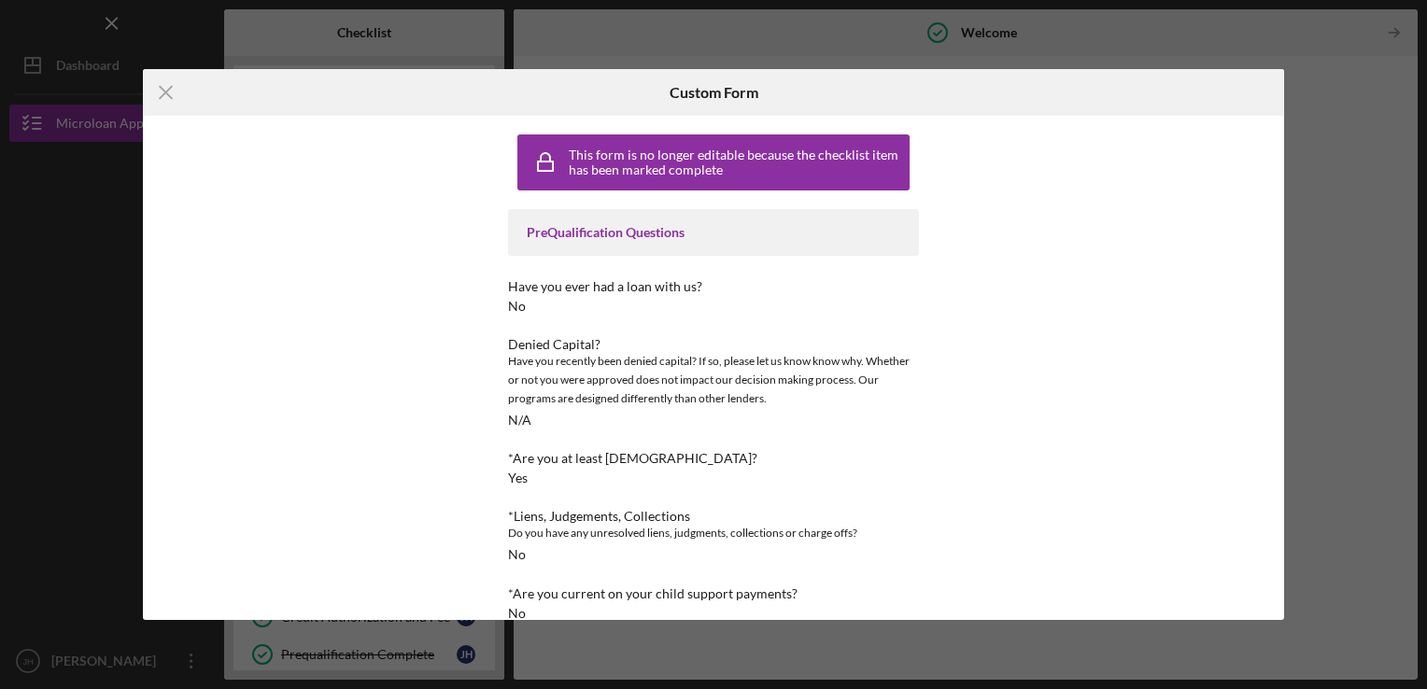
click at [157, 92] on icon "Icon/Menu Close" at bounding box center [166, 92] width 47 height 47
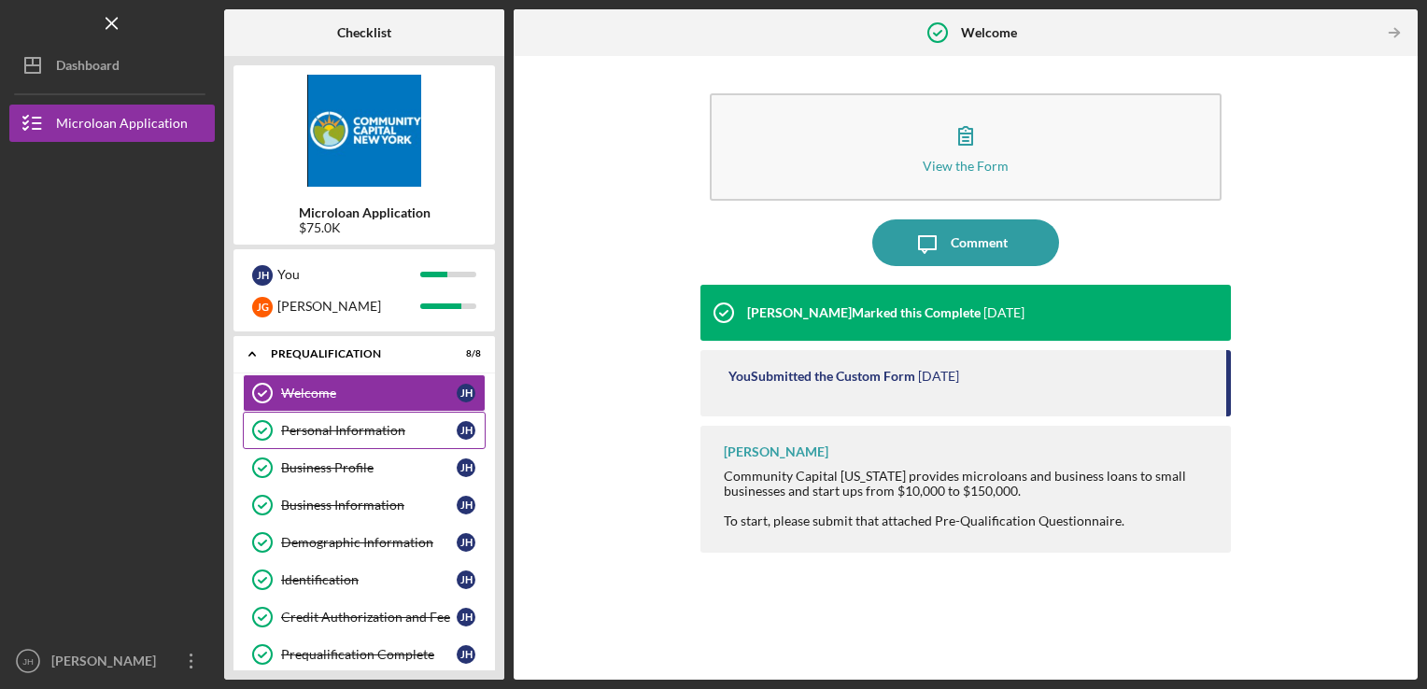
click at [347, 428] on div "Personal Information" at bounding box center [369, 430] width 176 height 15
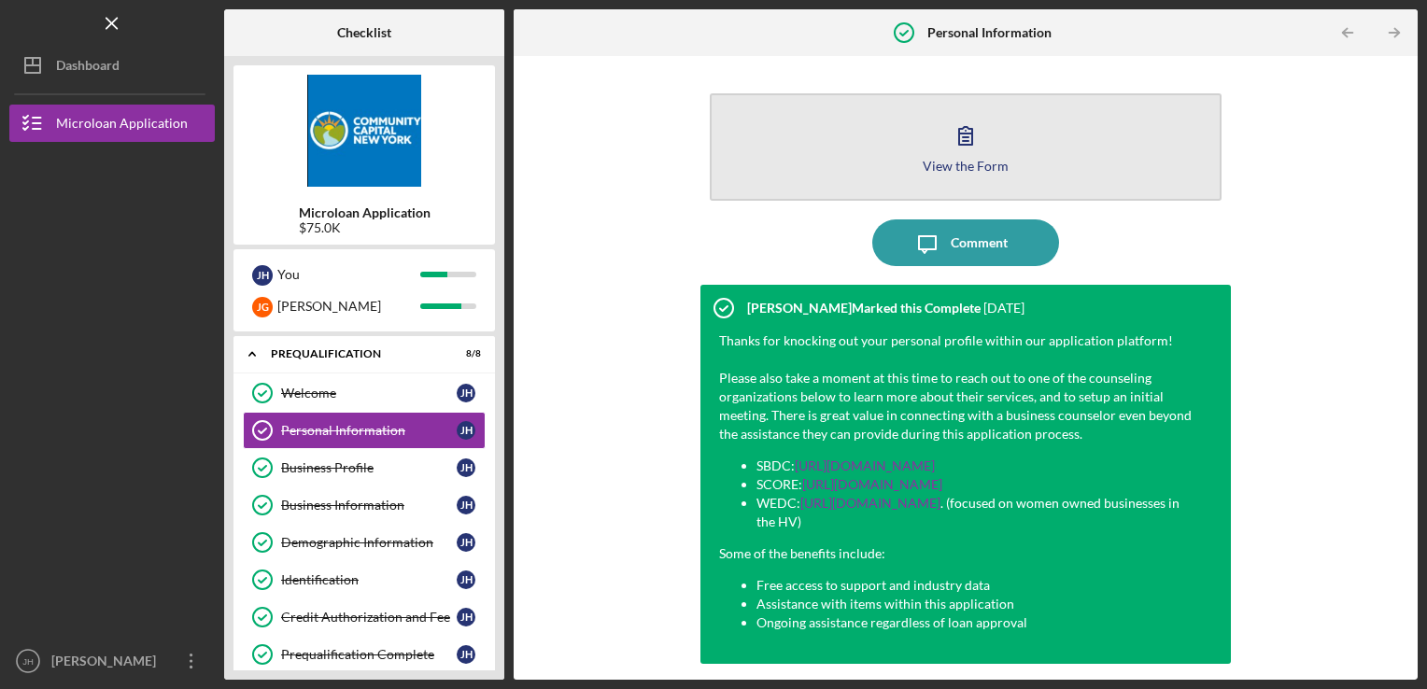
click at [908, 144] on button "View the Form Form" at bounding box center [966, 146] width 513 height 107
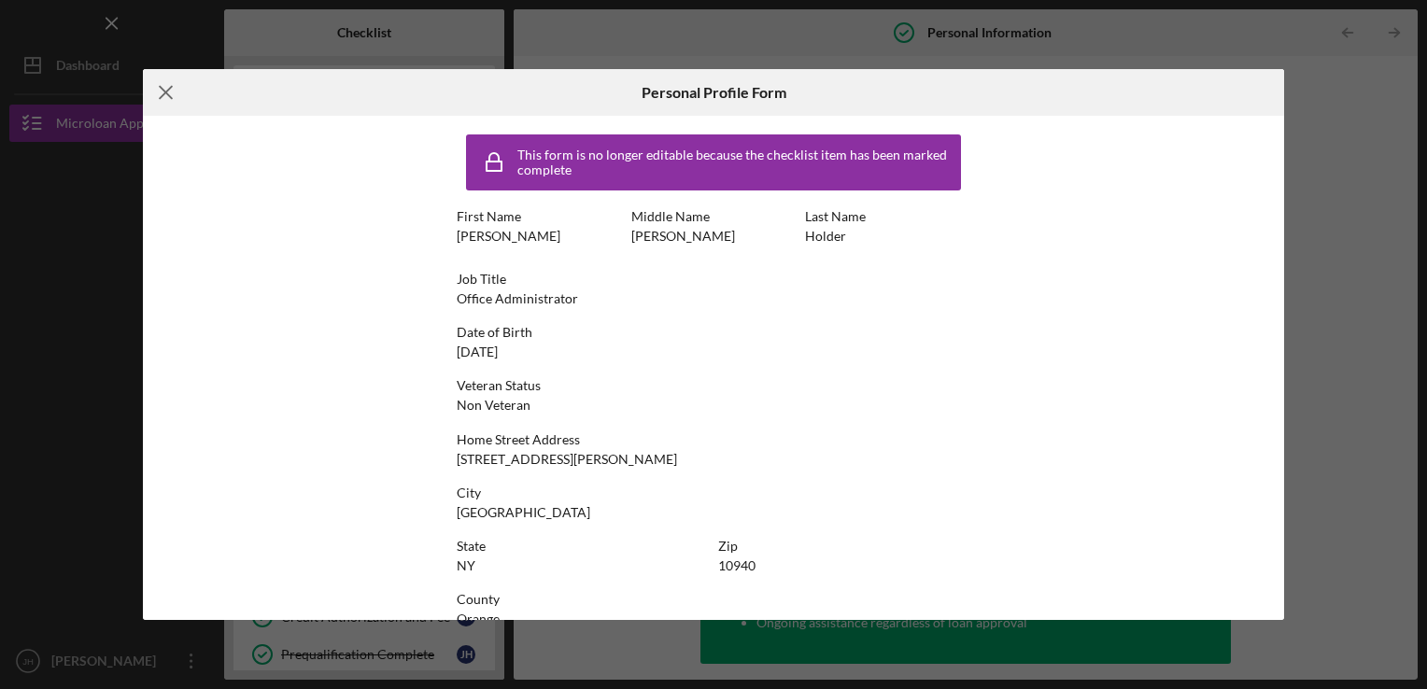
click at [162, 91] on icon "Icon/Menu Close" at bounding box center [166, 92] width 47 height 47
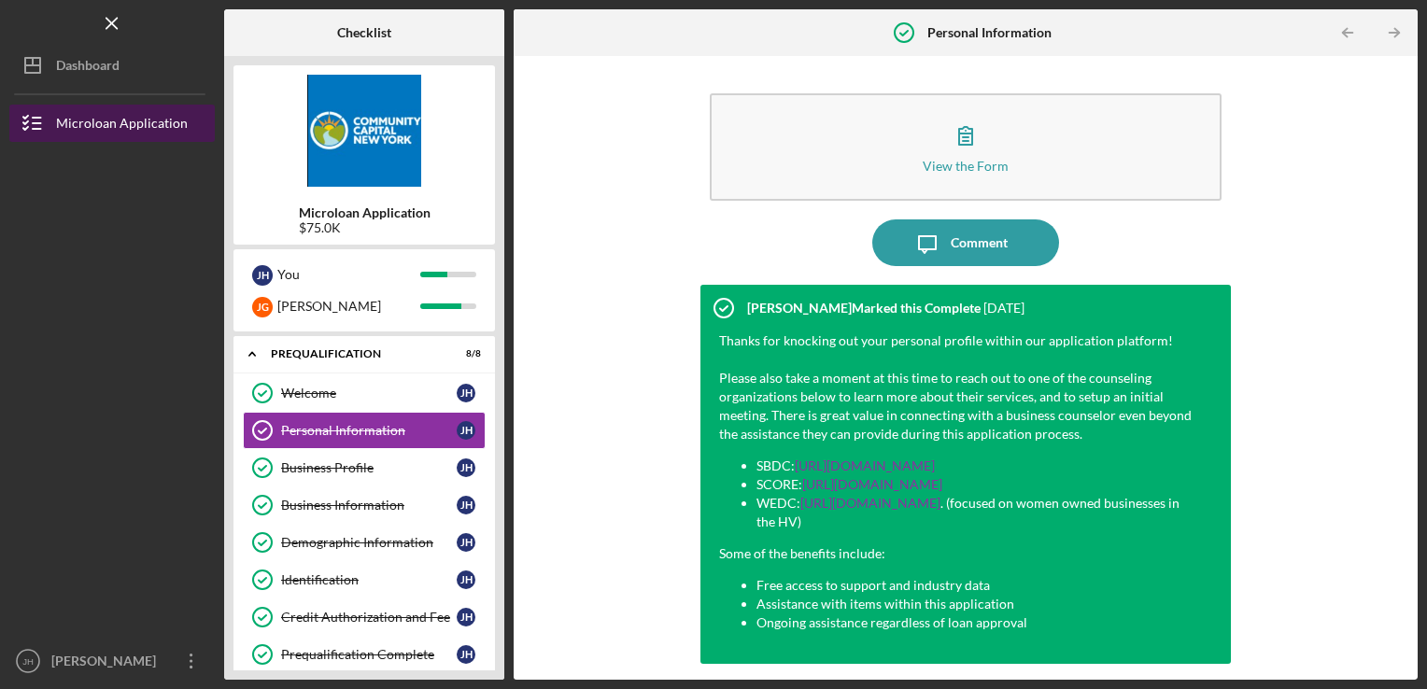
click at [120, 122] on div "Microloan Application" at bounding box center [122, 126] width 132 height 42
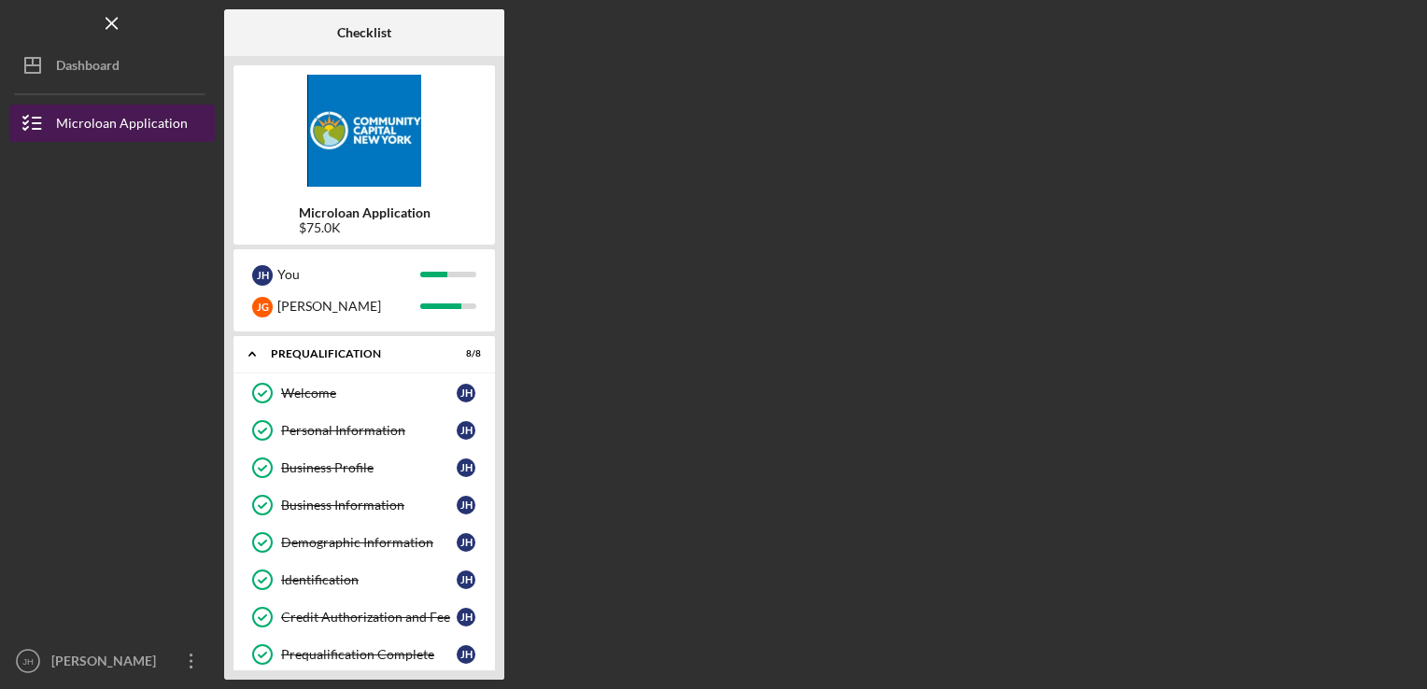
click at [80, 118] on div "Microloan Application" at bounding box center [122, 126] width 132 height 42
click at [33, 120] on icon "button" at bounding box center [32, 123] width 47 height 47
click at [131, 116] on div "Microloan Application" at bounding box center [122, 126] width 132 height 42
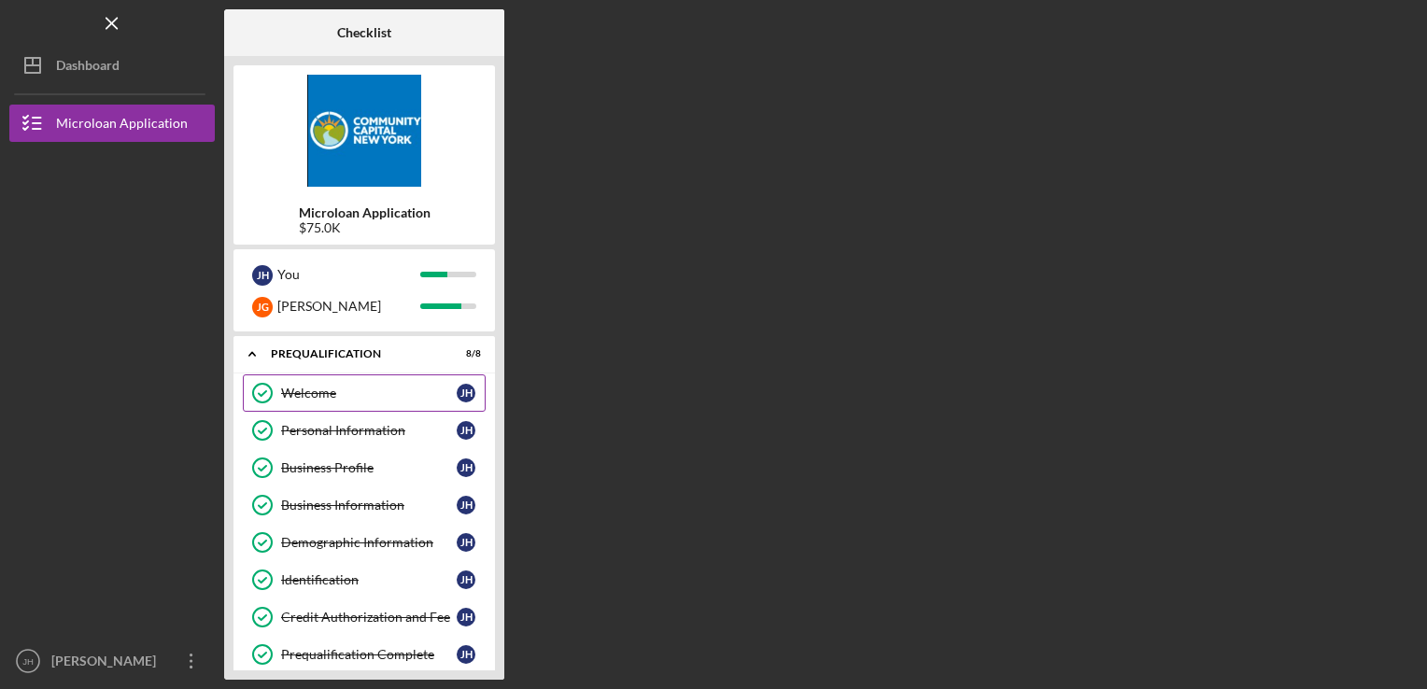
click at [322, 390] on div "Welcome" at bounding box center [369, 393] width 176 height 15
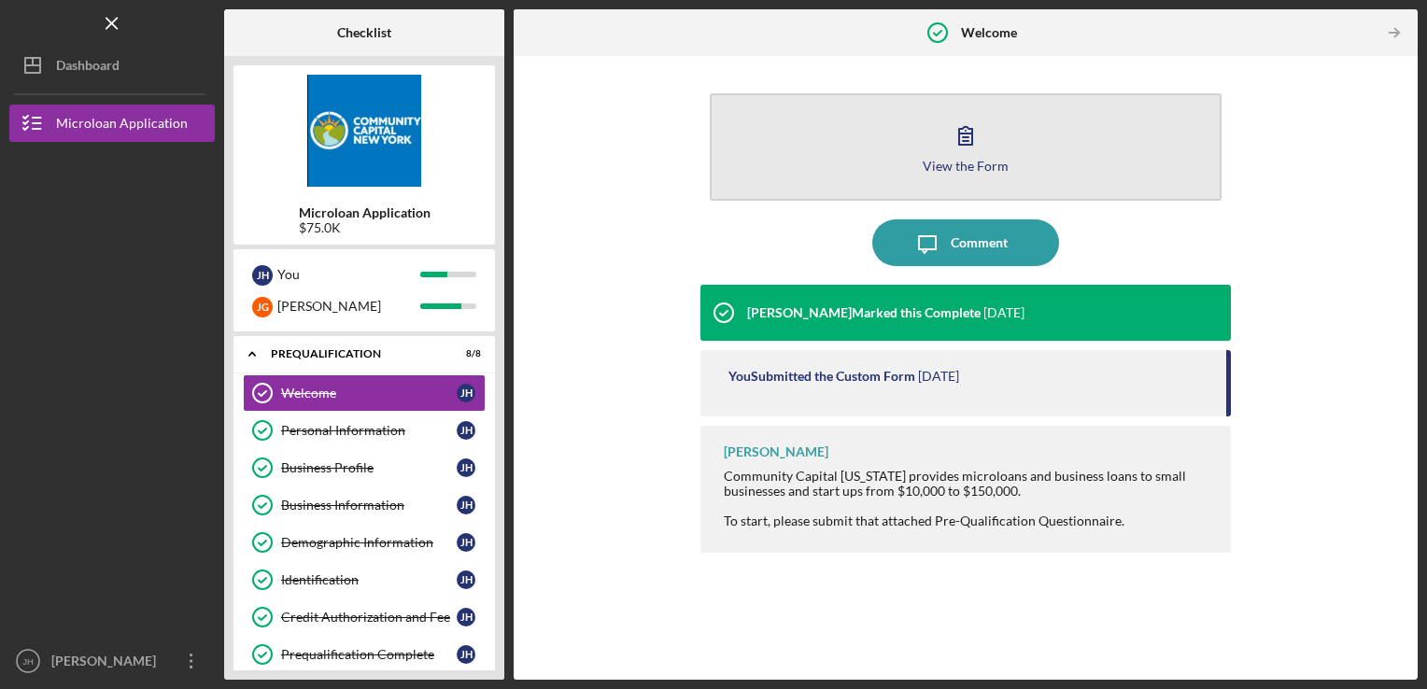
click at [878, 162] on button "View the Form Form" at bounding box center [966, 146] width 513 height 107
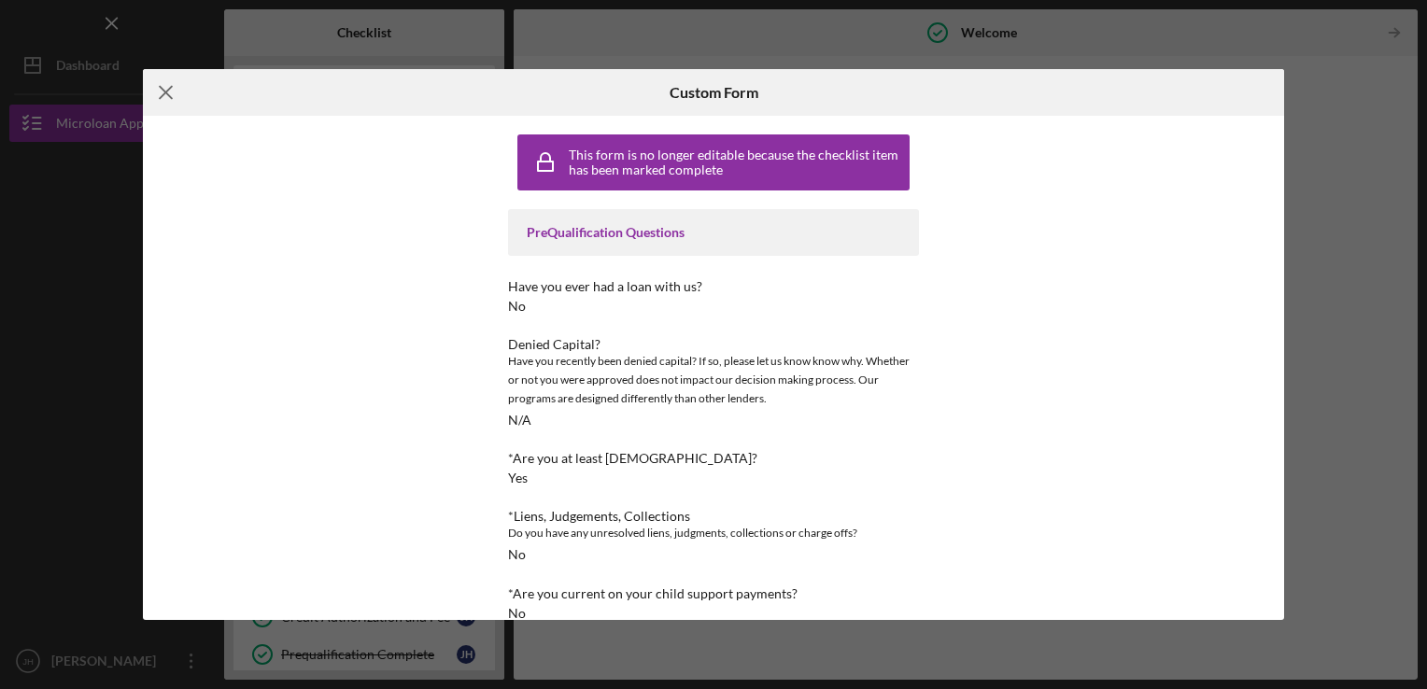
click at [161, 92] on icon "Icon/Menu Close" at bounding box center [166, 92] width 47 height 47
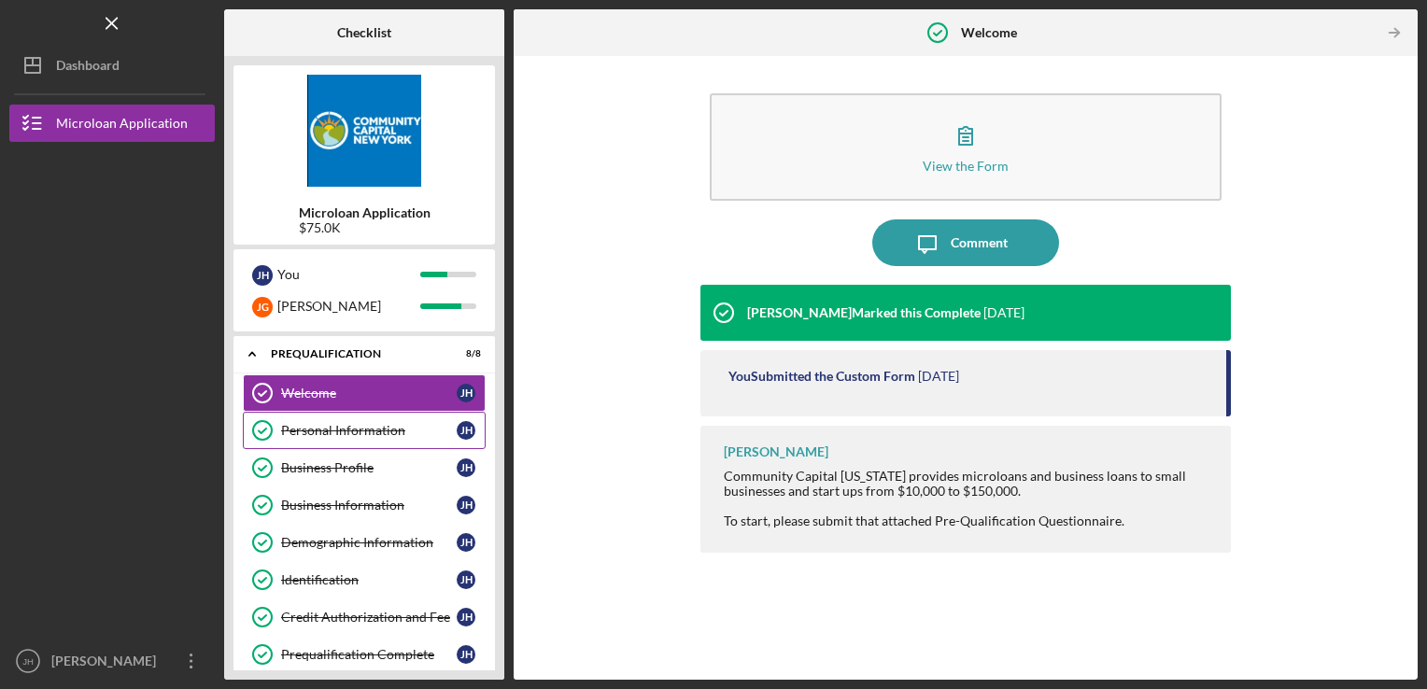
drag, startPoint x: 355, startPoint y: 428, endPoint x: 295, endPoint y: 425, distance: 59.9
click at [295, 425] on div "Personal Information" at bounding box center [369, 430] width 176 height 15
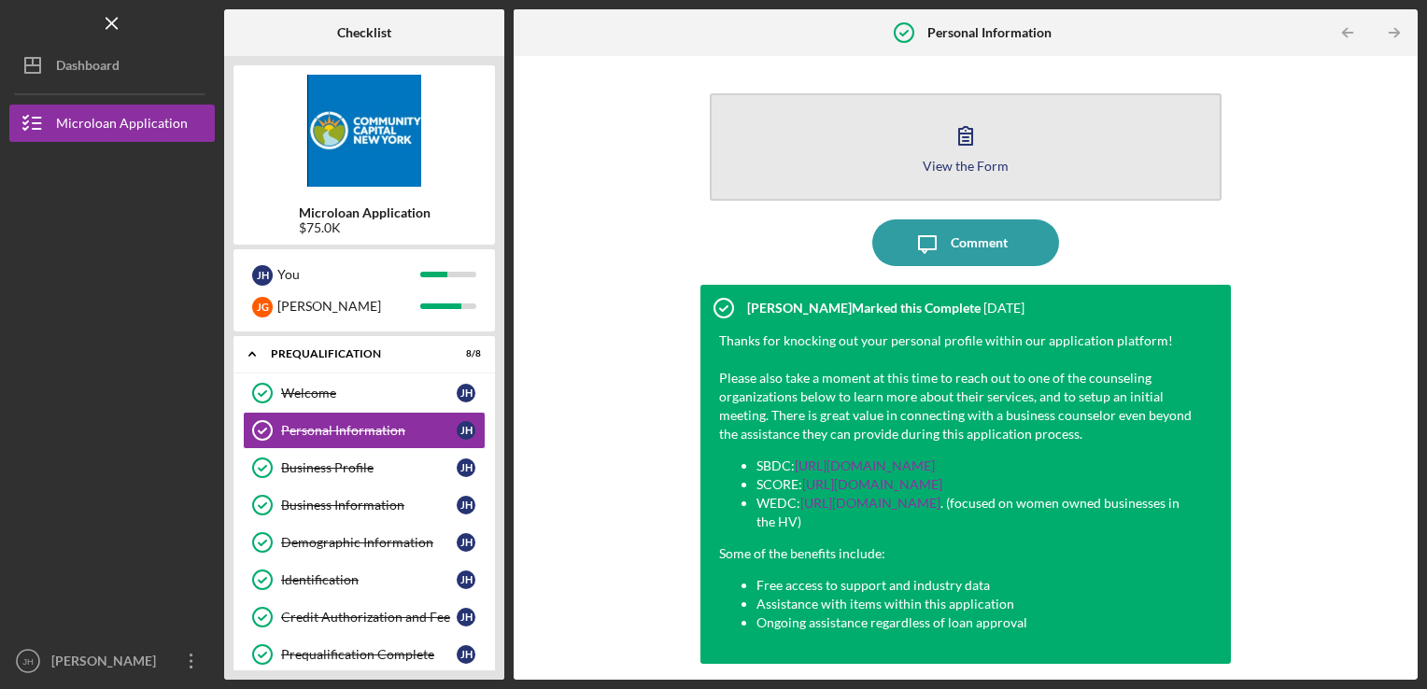
click at [803, 163] on button "View the Form Form" at bounding box center [966, 146] width 513 height 107
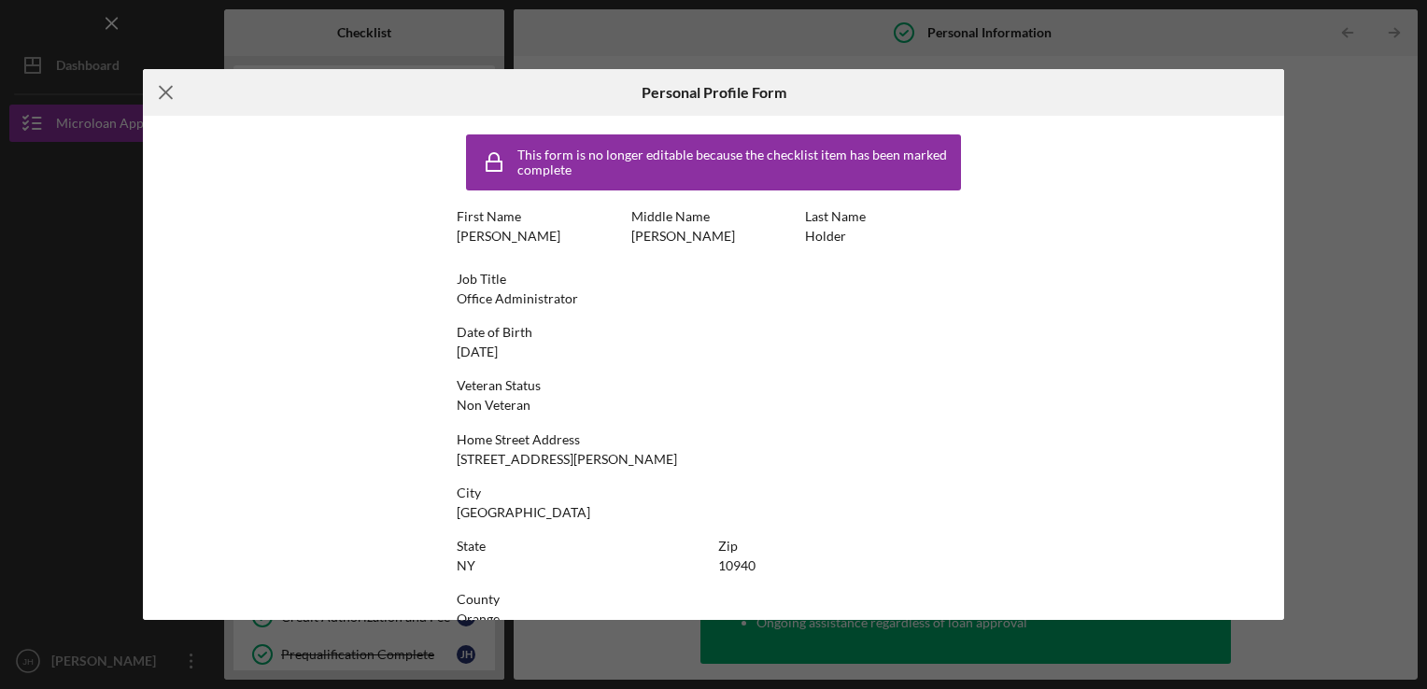
drag, startPoint x: 291, startPoint y: 184, endPoint x: 163, endPoint y: 89, distance: 159.6
click at [163, 89] on icon "Icon/Menu Close" at bounding box center [166, 92] width 47 height 47
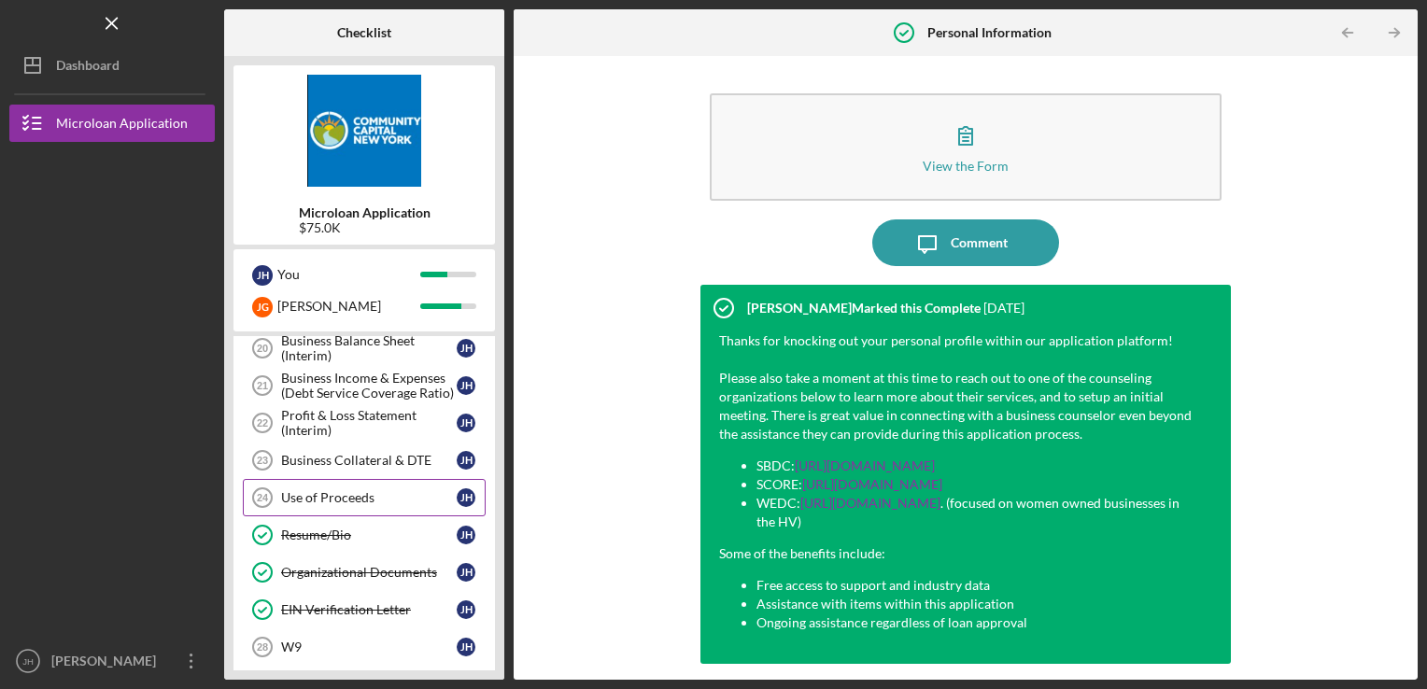
scroll to position [841, 0]
